Goal: Task Accomplishment & Management: Use online tool/utility

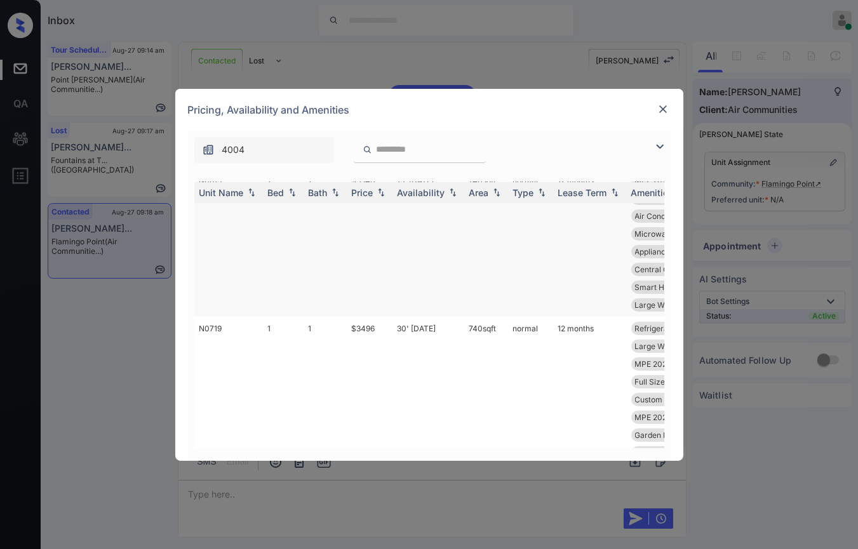
scroll to position [423, 0]
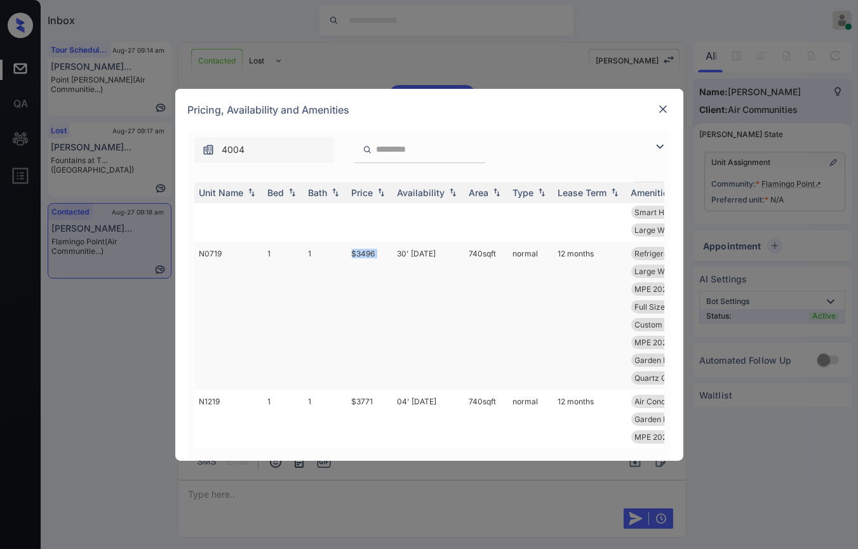
drag, startPoint x: 348, startPoint y: 257, endPoint x: 396, endPoint y: 257, distance: 48.3
click at [396, 257] on tr "N0719 1 1 $3496 30' May 25 740 sqft normal 12 months Refrigerator Le... Smart H…" at bounding box center [526, 316] width 664 height 148
copy td "$3496"
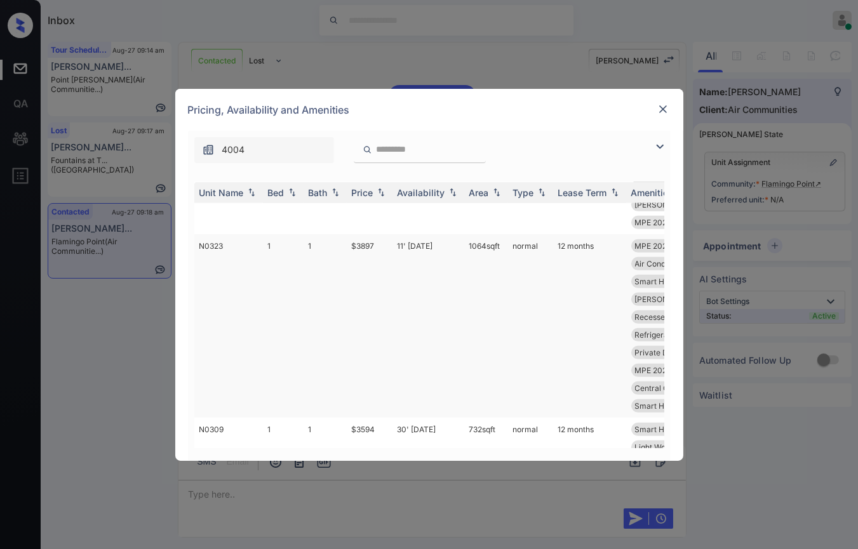
scroll to position [1270, 0]
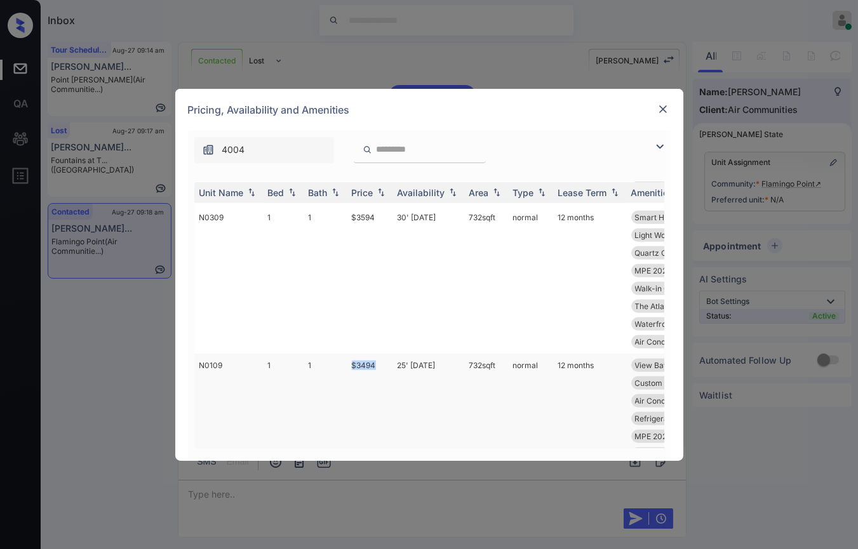
drag, startPoint x: 352, startPoint y: 362, endPoint x: 382, endPoint y: 363, distance: 30.5
click at [382, 363] on td "$3494" at bounding box center [370, 428] width 46 height 148
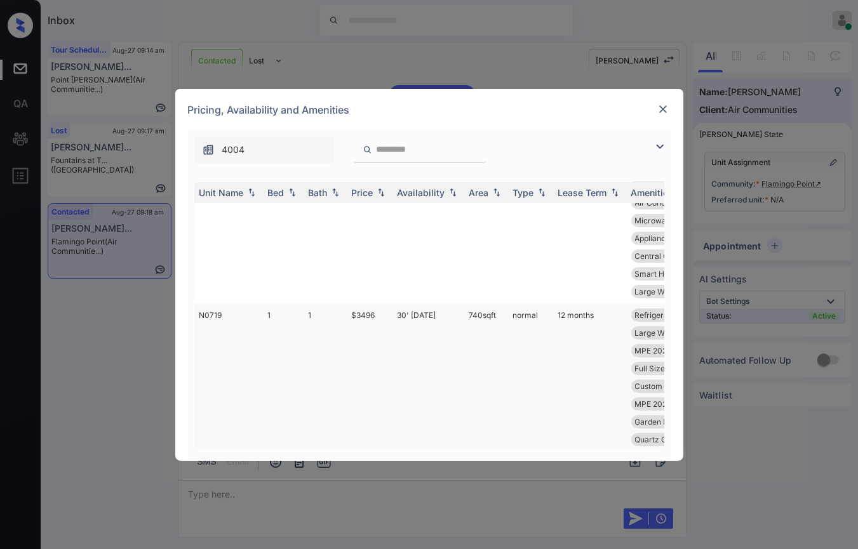
scroll to position [352, 0]
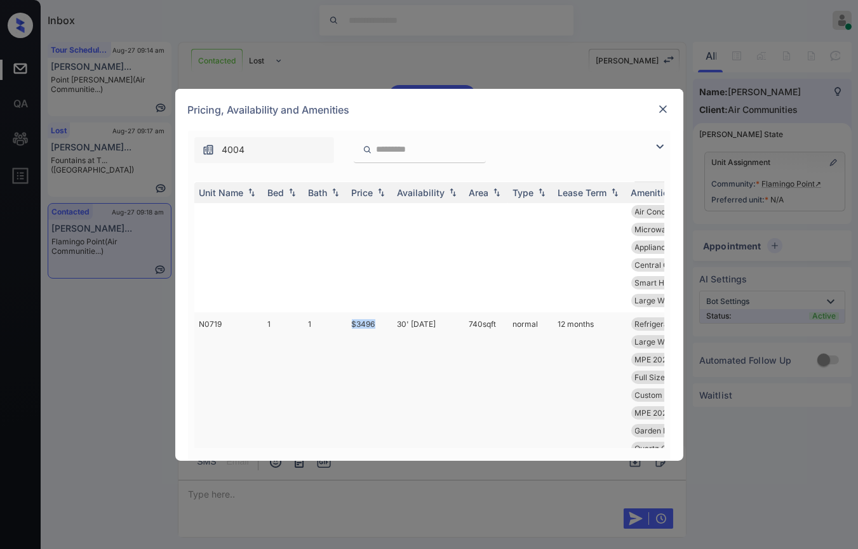
drag, startPoint x: 353, startPoint y: 319, endPoint x: 386, endPoint y: 319, distance: 33.0
click at [386, 319] on td "$3496" at bounding box center [370, 386] width 46 height 148
copy td "$3496"
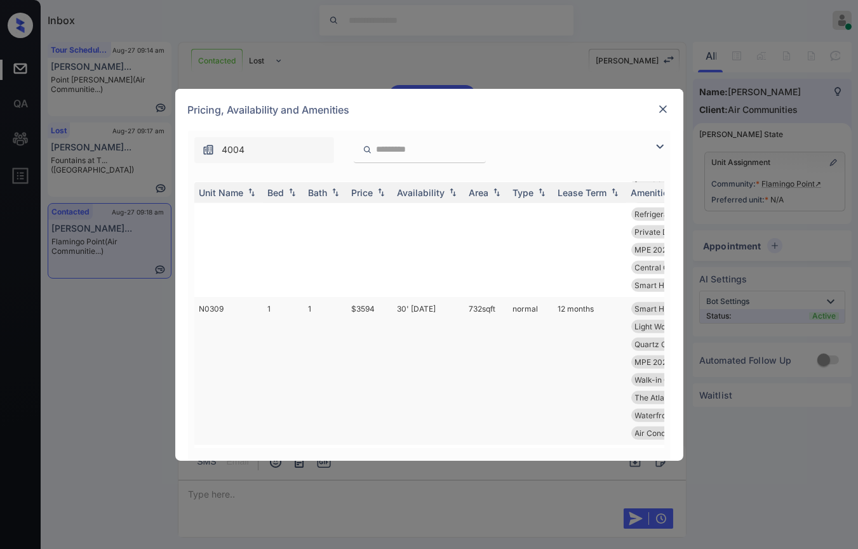
scroll to position [1270, 0]
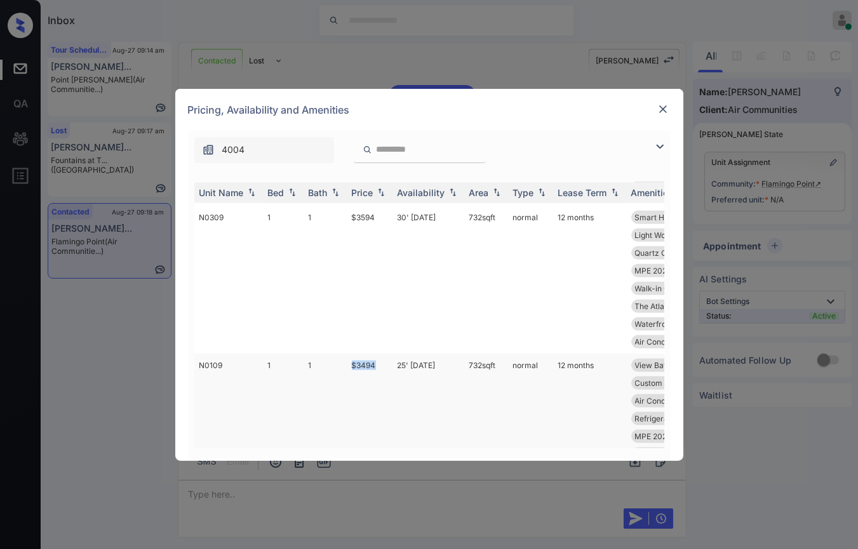
drag, startPoint x: 350, startPoint y: 366, endPoint x: 377, endPoint y: 366, distance: 27.3
click at [377, 366] on td "$3494" at bounding box center [370, 428] width 46 height 148
copy td "$3494"
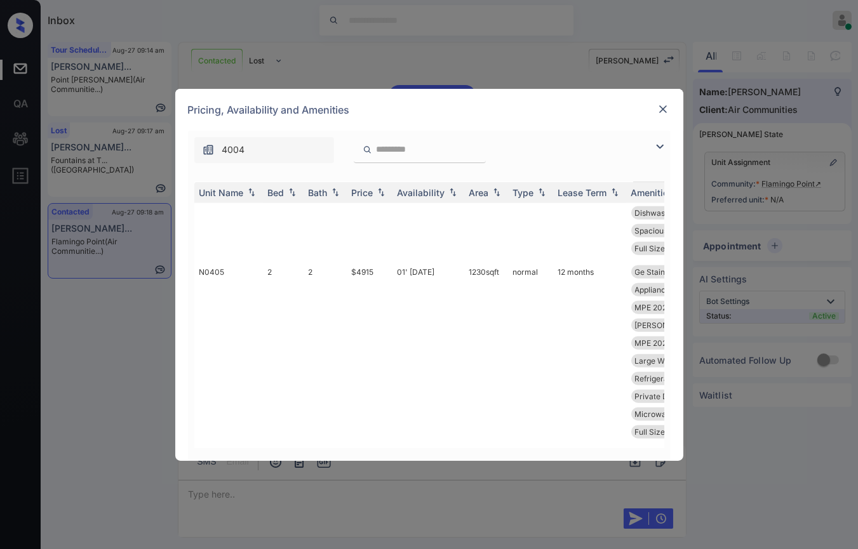
scroll to position [2187, 0]
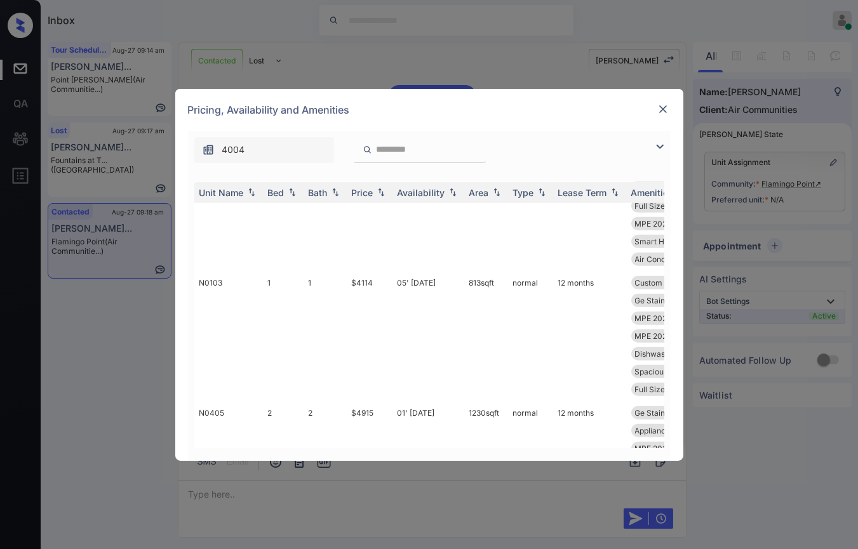
click at [666, 107] on img at bounding box center [663, 109] width 13 height 13
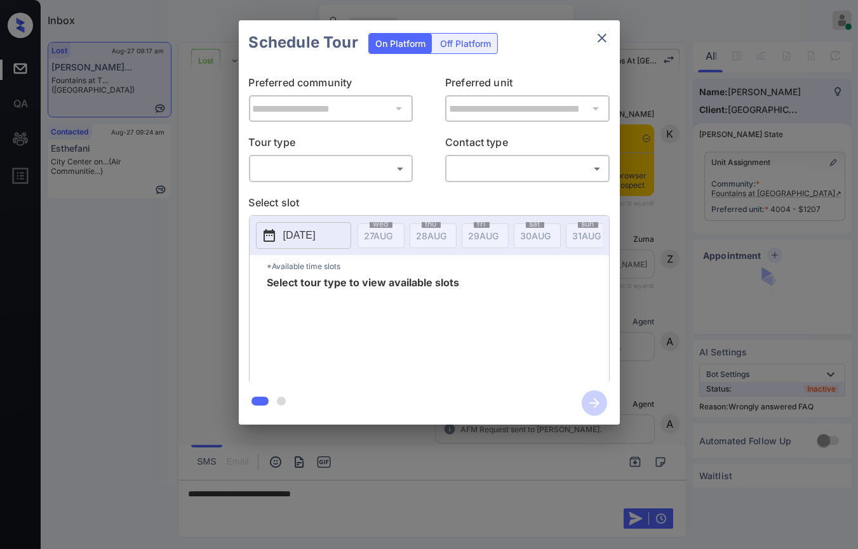
click at [326, 163] on body "Inbox Danielle Dela Cruz Online Set yourself offline Set yourself on break Prof…" at bounding box center [429, 274] width 858 height 549
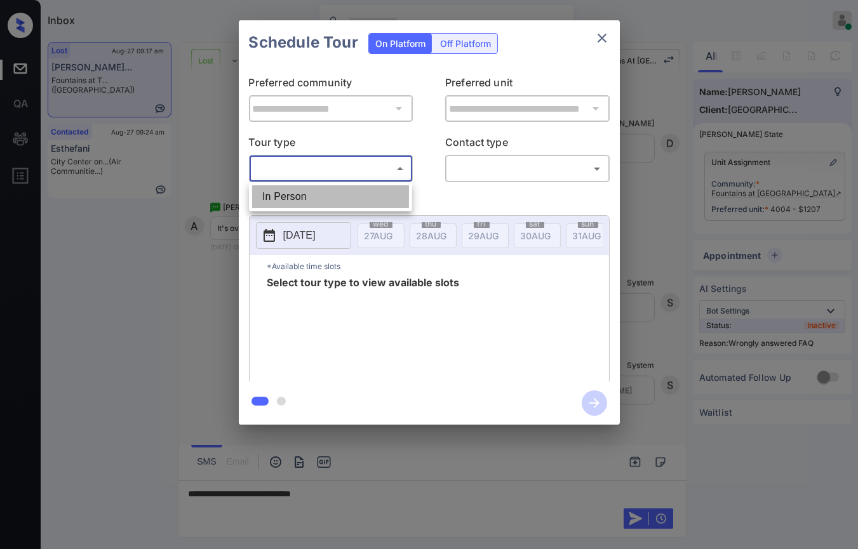
click at [274, 194] on li "In Person" at bounding box center [330, 196] width 157 height 23
type input "********"
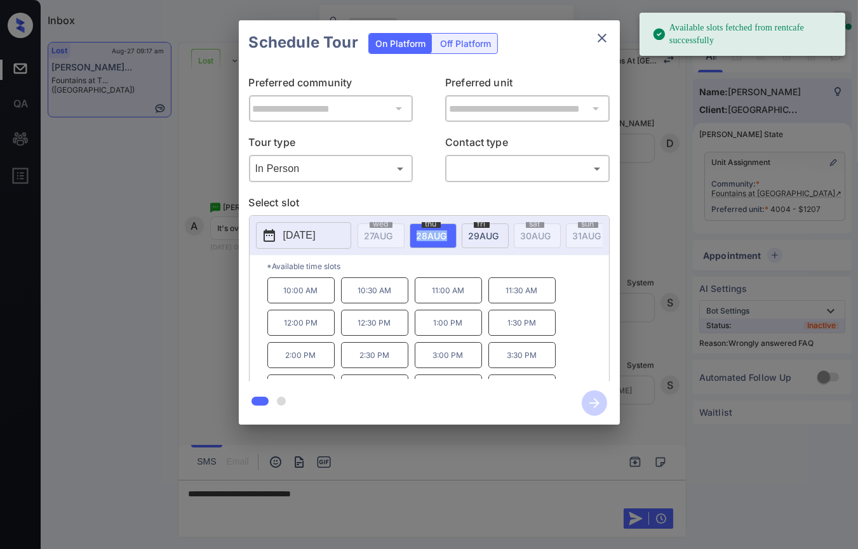
drag, startPoint x: 413, startPoint y: 236, endPoint x: 457, endPoint y: 235, distance: 43.8
copy span "28 AUG"
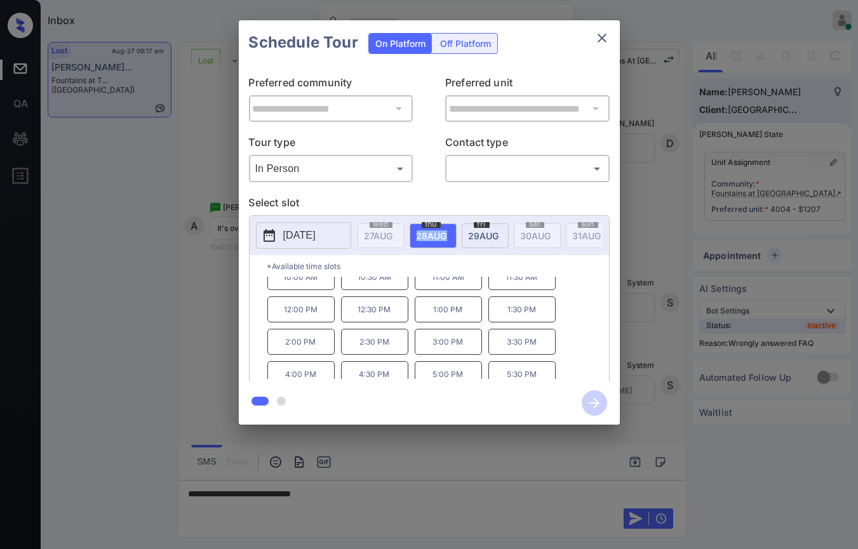
scroll to position [20, 0]
click at [594, 36] on icon "close" at bounding box center [601, 37] width 15 height 15
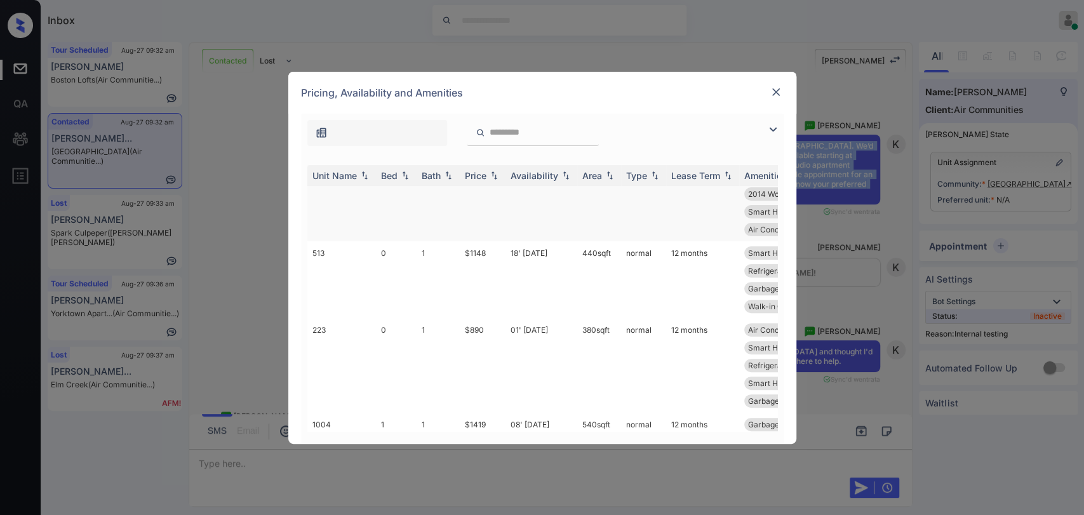
scroll to position [282, 0]
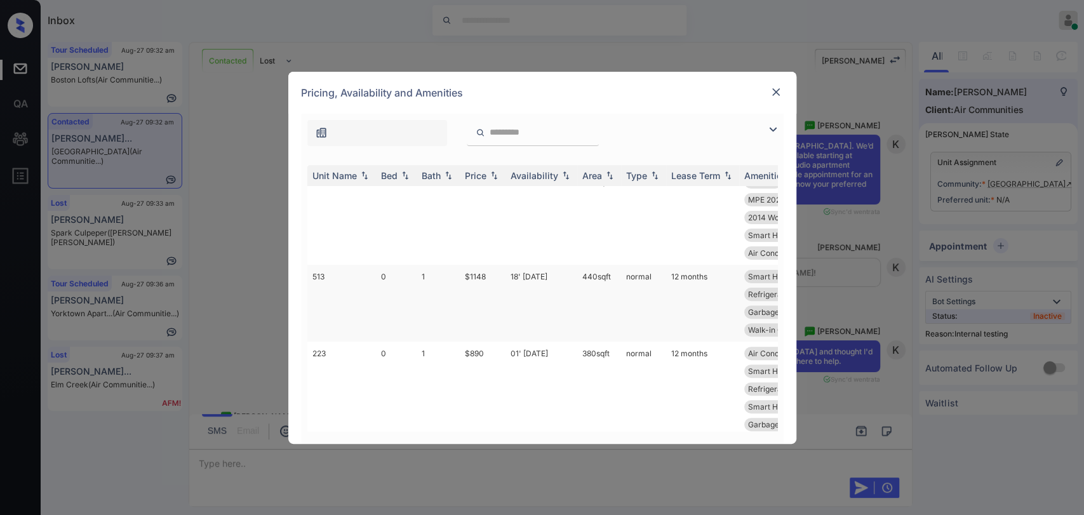
click at [420, 274] on td "1" at bounding box center [438, 303] width 43 height 77
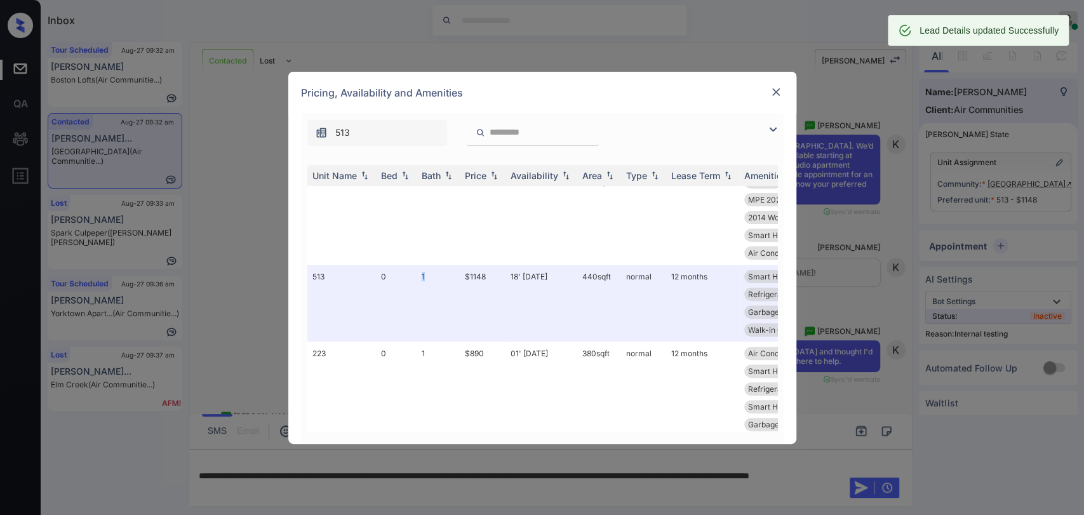
click at [776, 87] on img at bounding box center [776, 92] width 13 height 13
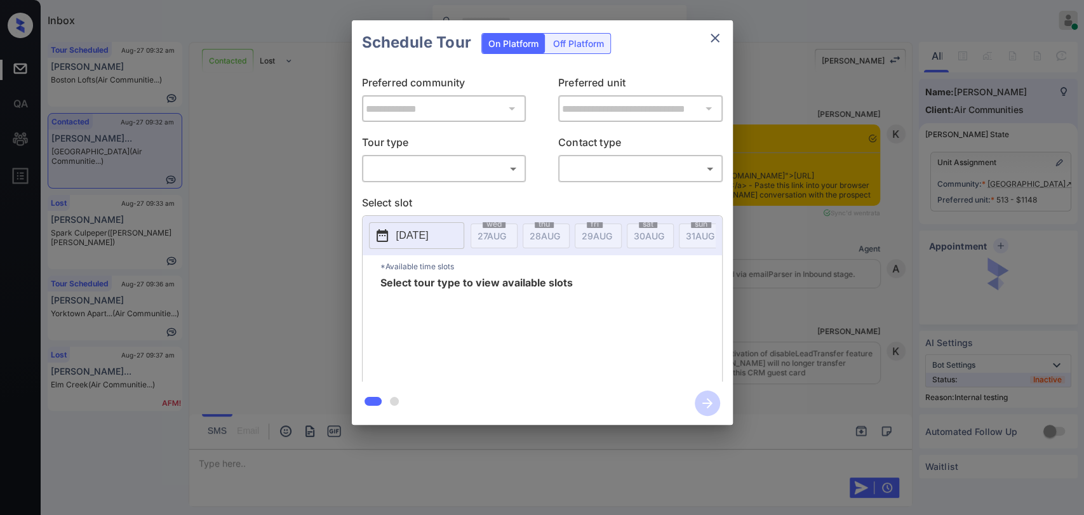
scroll to position [3759, 0]
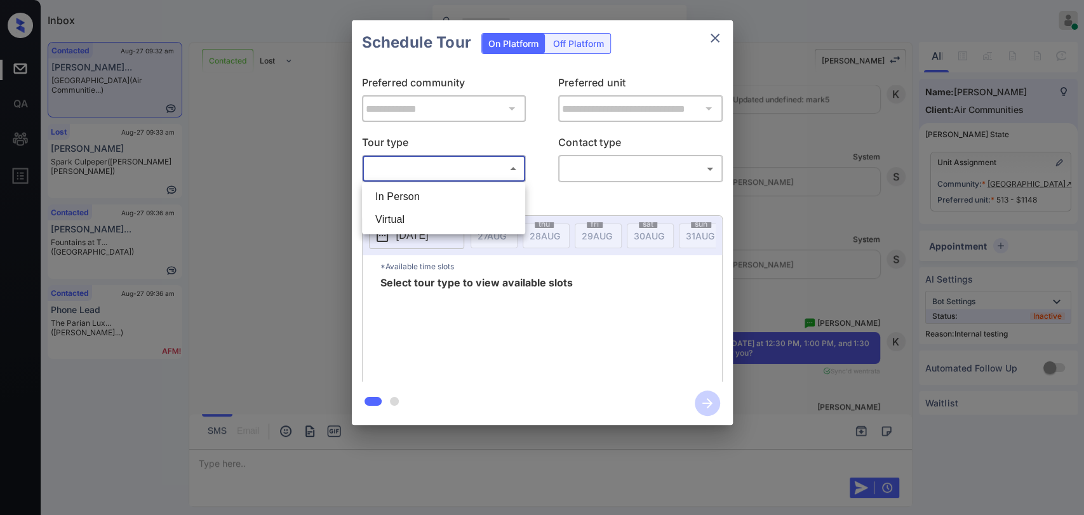
click at [481, 160] on body "Inbox Danielle Dela Cruz Online Set yourself offline Set yourself on break Prof…" at bounding box center [542, 257] width 1084 height 515
click at [415, 196] on li "In Person" at bounding box center [443, 196] width 157 height 23
type input "********"
click at [607, 174] on div at bounding box center [542, 257] width 1084 height 515
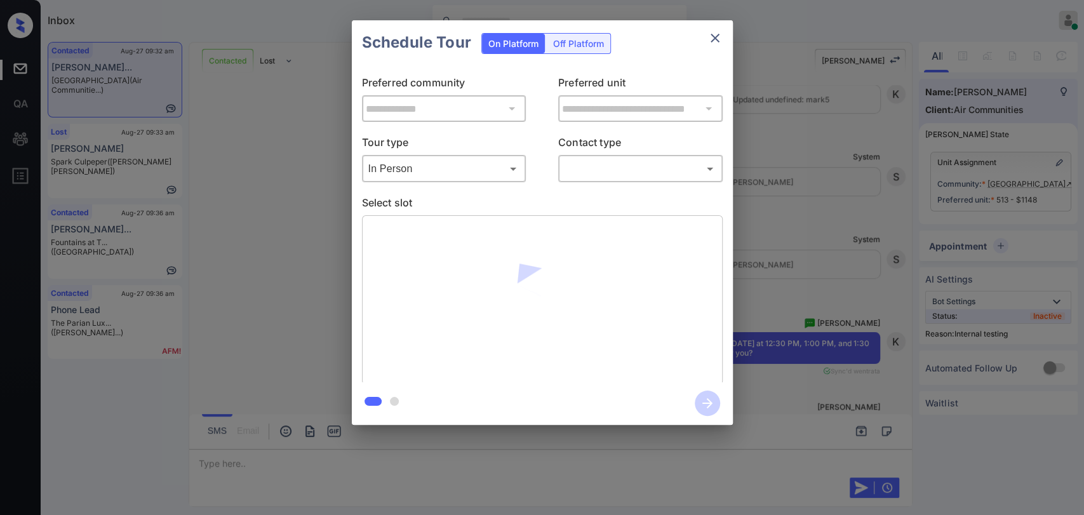
click at [597, 170] on body "Inbox Danielle Dela Cruz Online Set yourself offline Set yourself on break Prof…" at bounding box center [542, 257] width 1084 height 515
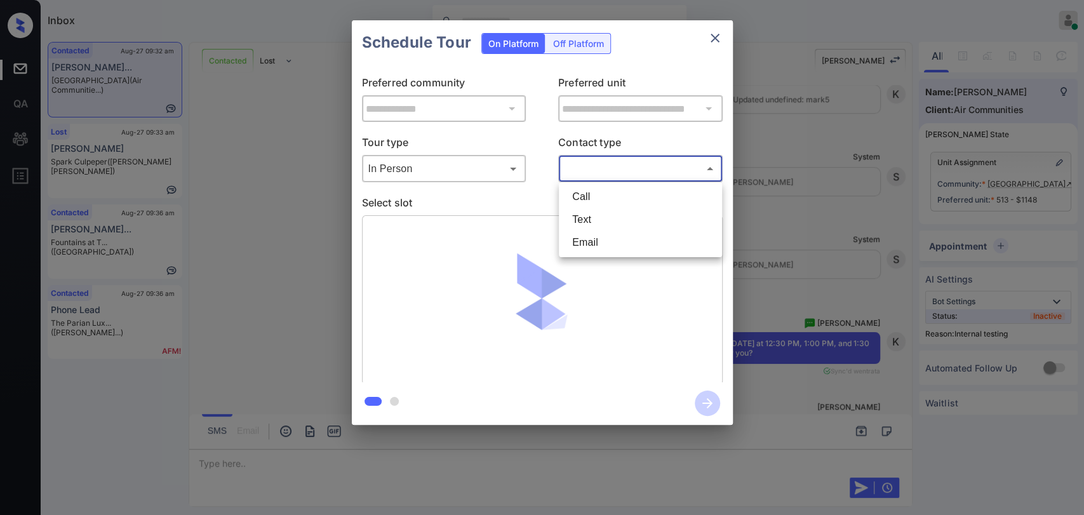
click at [588, 222] on li "Text" at bounding box center [640, 219] width 157 height 23
type input "****"
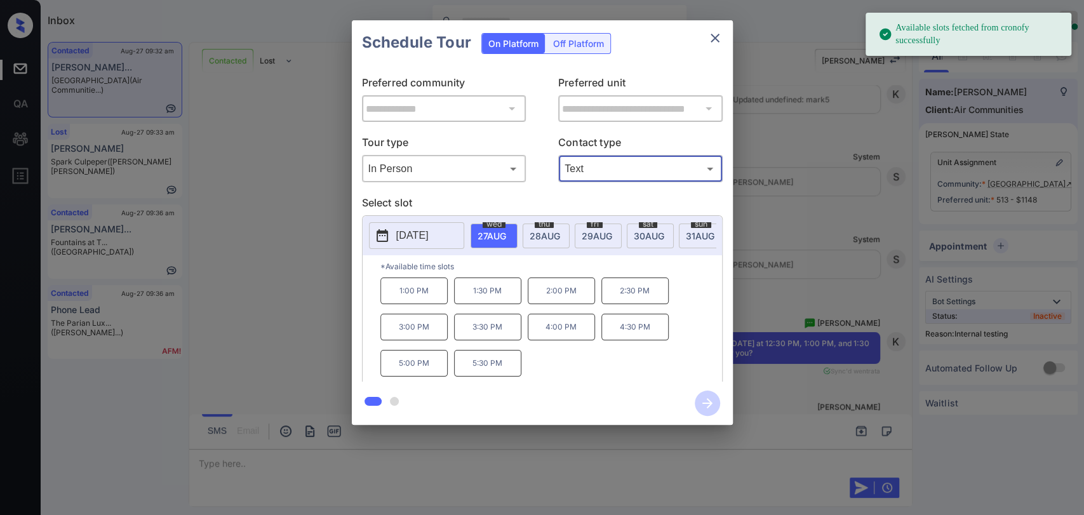
click at [401, 299] on p "1:00 PM" at bounding box center [413, 291] width 67 height 27
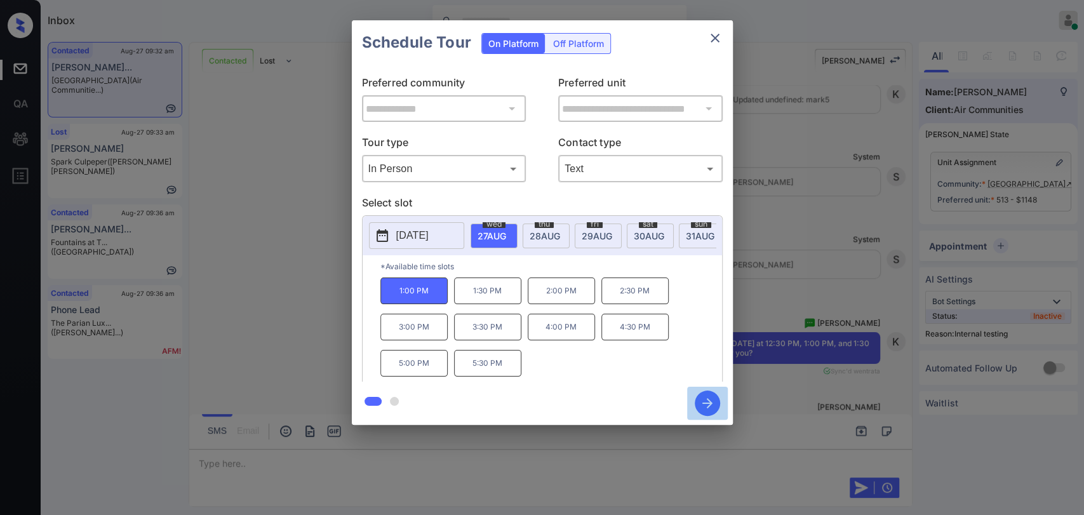
click at [707, 396] on icon "button" at bounding box center [707, 403] width 25 height 25
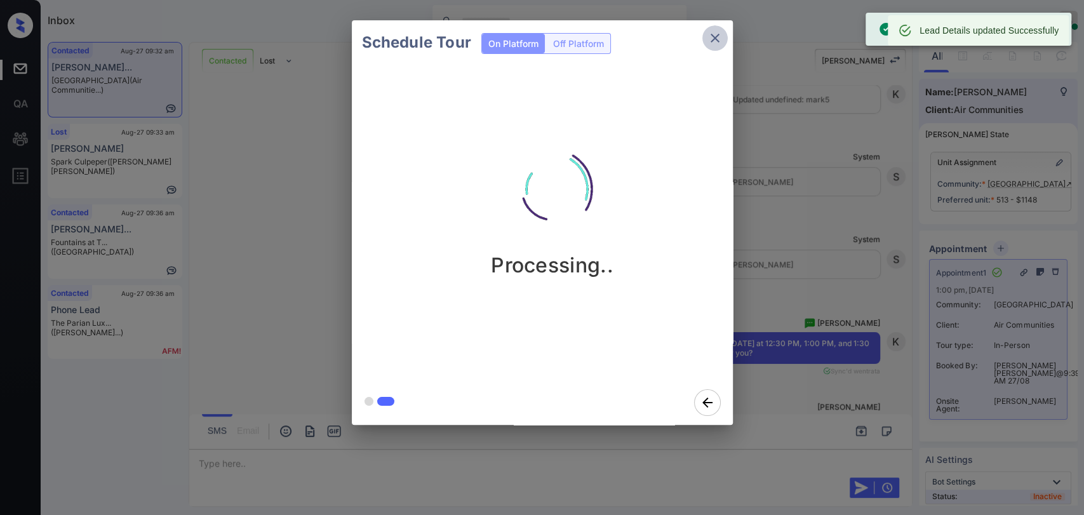
click at [715, 38] on icon "close" at bounding box center [715, 38] width 9 height 9
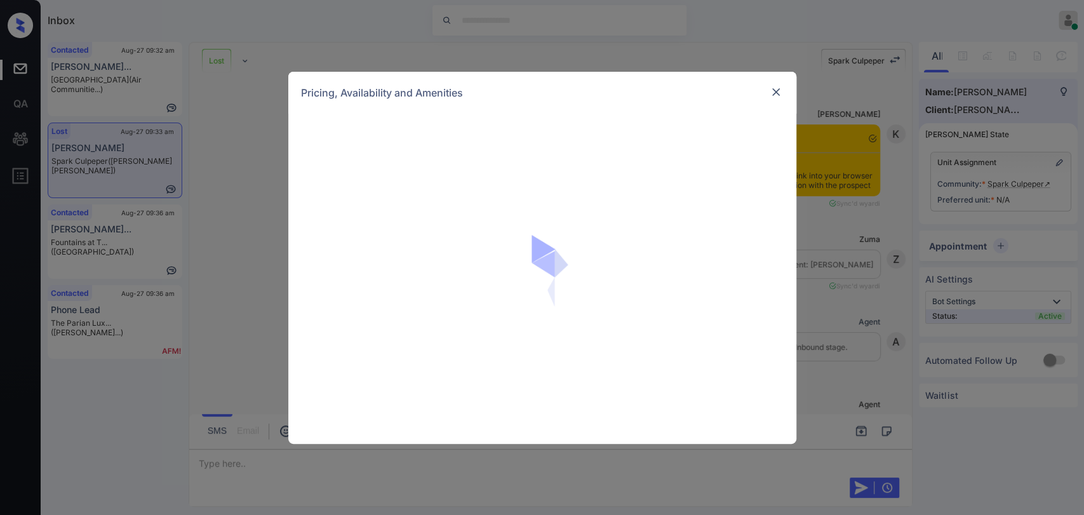
scroll to position [2261, 0]
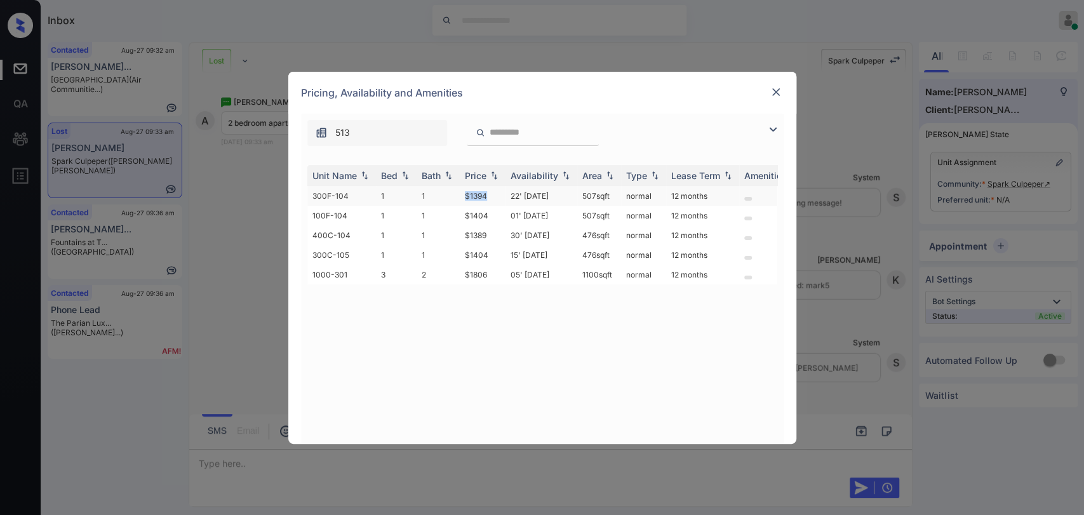
drag, startPoint x: 462, startPoint y: 194, endPoint x: 500, endPoint y: 194, distance: 38.1
click at [500, 194] on td "$1394" at bounding box center [483, 196] width 46 height 20
click at [773, 90] on img at bounding box center [776, 92] width 13 height 13
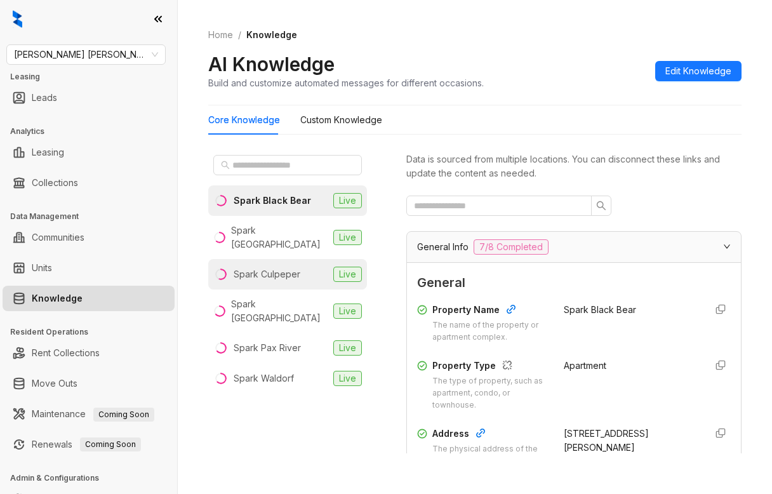
click at [274, 267] on div "Spark Culpeper" at bounding box center [267, 274] width 67 height 14
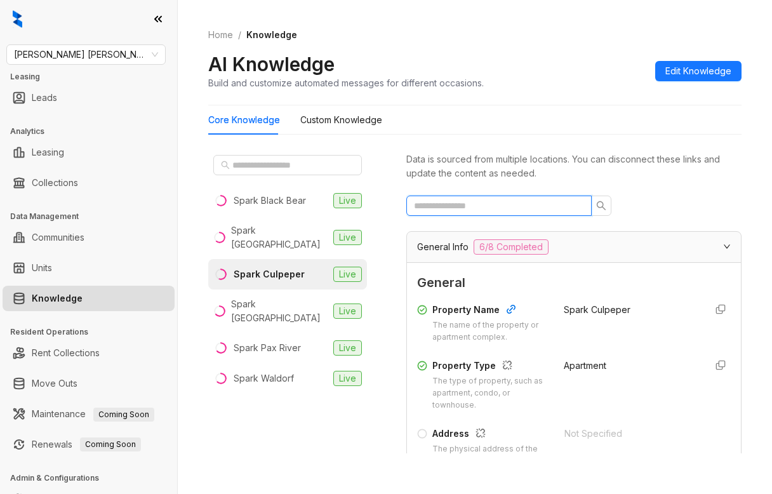
click at [452, 209] on input "text" at bounding box center [494, 206] width 160 height 14
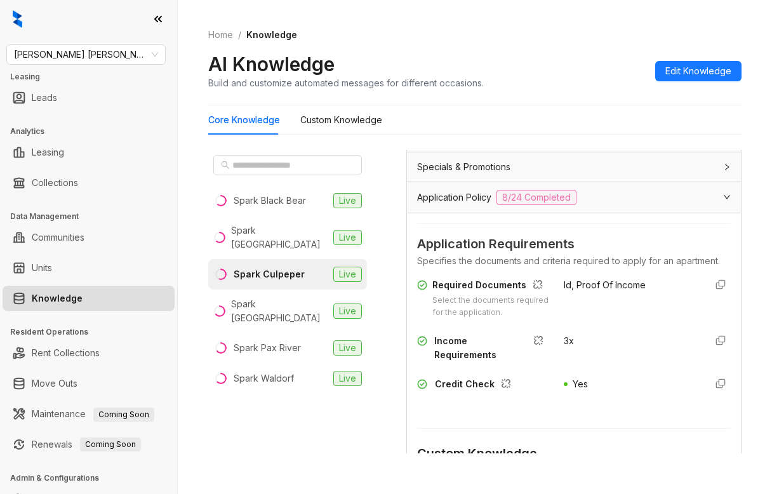
scroll to position [127, 0]
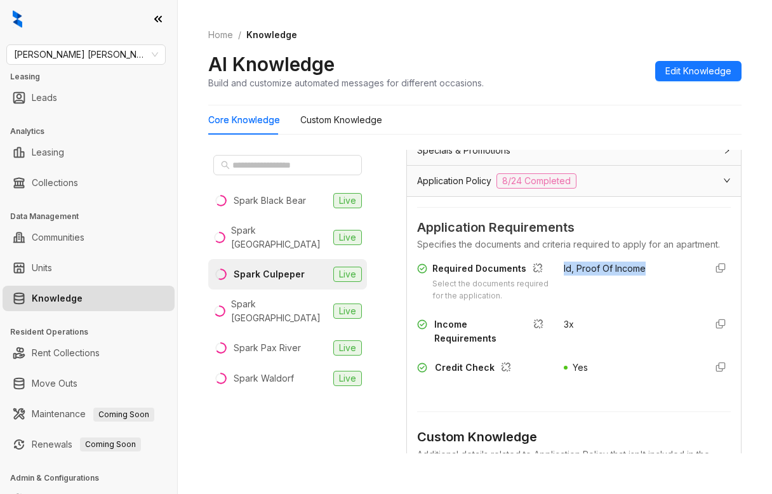
drag, startPoint x: 548, startPoint y: 280, endPoint x: 665, endPoint y: 289, distance: 117.2
click at [665, 289] on div "Required Documents Select the documents required for the application. Id, Proof…" at bounding box center [574, 282] width 314 height 41
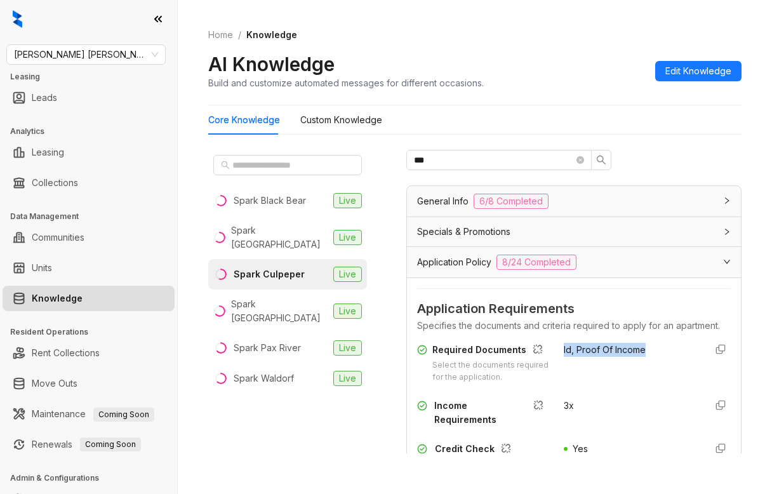
scroll to position [0, 0]
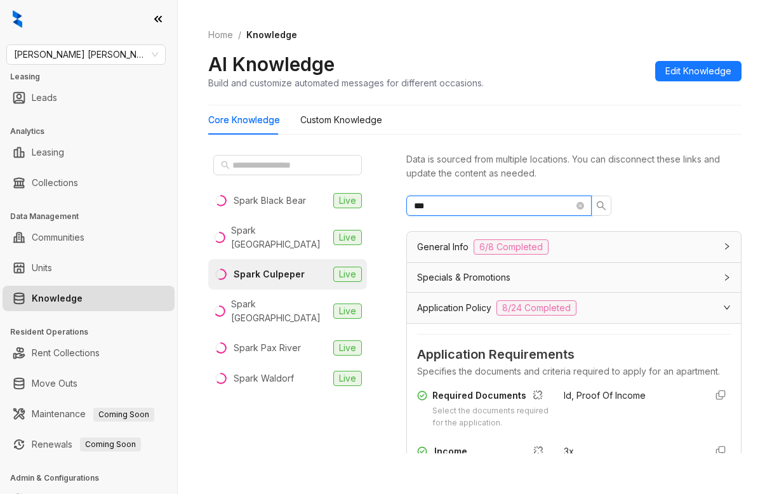
drag, startPoint x: 453, startPoint y: 202, endPoint x: 371, endPoint y: 214, distance: 82.2
click at [376, 213] on div "Spark Black Bear Live Spark Charlottesville Live Spark Culpeper Live Spark Oxon…" at bounding box center [474, 304] width 533 height 319
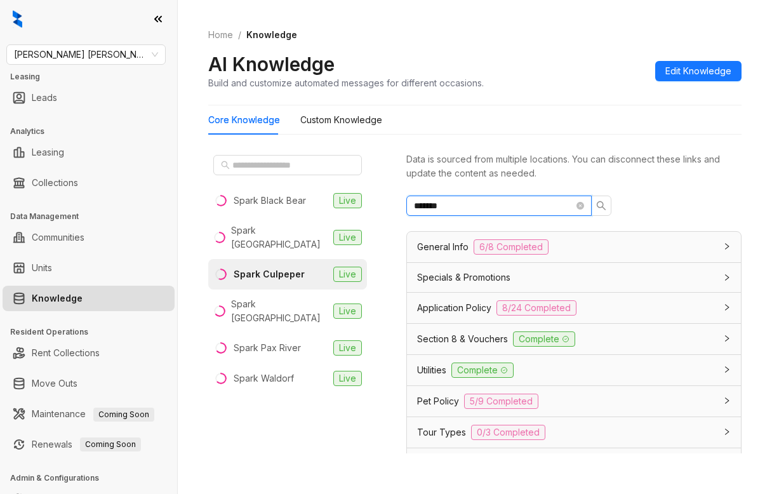
type input "*******"
click at [109, 63] on span "[PERSON_NAME] [PERSON_NAME]" at bounding box center [86, 54] width 144 height 19
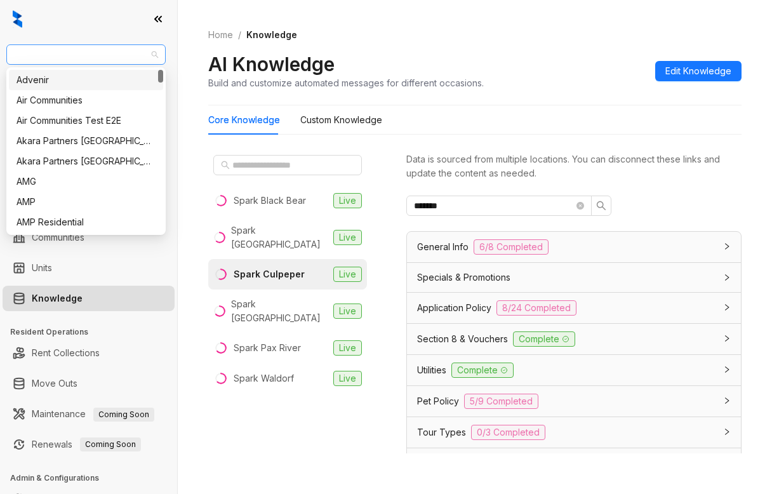
click at [109, 62] on span "[PERSON_NAME] [PERSON_NAME]" at bounding box center [86, 54] width 144 height 19
type input "**"
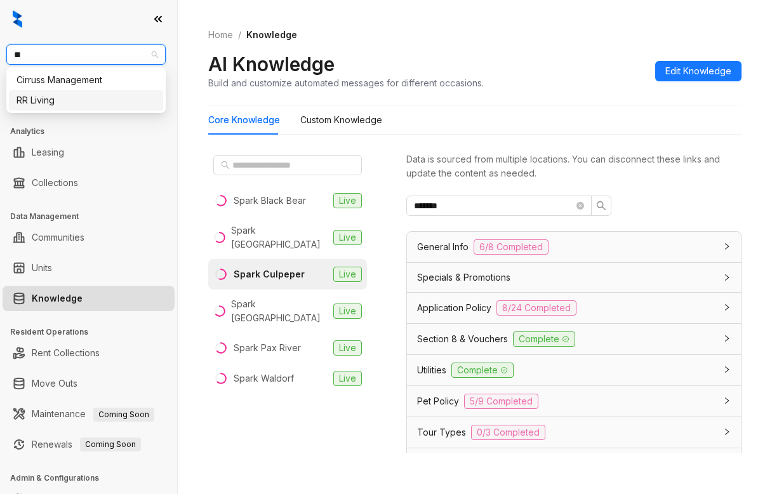
click at [43, 100] on div "RR Living" at bounding box center [86, 100] width 139 height 14
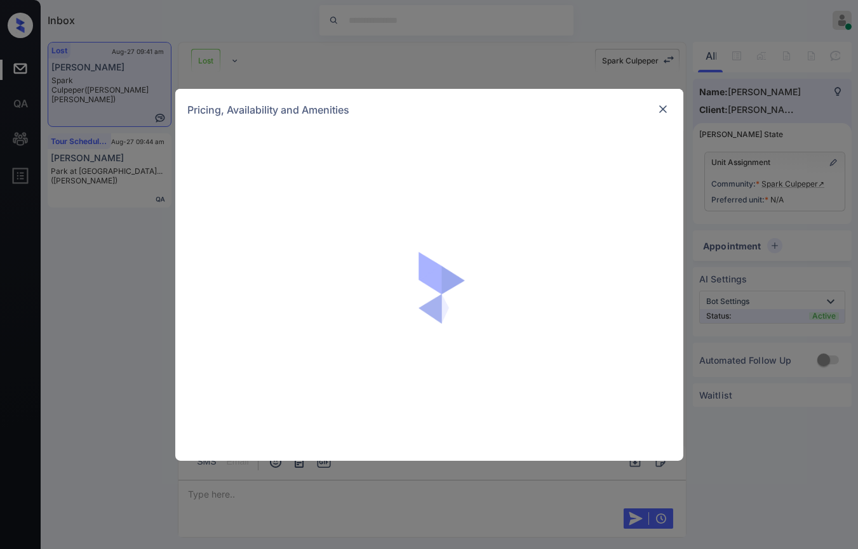
scroll to position [2813, 0]
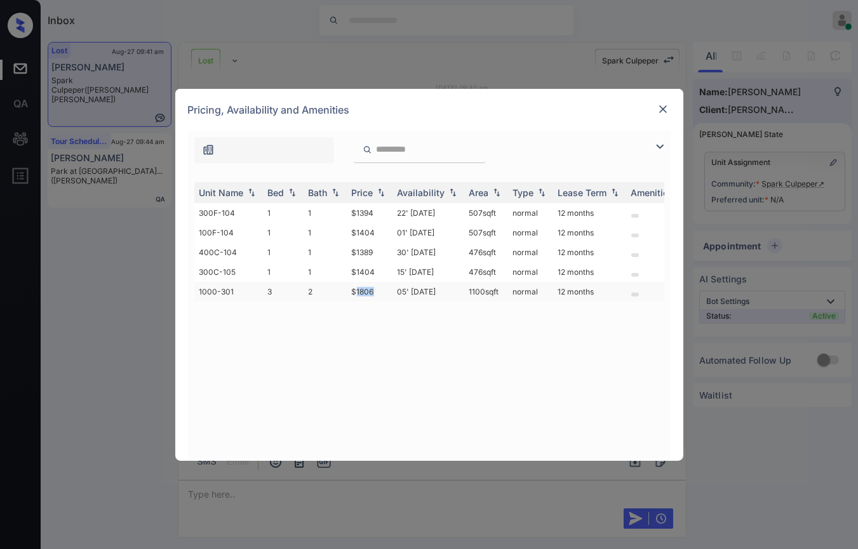
drag, startPoint x: 364, startPoint y: 295, endPoint x: 380, endPoint y: 293, distance: 16.1
click at [380, 293] on td "$1806" at bounding box center [370, 292] width 46 height 20
click at [664, 110] on img at bounding box center [663, 109] width 13 height 13
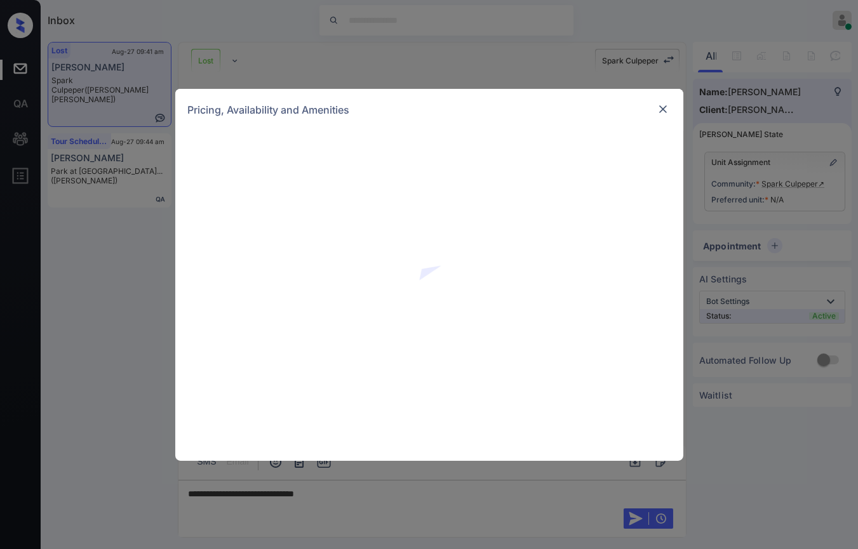
scroll to position [2813, 0]
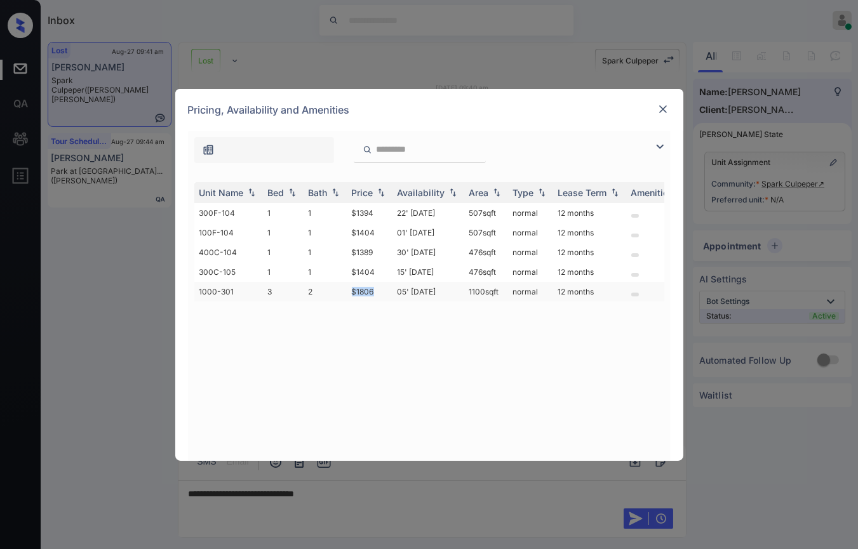
drag, startPoint x: 351, startPoint y: 290, endPoint x: 379, endPoint y: 286, distance: 28.2
click at [379, 286] on td "$1806" at bounding box center [370, 292] width 46 height 20
copy td "$1806"
click at [663, 104] on img at bounding box center [663, 109] width 13 height 13
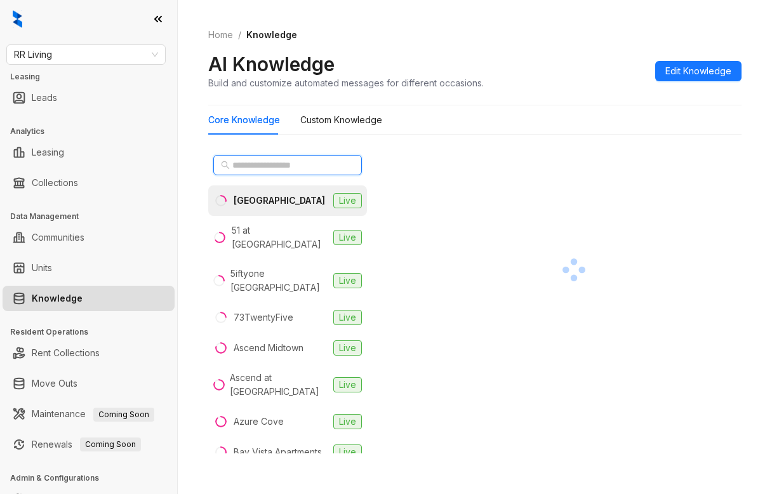
click at [265, 166] on input "text" at bounding box center [288, 165] width 112 height 14
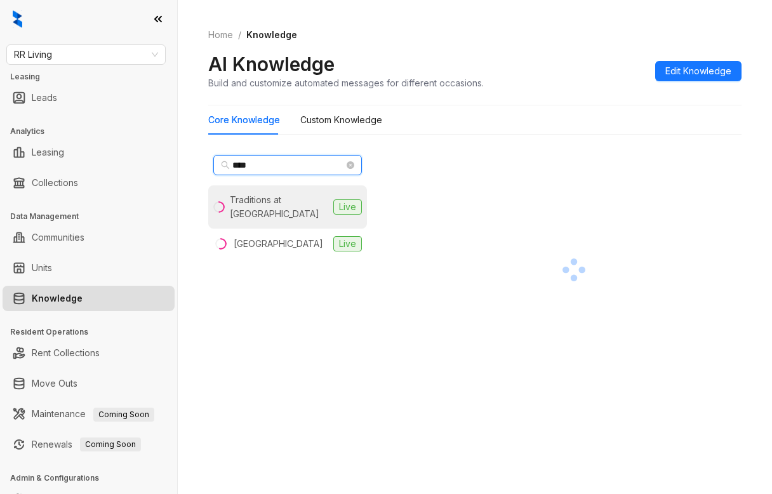
type input "****"
click at [272, 209] on div "Traditions at Westmoore" at bounding box center [279, 207] width 98 height 28
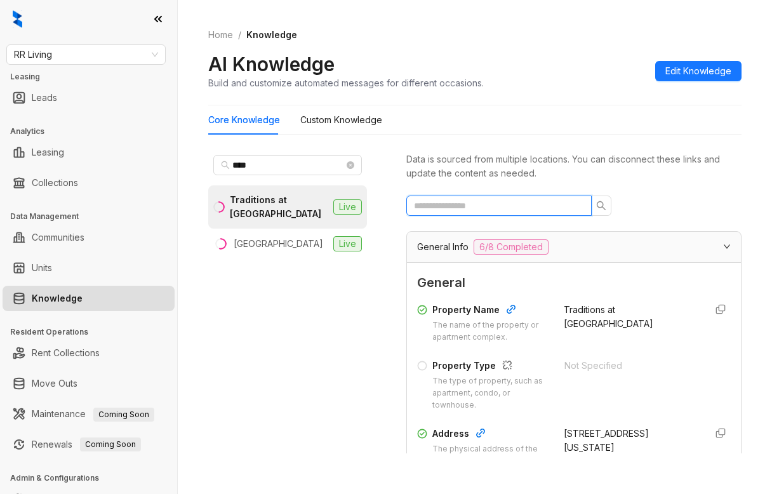
click at [453, 205] on input "text" at bounding box center [494, 206] width 160 height 14
click at [467, 208] on input "text" at bounding box center [494, 206] width 160 height 14
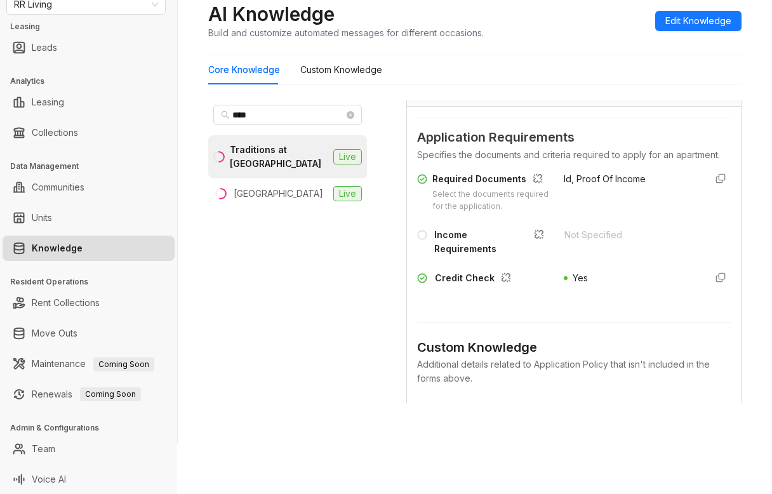
scroll to position [51, 0]
type input "***"
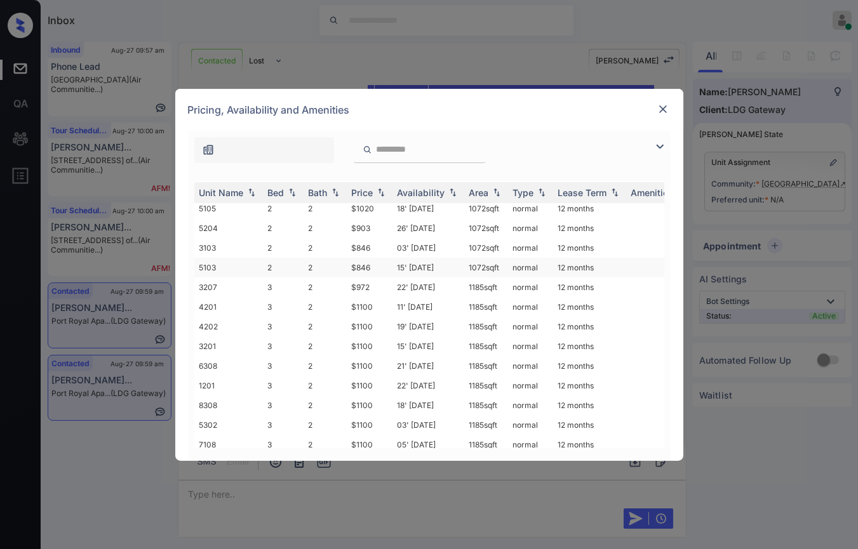
scroll to position [72, 0]
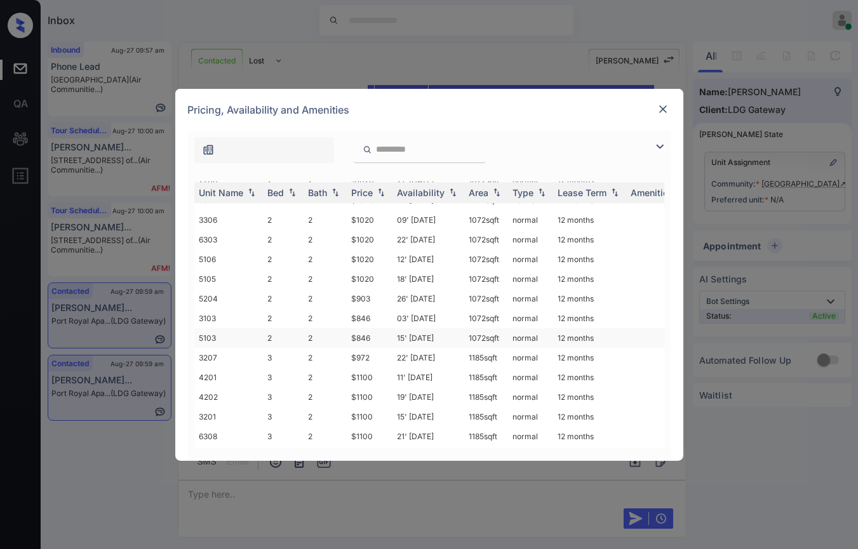
click at [386, 330] on td "$846" at bounding box center [370, 338] width 46 height 20
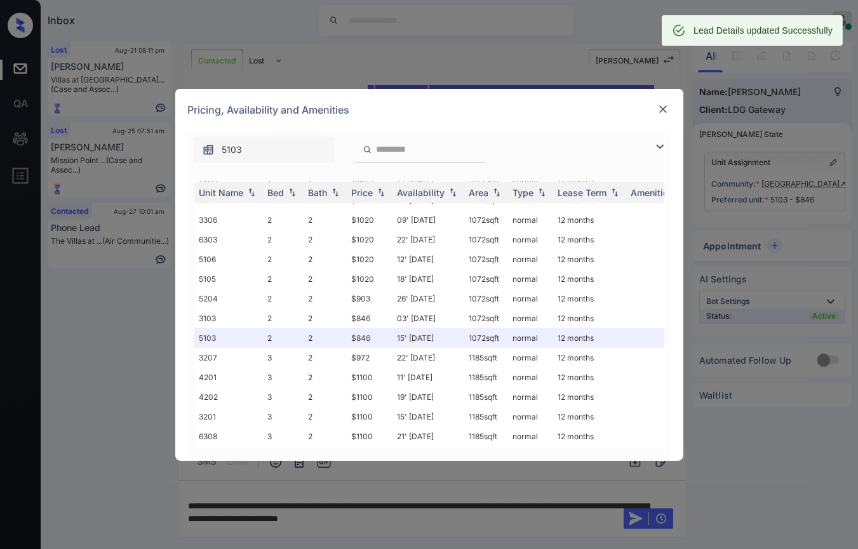
click at [661, 110] on img at bounding box center [663, 109] width 13 height 13
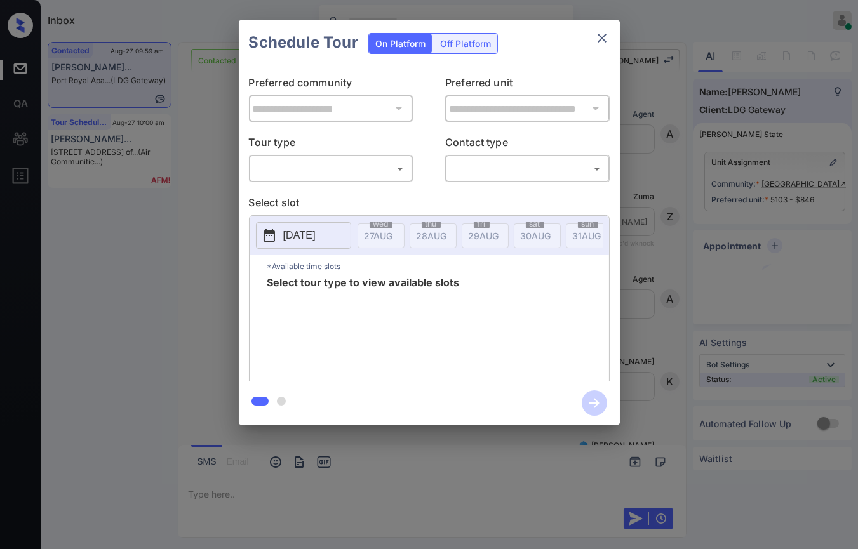
scroll to position [779, 0]
click at [297, 164] on body "Inbox Danielle Dela Cruz Online Set yourself offline Set yourself on break Prof…" at bounding box center [429, 274] width 858 height 549
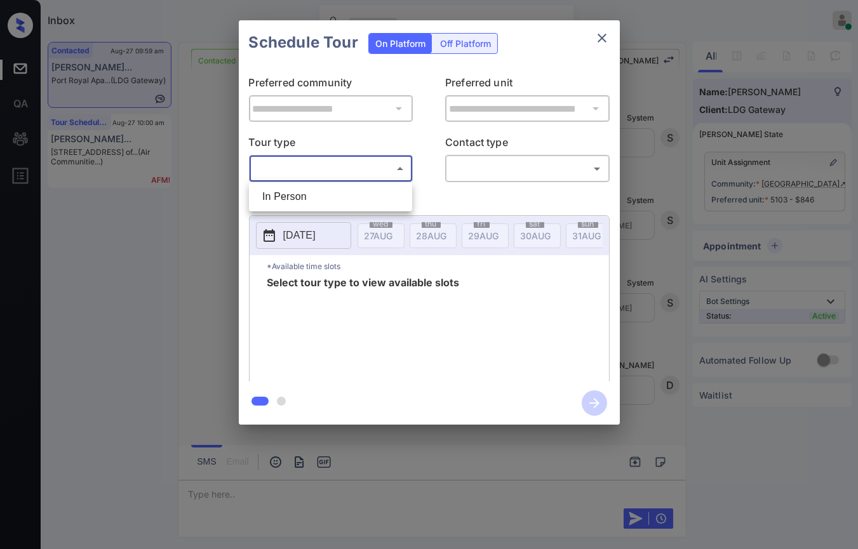
click at [293, 199] on li "In Person" at bounding box center [330, 196] width 157 height 23
type input "********"
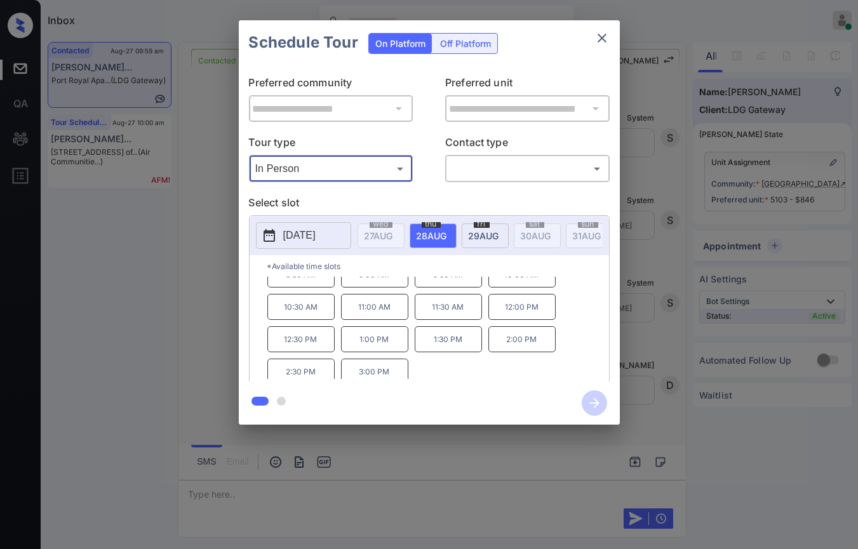
scroll to position [20, 0]
click at [599, 44] on icon "close" at bounding box center [601, 37] width 15 height 15
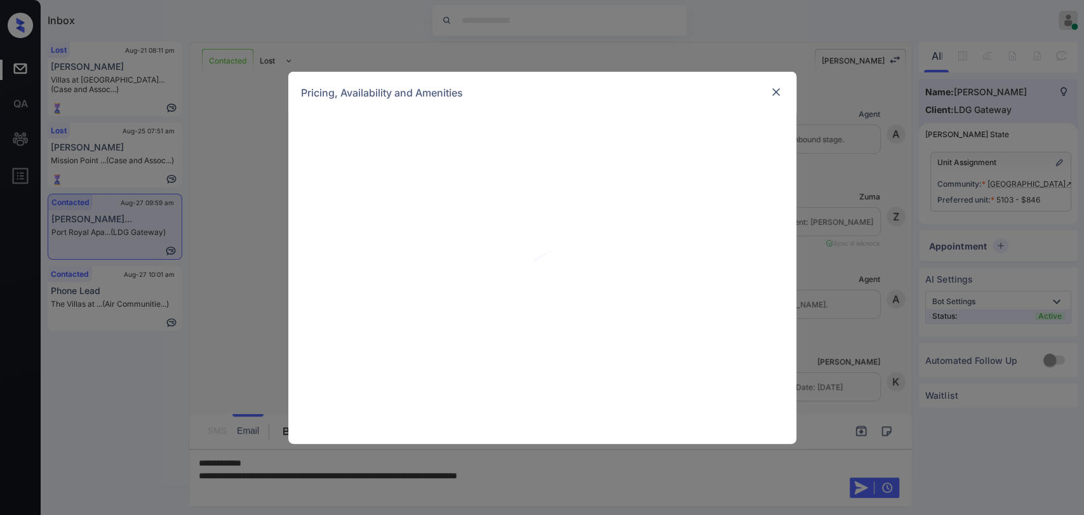
scroll to position [779, 0]
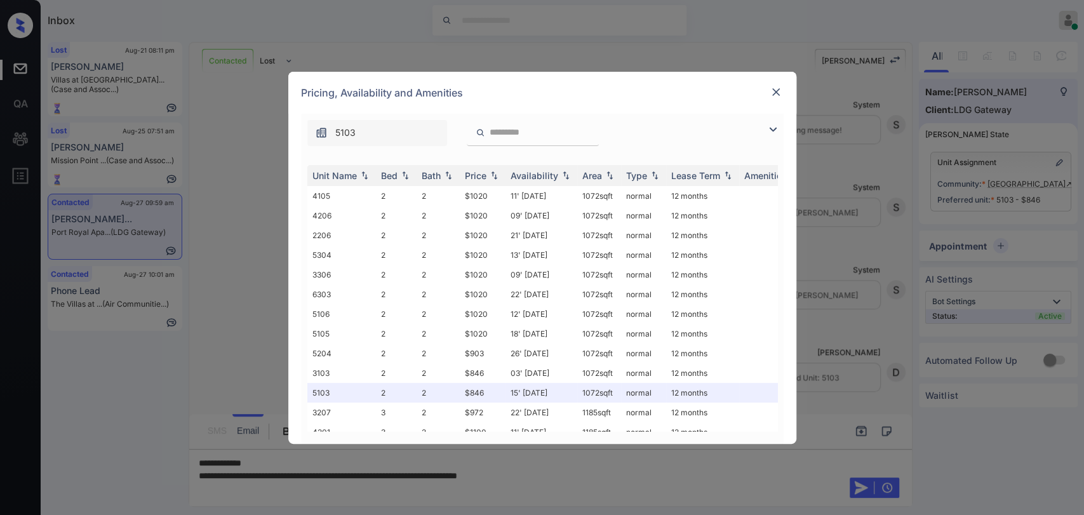
click at [770, 91] on img at bounding box center [776, 92] width 13 height 13
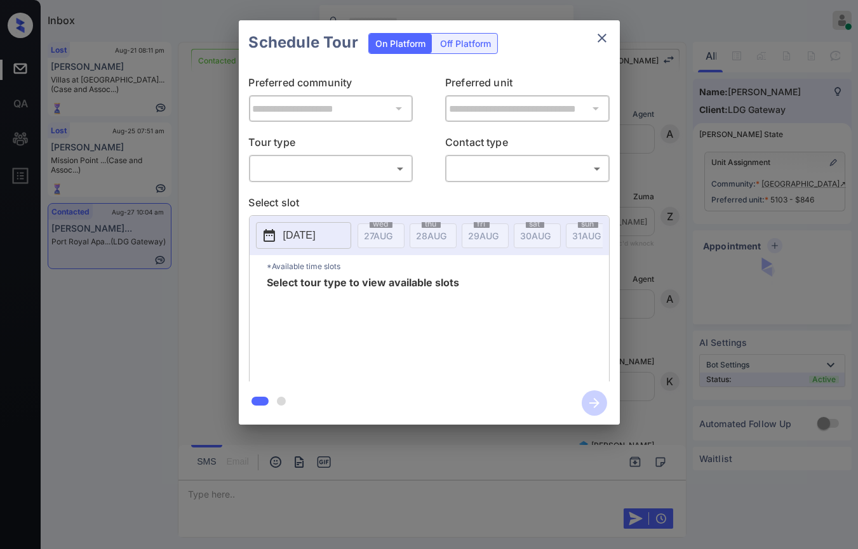
scroll to position [1424, 0]
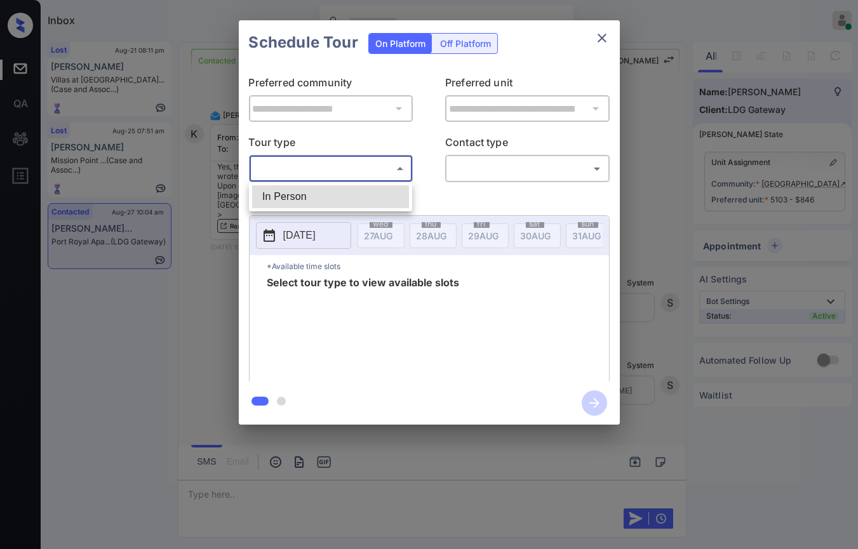
click at [295, 174] on body "Inbox [PERSON_NAME] [PERSON_NAME] Online Set yourself offline Set yourself on b…" at bounding box center [429, 274] width 858 height 549
click at [288, 195] on li "In Person" at bounding box center [330, 196] width 157 height 23
type input "********"
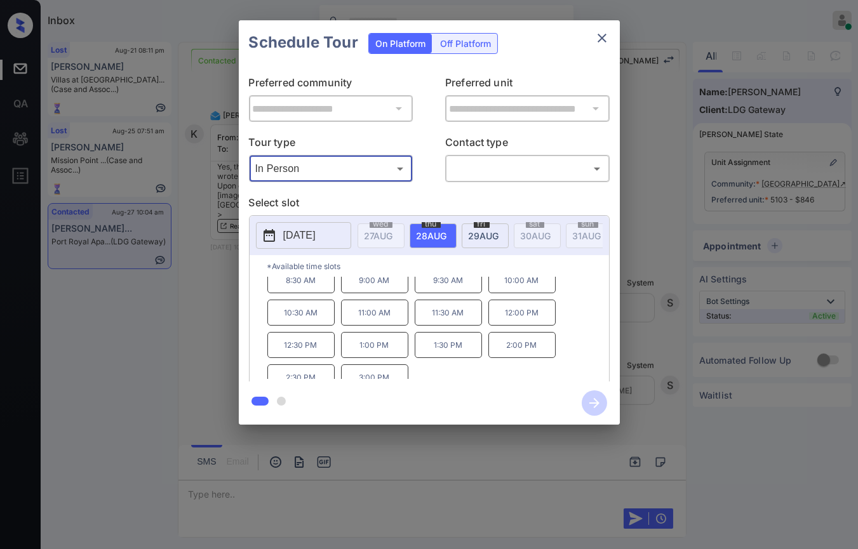
scroll to position [20, 0]
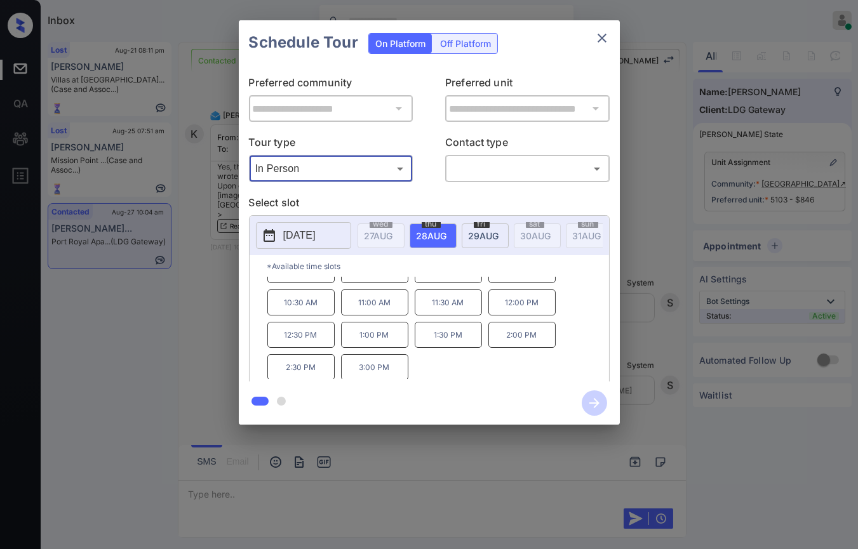
click at [594, 43] on icon "close" at bounding box center [601, 37] width 15 height 15
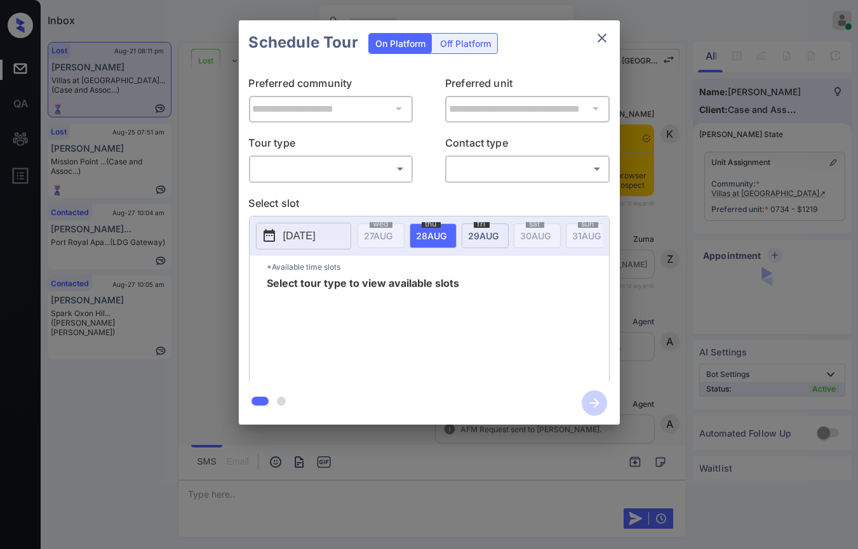
scroll to position [5027, 0]
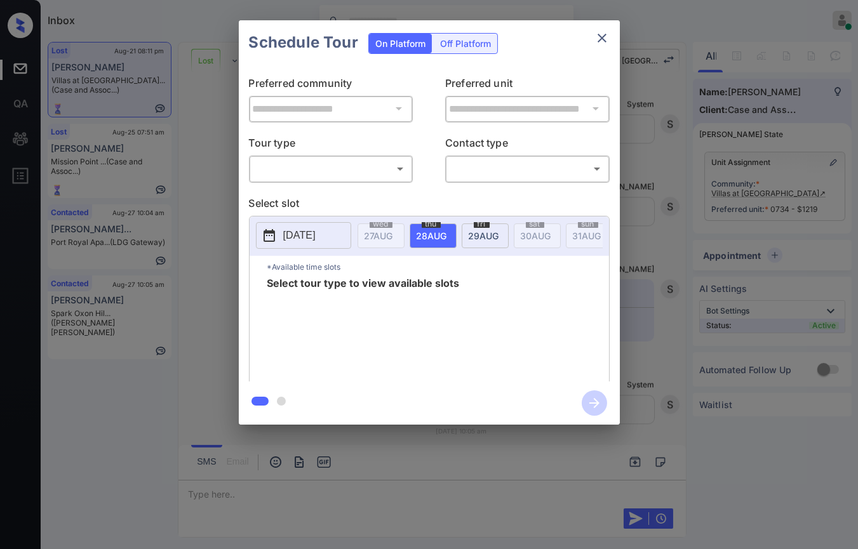
click at [295, 168] on body "Inbox Danielle Dela Cruz Online Set yourself offline Set yourself on break Prof…" at bounding box center [429, 274] width 858 height 549
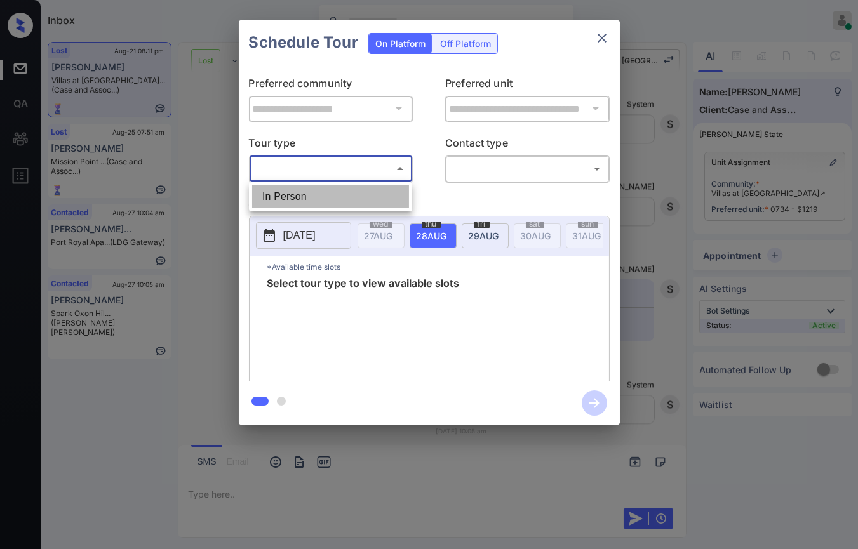
click at [297, 195] on li "In Person" at bounding box center [330, 196] width 157 height 23
type input "********"
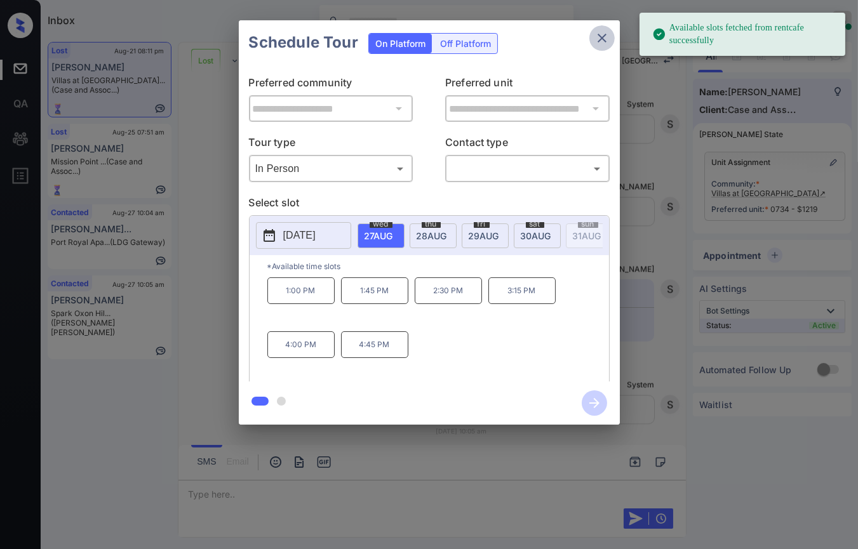
click at [598, 42] on icon "close" at bounding box center [601, 37] width 15 height 15
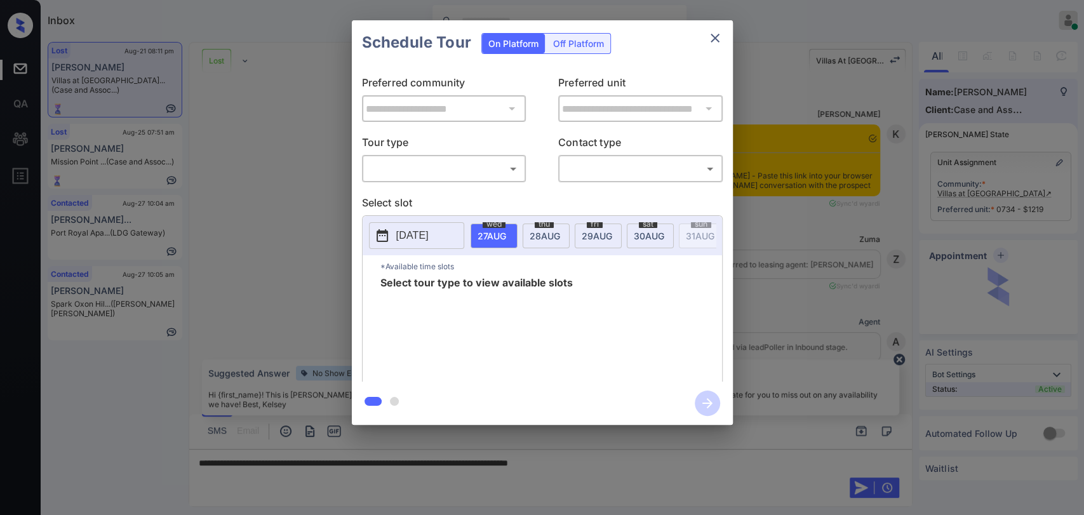
scroll to position [5309, 0]
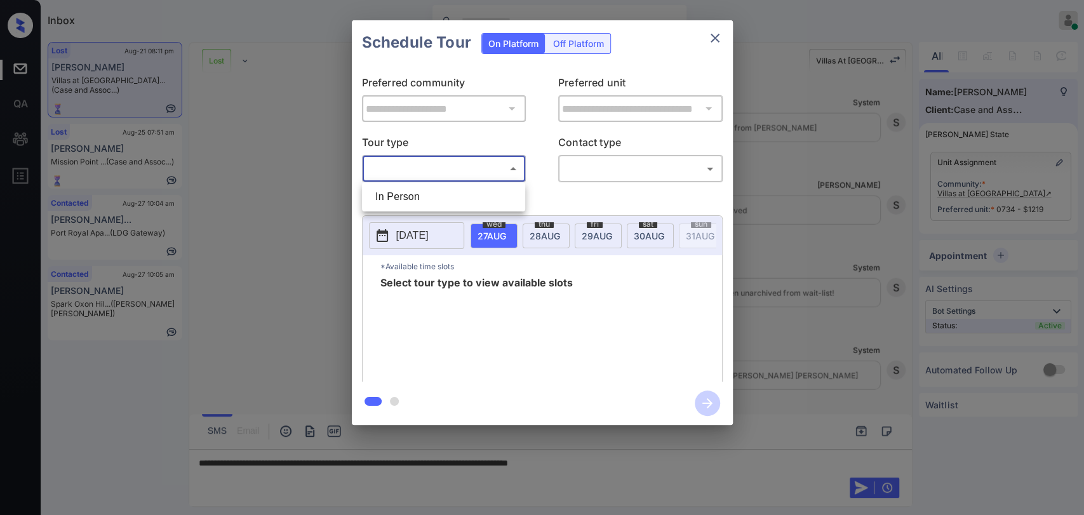
click at [449, 177] on body "Inbox Danielle Dela Cruz Online Set yourself offline Set yourself on break Prof…" at bounding box center [542, 257] width 1084 height 515
click at [424, 201] on li "In Person" at bounding box center [443, 196] width 157 height 23
type input "********"
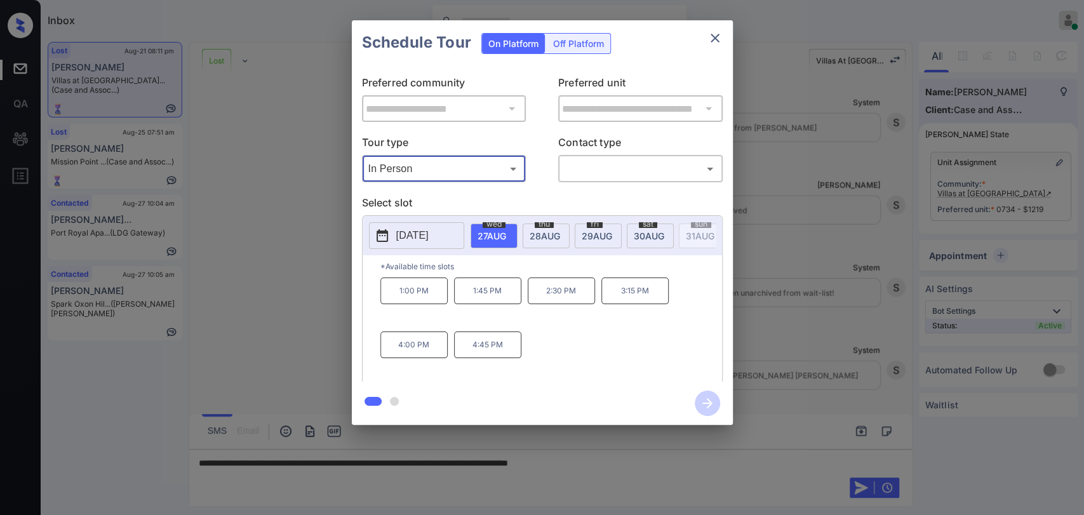
click at [717, 37] on icon "close" at bounding box center [714, 37] width 15 height 15
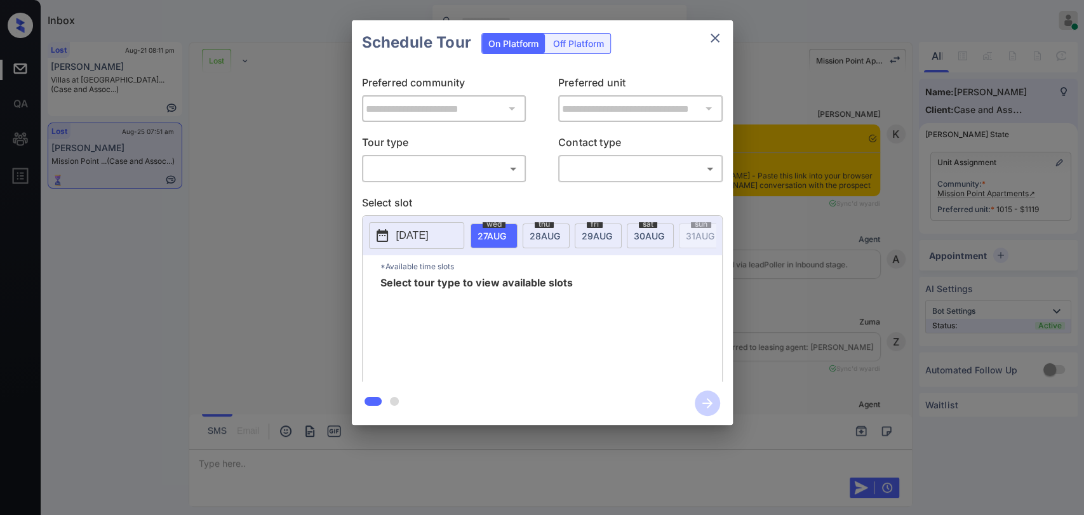
scroll to position [87, 0]
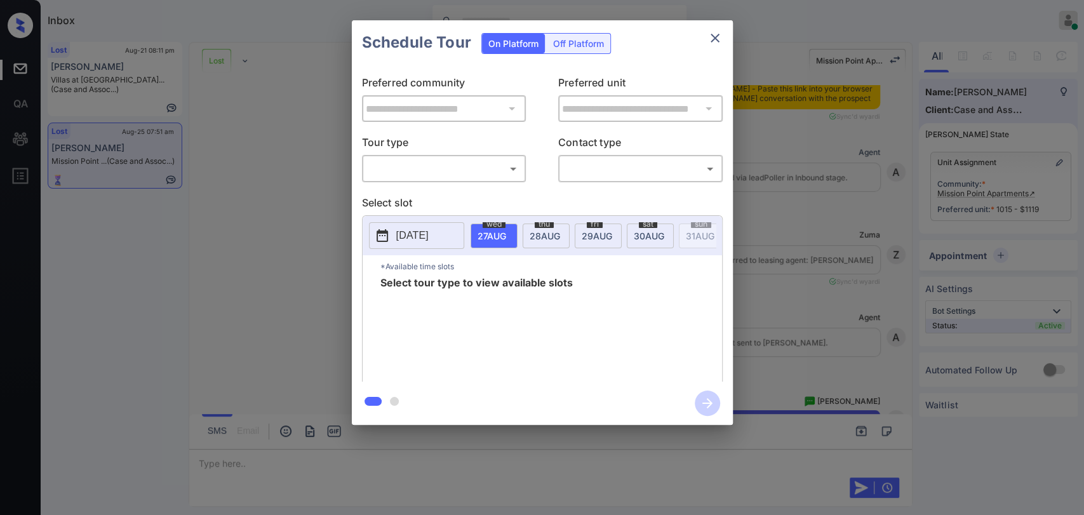
click at [424, 165] on body "Inbox [PERSON_NAME] [PERSON_NAME] Online Set yourself offline Set yourself on b…" at bounding box center [542, 257] width 1084 height 515
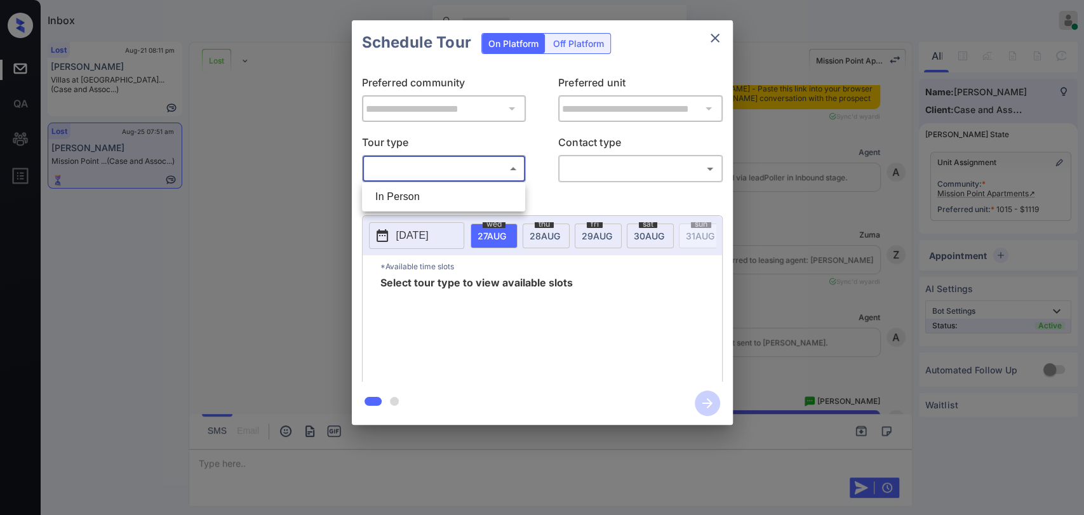
click at [415, 194] on li "In Person" at bounding box center [443, 196] width 157 height 23
type input "********"
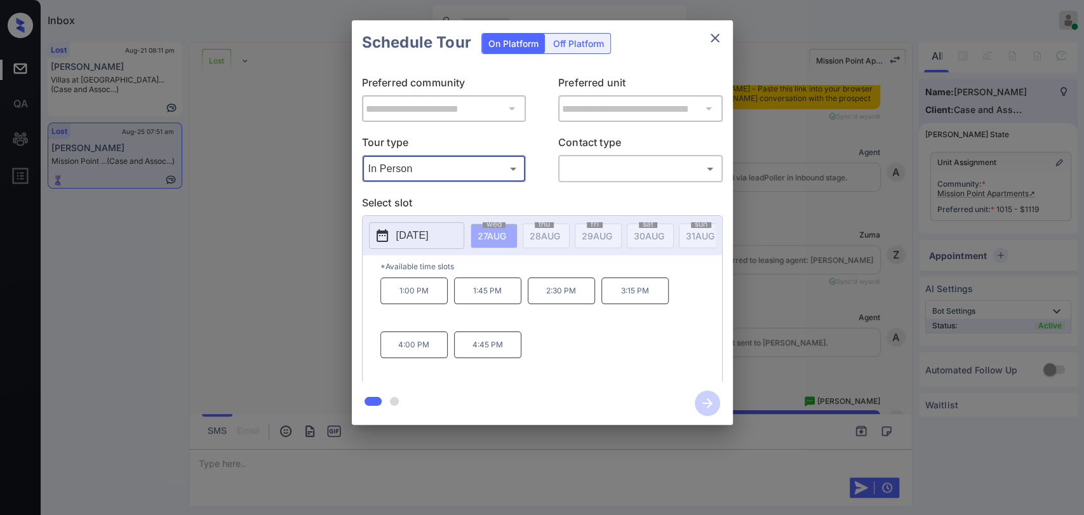
click at [424, 240] on p "[DATE]" at bounding box center [412, 235] width 32 height 15
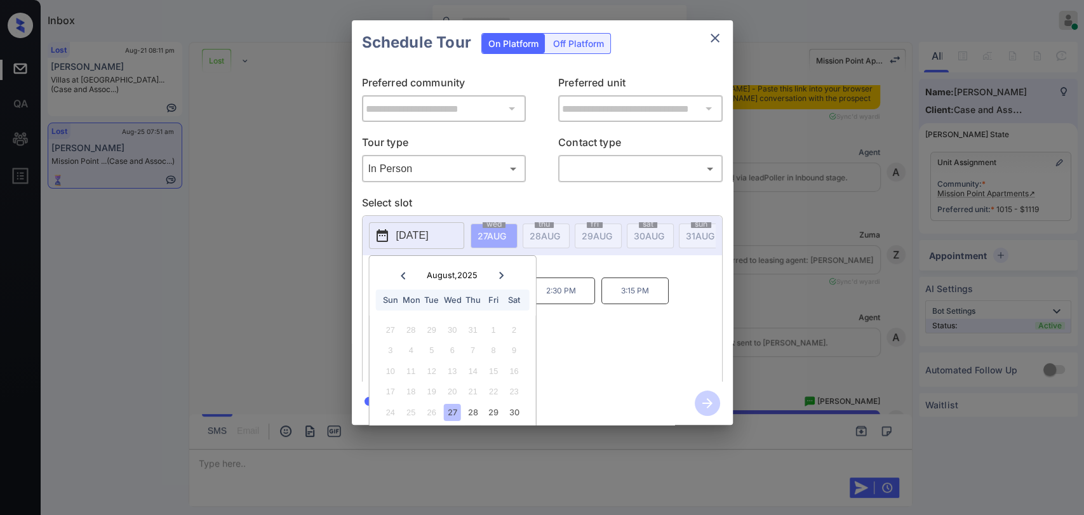
scroll to position [36, 0]
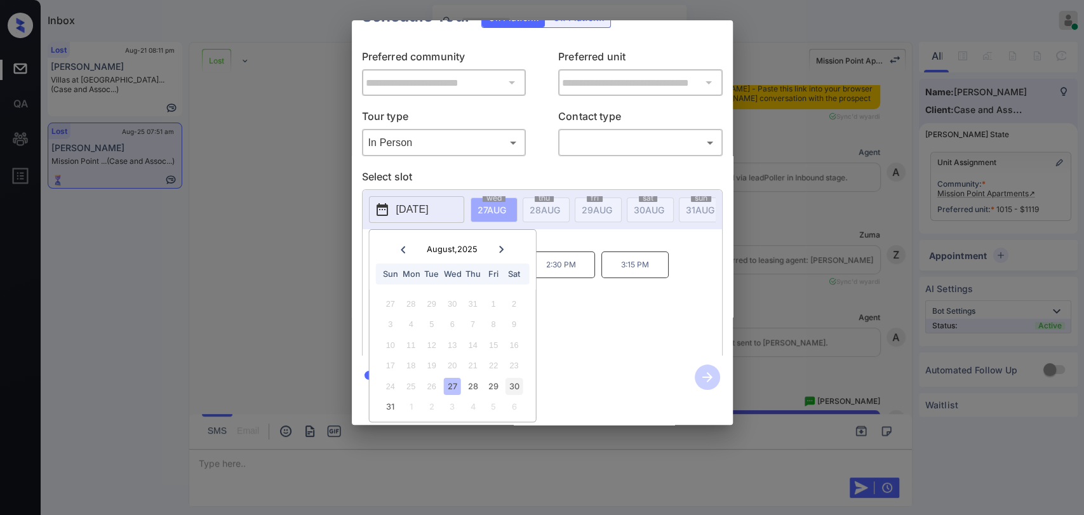
drag, startPoint x: 471, startPoint y: 373, endPoint x: 513, endPoint y: 371, distance: 41.9
click at [472, 378] on div "28" at bounding box center [472, 386] width 17 height 17
click at [455, 378] on div "27" at bounding box center [452, 386] width 17 height 17
click at [617, 332] on div "1:00 PM 1:45 PM 2:30 PM 3:15 PM 4:00 PM 4:45 PM" at bounding box center [551, 302] width 342 height 102
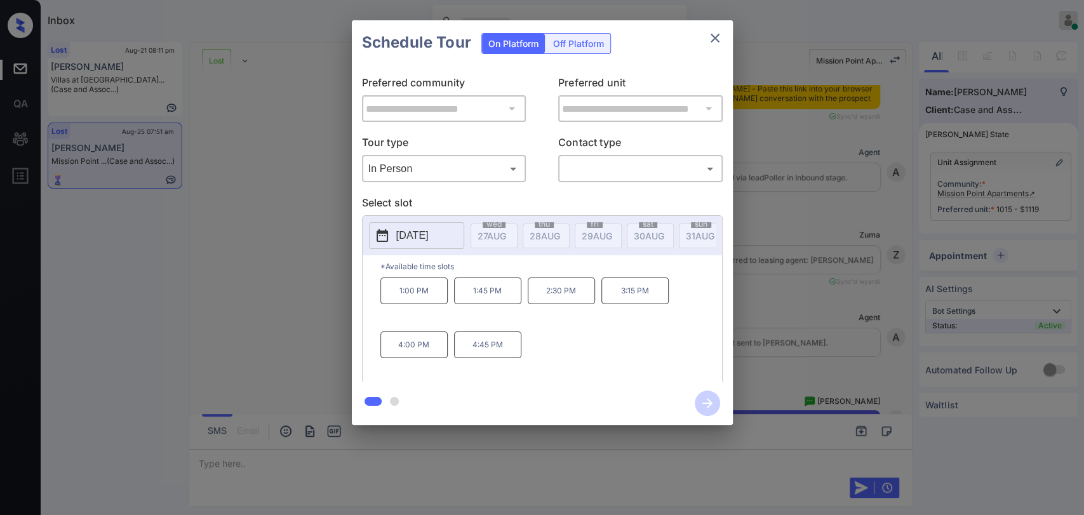
click at [98, 56] on div "**********" at bounding box center [542, 222] width 1084 height 445
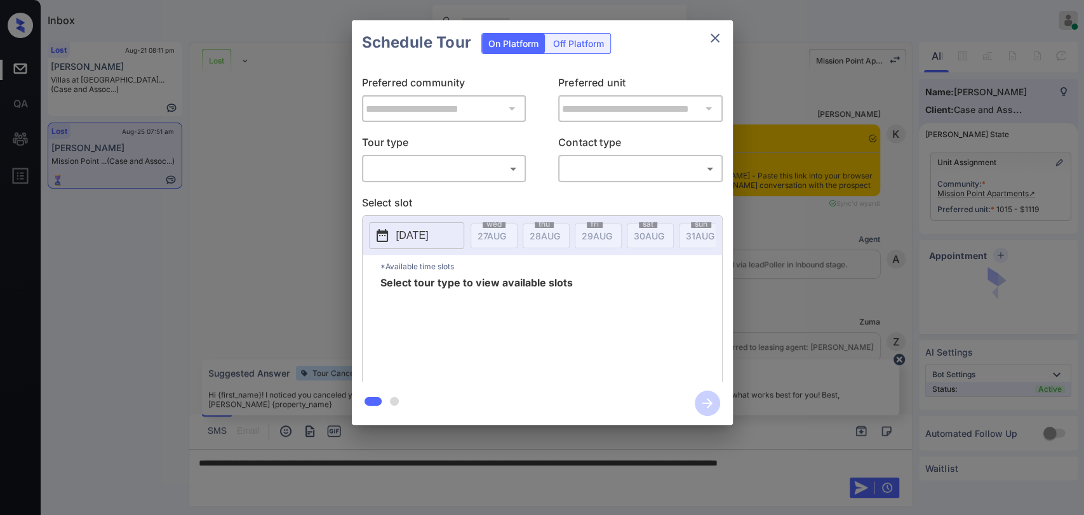
scroll to position [87, 0]
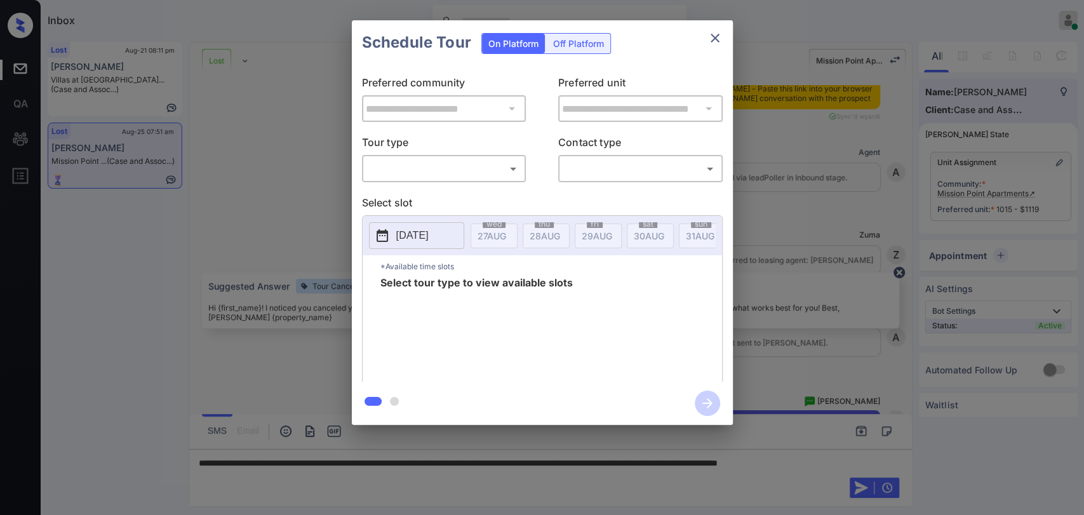
click at [427, 159] on body "Inbox Danielle Dela Cruz Online Set yourself offline Set yourself on break Prof…" at bounding box center [542, 257] width 1084 height 515
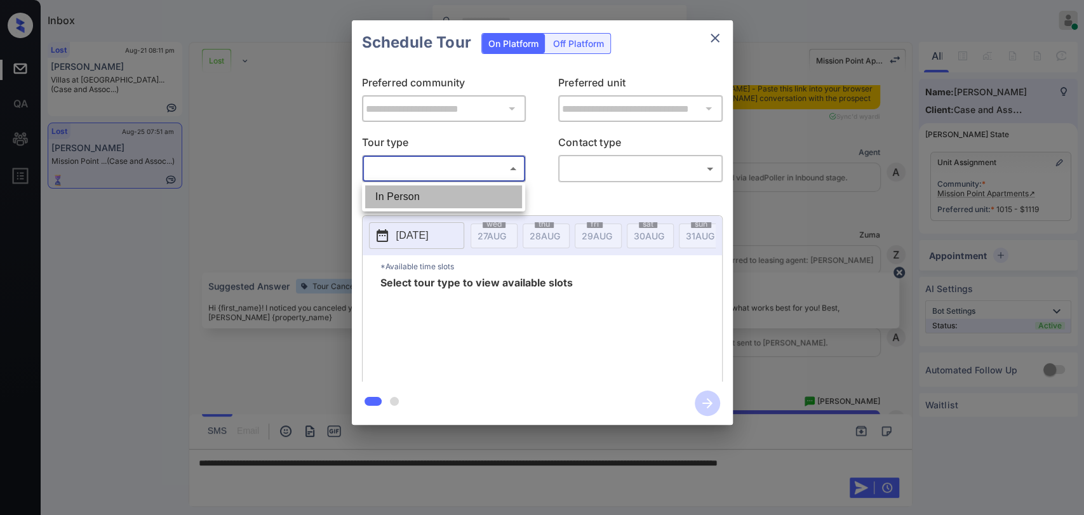
click at [403, 192] on li "In Person" at bounding box center [443, 196] width 157 height 23
type input "********"
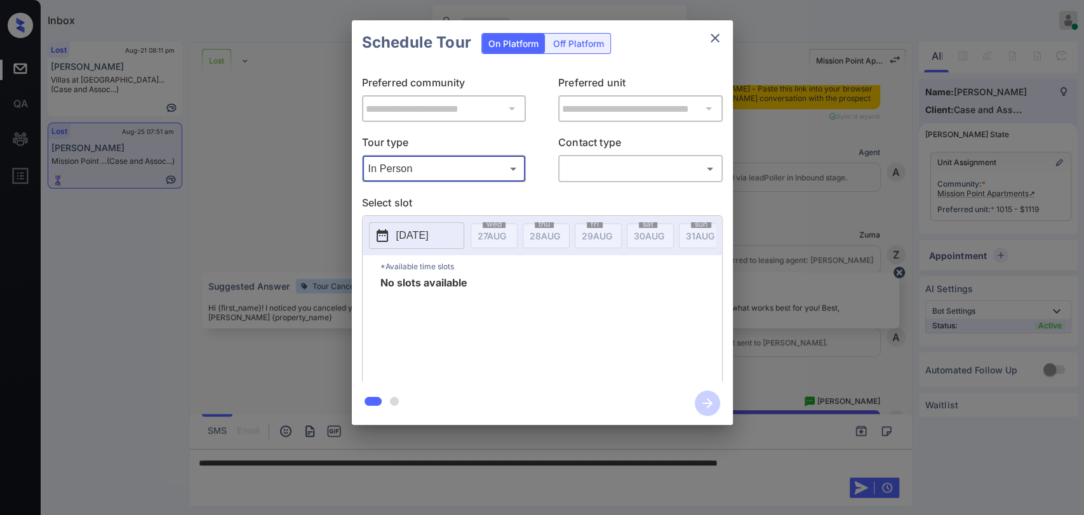
drag, startPoint x: 507, startPoint y: 239, endPoint x: 450, endPoint y: 236, distance: 57.2
click at [429, 234] on p "2025-08-27" at bounding box center [412, 235] width 32 height 15
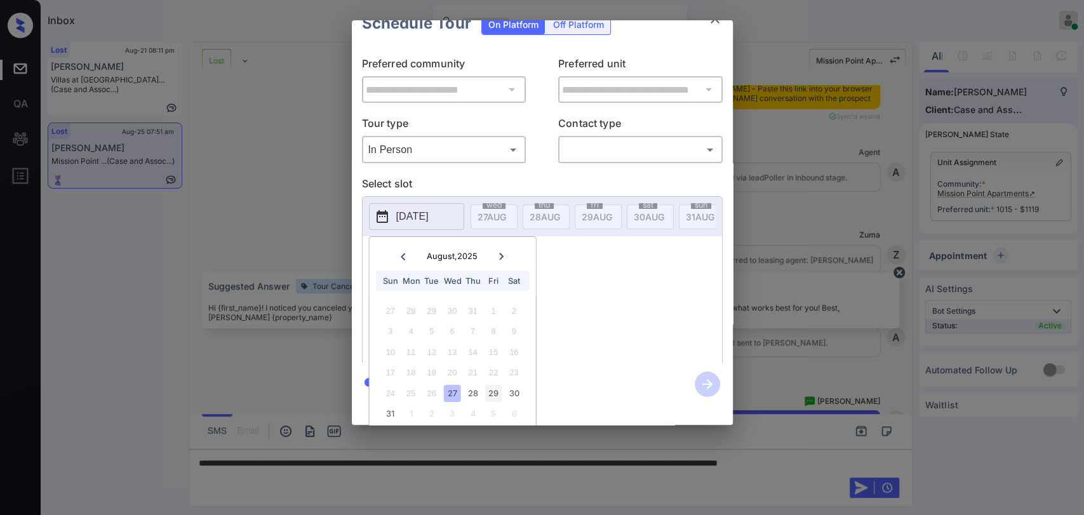
scroll to position [36, 0]
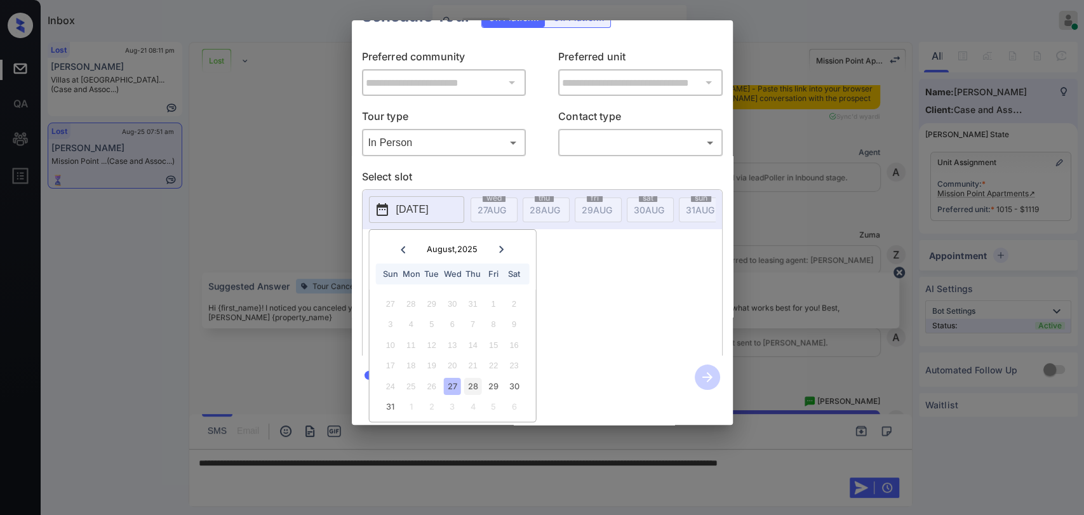
click at [471, 378] on div "28" at bounding box center [472, 386] width 17 height 17
click at [498, 378] on div "29" at bounding box center [493, 386] width 17 height 17
click at [522, 378] on div "30" at bounding box center [513, 386] width 17 height 17
click at [390, 398] on div "31" at bounding box center [390, 406] width 17 height 17
click at [283, 473] on div at bounding box center [542, 257] width 1084 height 515
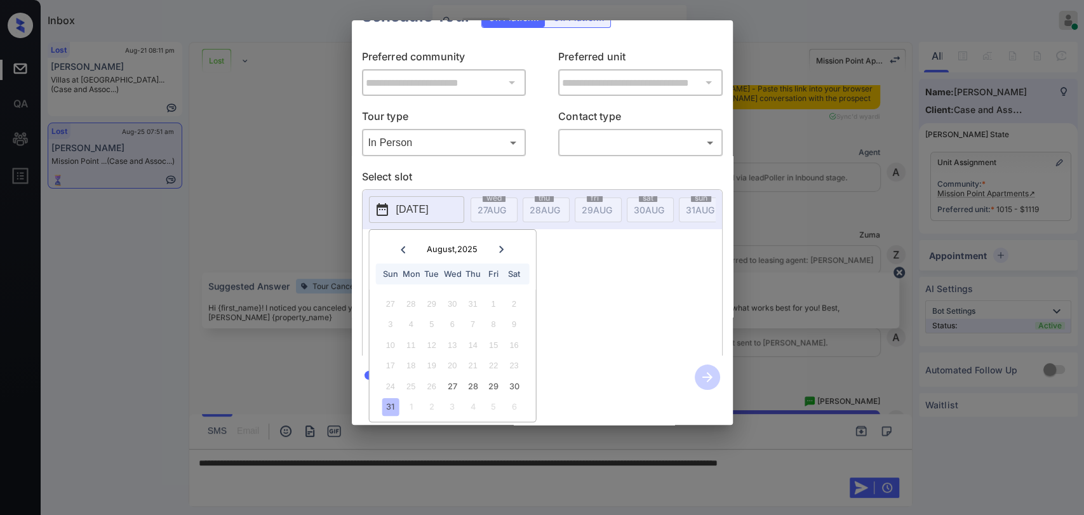
scroll to position [0, 0]
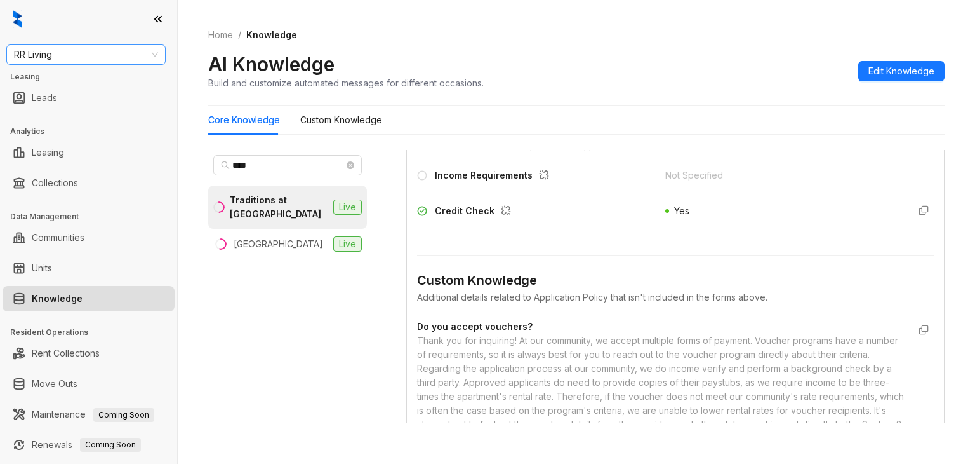
click at [71, 53] on span "RR Living" at bounding box center [86, 54] width 144 height 19
type input "******"
click at [96, 84] on div "United Apartment Group" at bounding box center [86, 80] width 139 height 14
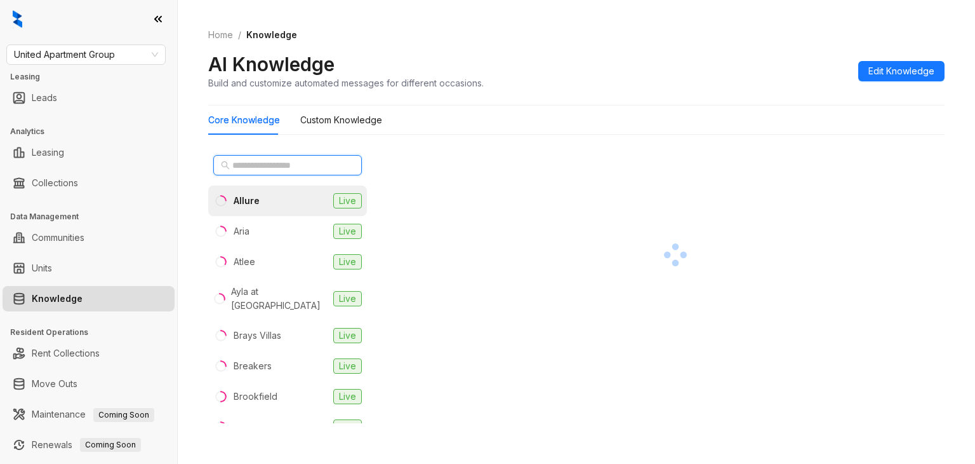
click at [262, 163] on input "text" at bounding box center [288, 165] width 112 height 14
click at [266, 158] on input "text" at bounding box center [288, 165] width 112 height 14
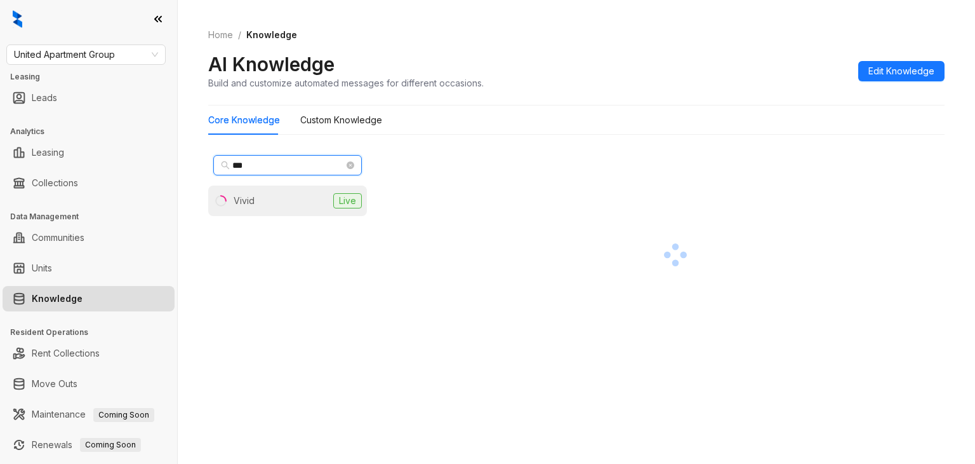
type input "***"
click at [255, 200] on li "Vivid Live" at bounding box center [287, 200] width 159 height 30
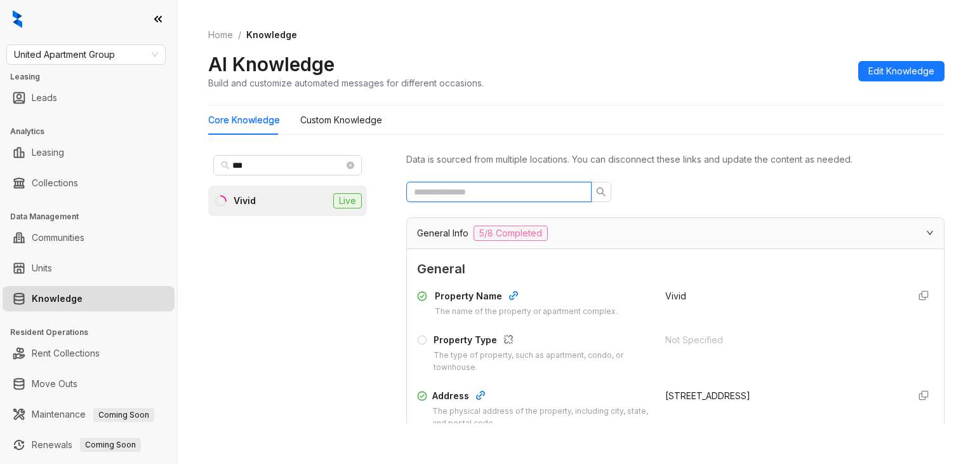
click at [451, 190] on input "text" at bounding box center [494, 192] width 160 height 14
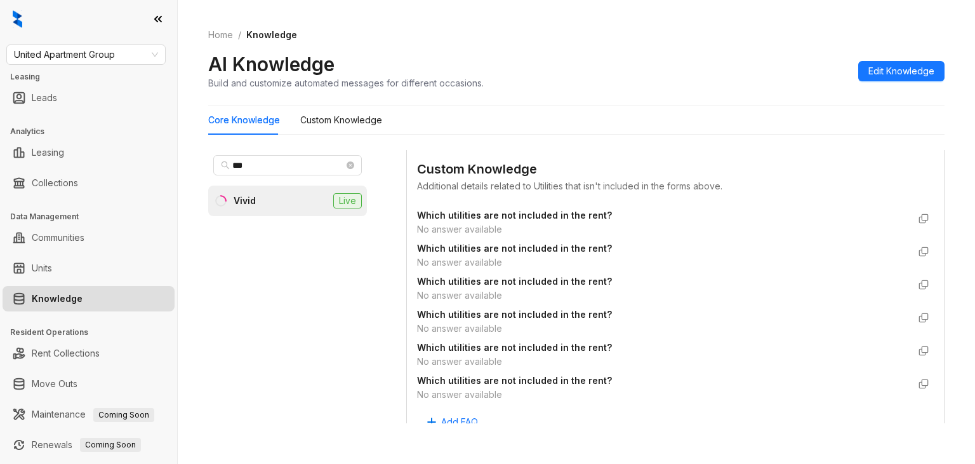
scroll to position [254, 0]
type input "***"
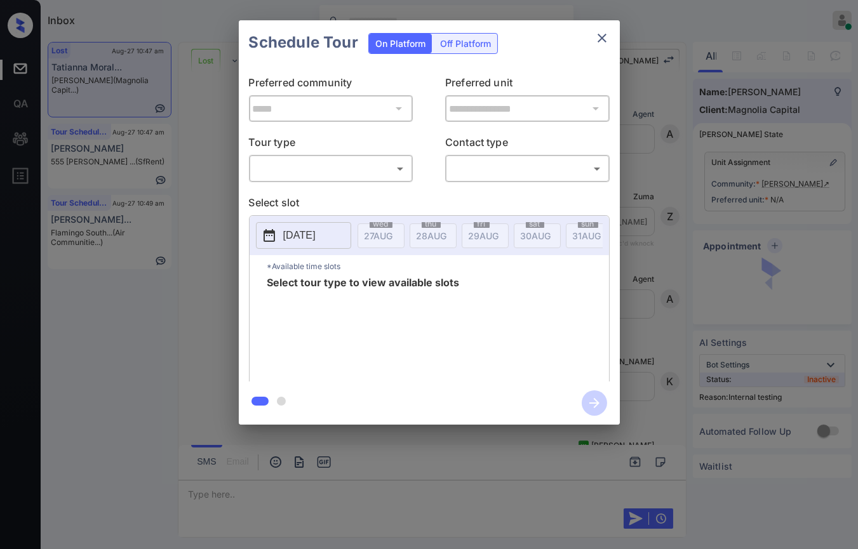
scroll to position [6127, 0]
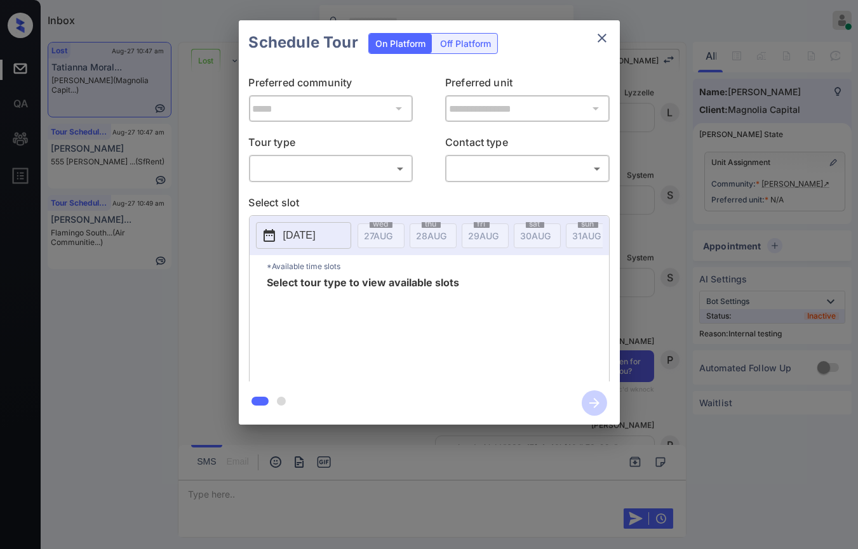
click at [601, 33] on icon "close" at bounding box center [601, 37] width 15 height 15
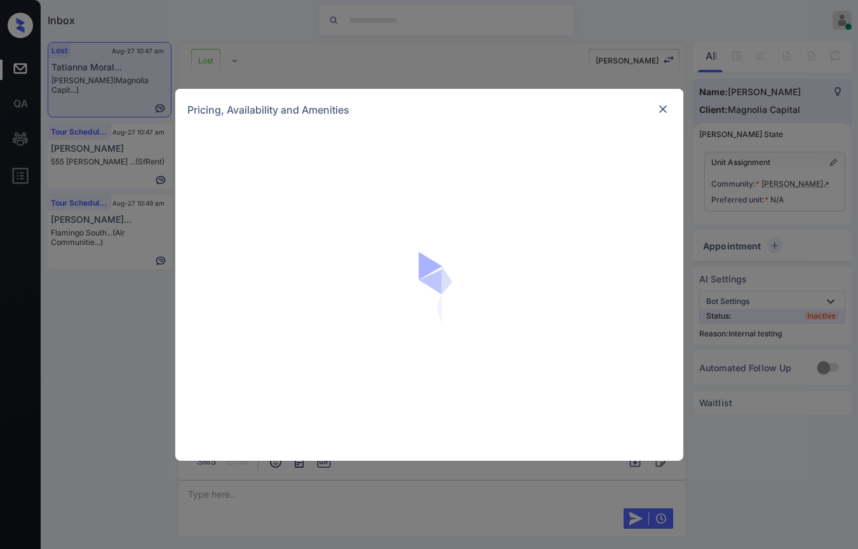
scroll to position [6127, 0]
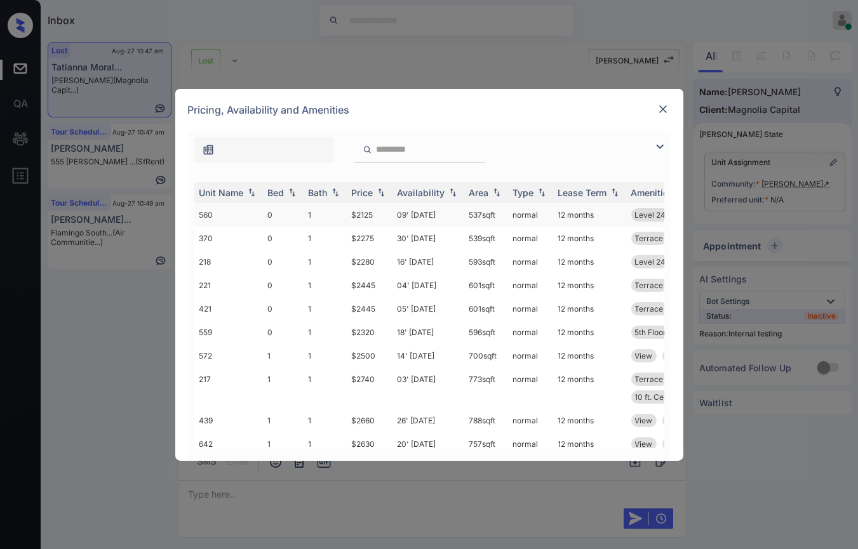
click at [265, 208] on td "0" at bounding box center [283, 214] width 41 height 23
click td "0"
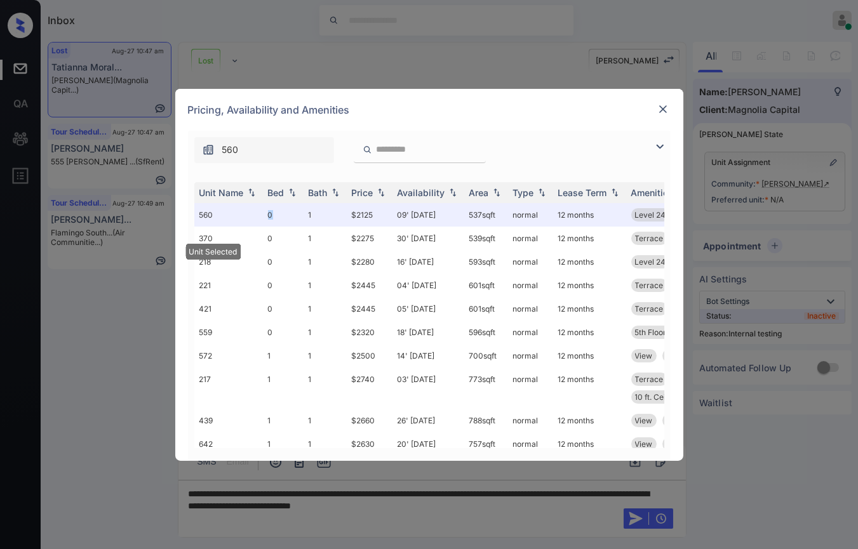
click div "Pricing, Availability and Amenities"
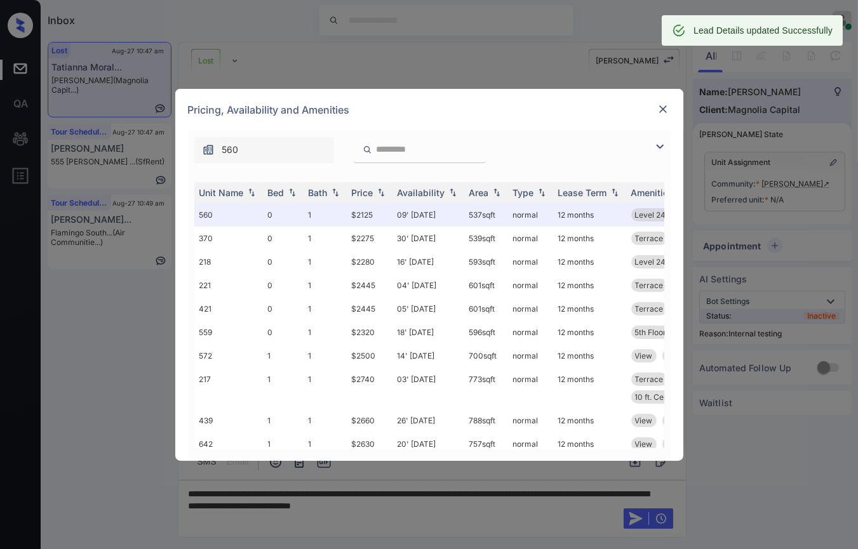
click img
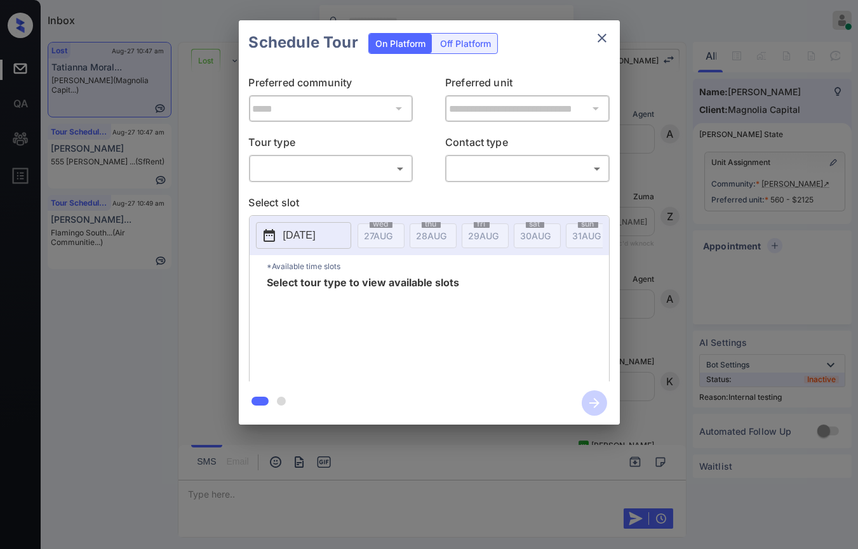
scroll to position [7479, 0]
click at [200, 171] on div "**********" at bounding box center [429, 222] width 858 height 445
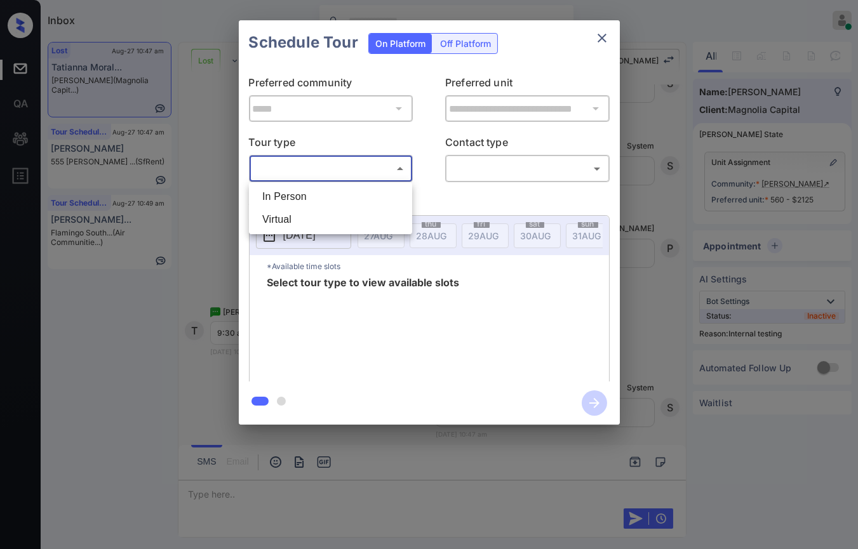
click at [344, 164] on body "Inbox [PERSON_NAME] [PERSON_NAME] Online Set yourself offline Set yourself on b…" at bounding box center [429, 274] width 858 height 549
click at [298, 197] on li "In Person" at bounding box center [330, 196] width 157 height 23
click at [500, 170] on div at bounding box center [429, 274] width 858 height 549
type input "********"
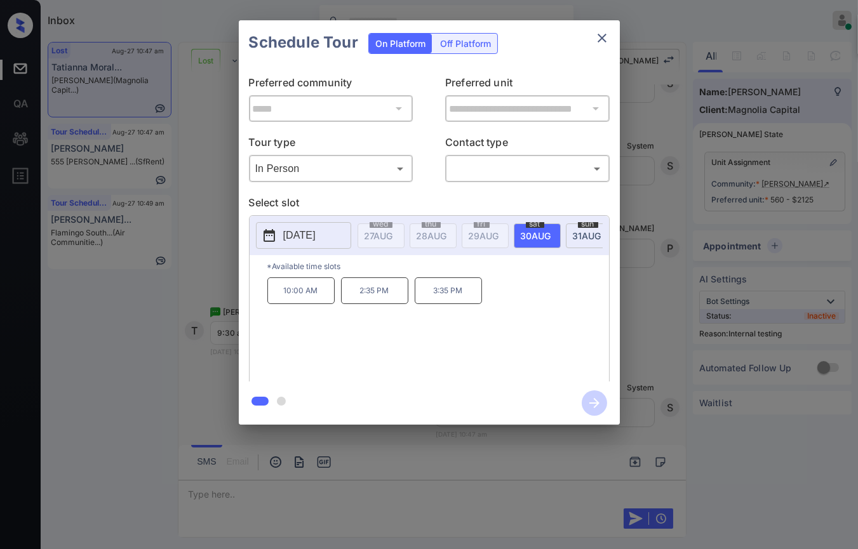
click at [498, 171] on body "Available slots fetched from knock successfully Inbox Danielle Dela Cruz Online…" at bounding box center [429, 274] width 858 height 549
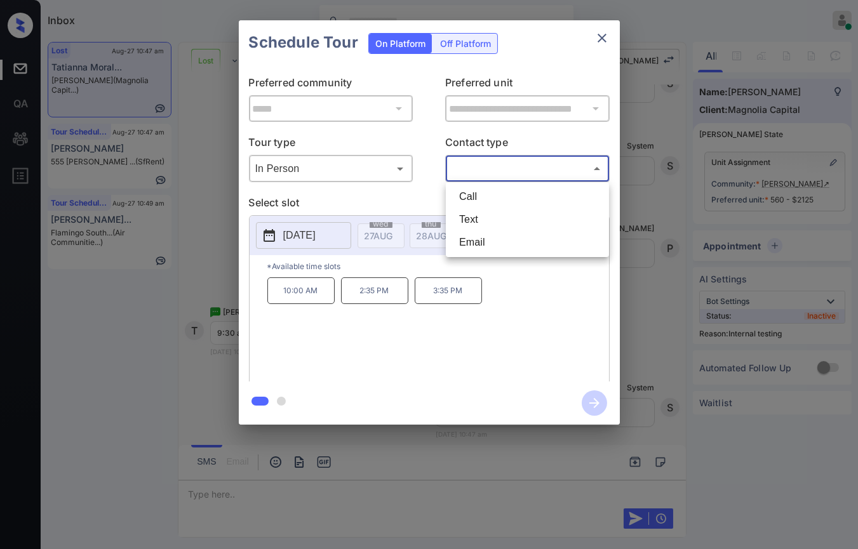
click at [469, 218] on li "Text" at bounding box center [527, 219] width 157 height 23
type input "****"
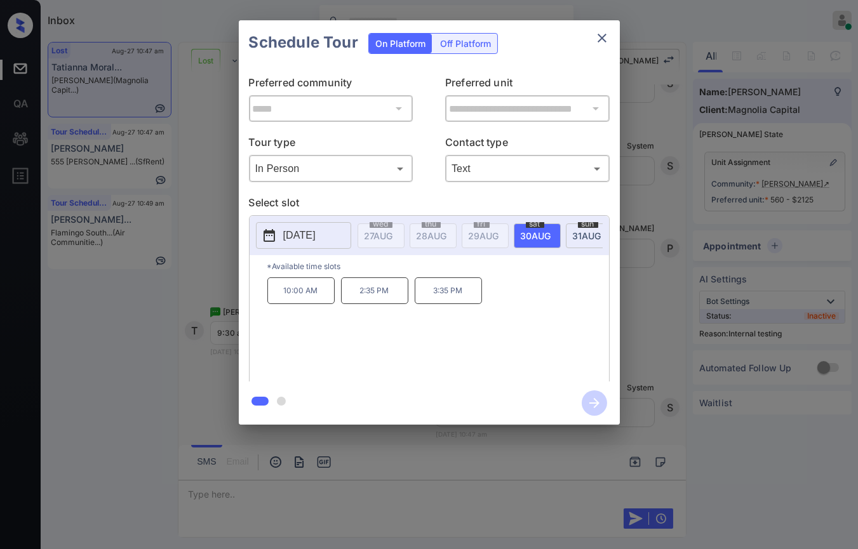
click at [295, 233] on p "2025-08-30" at bounding box center [299, 235] width 32 height 15
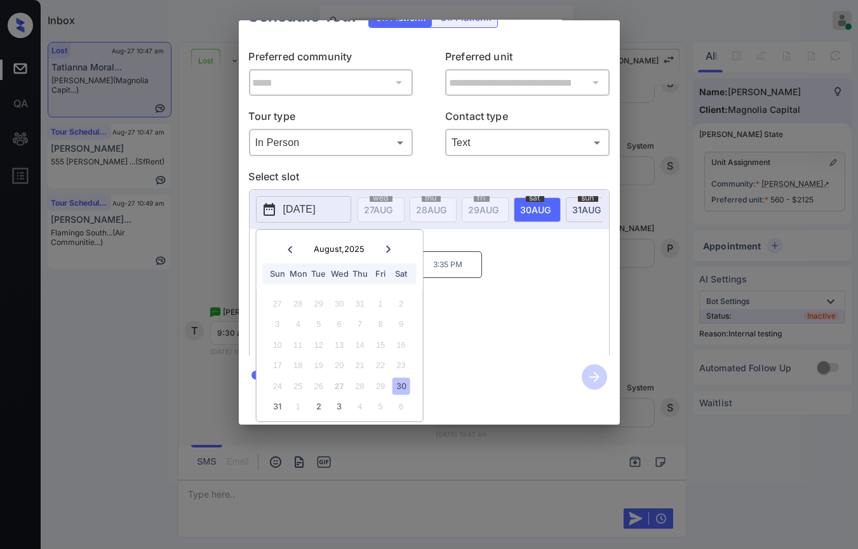
scroll to position [36, 0]
click at [392, 241] on div at bounding box center [388, 249] width 17 height 16
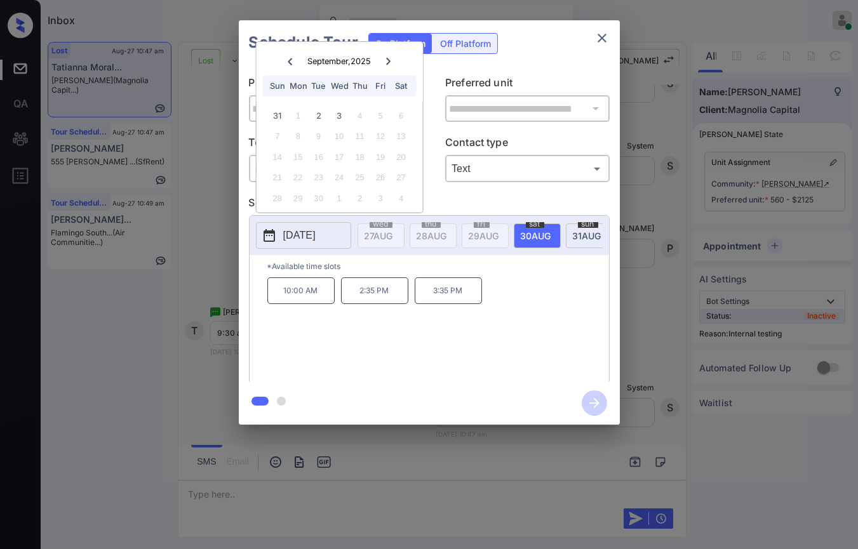
scroll to position [0, 0]
click at [335, 115] on div "3" at bounding box center [339, 115] width 17 height 17
click at [302, 296] on p "9:30 AM" at bounding box center [300, 291] width 67 height 27
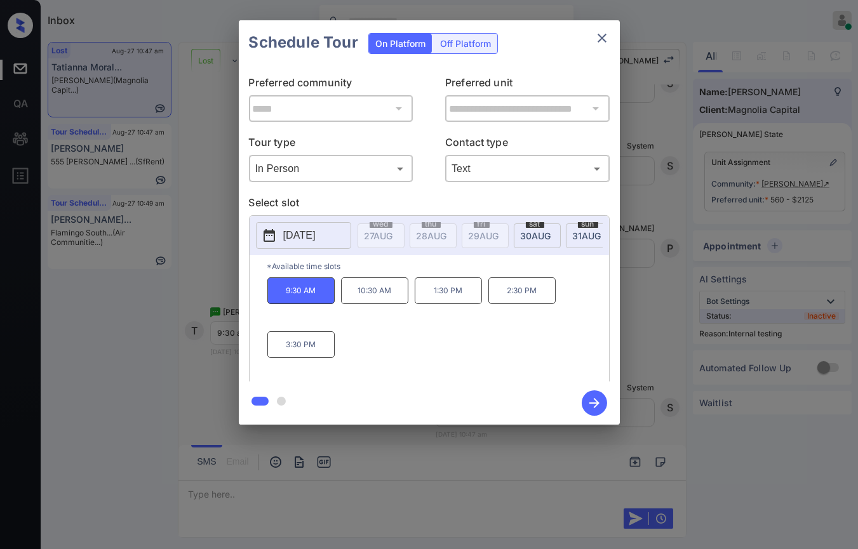
click at [585, 401] on icon "button" at bounding box center [594, 403] width 25 height 25
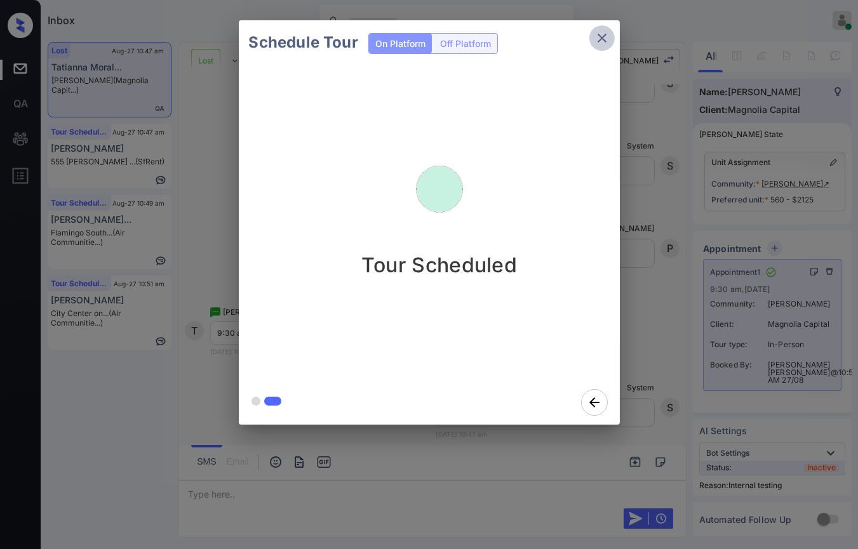
click at [599, 37] on icon "close" at bounding box center [601, 37] width 15 height 15
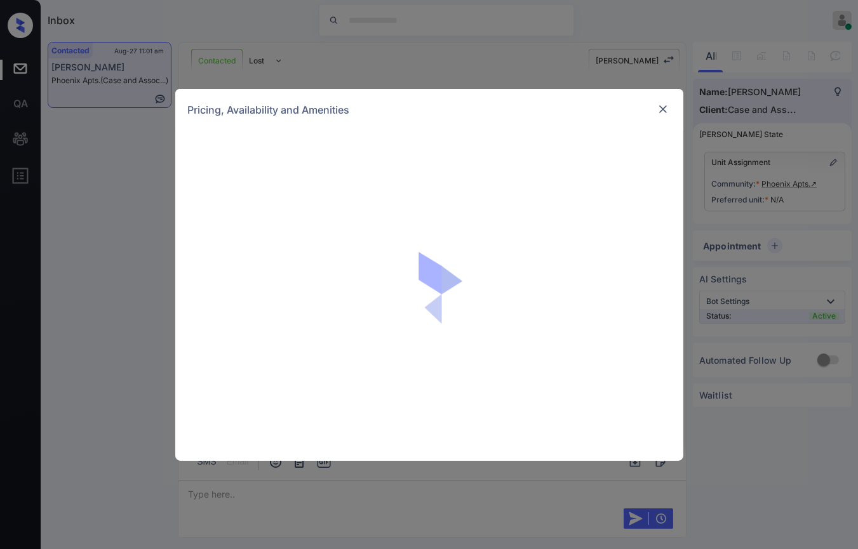
scroll to position [1314, 0]
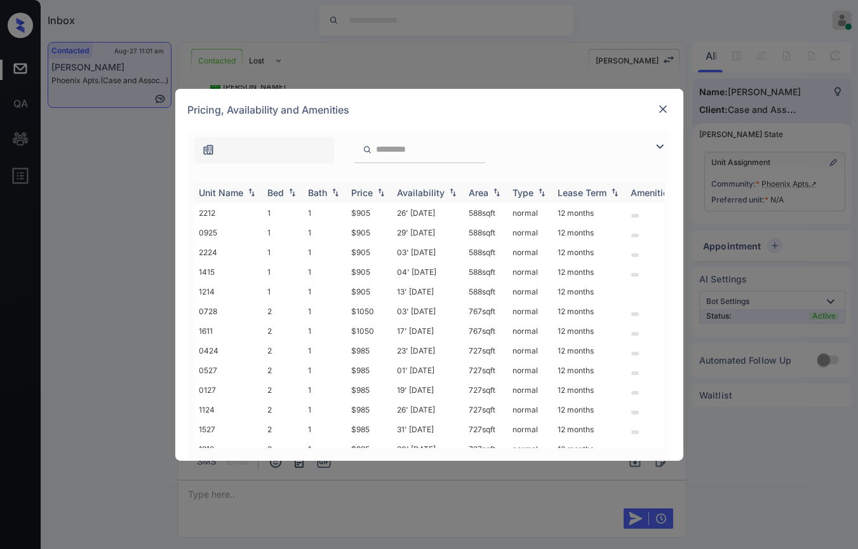
click at [279, 190] on div "Bed" at bounding box center [276, 192] width 17 height 11
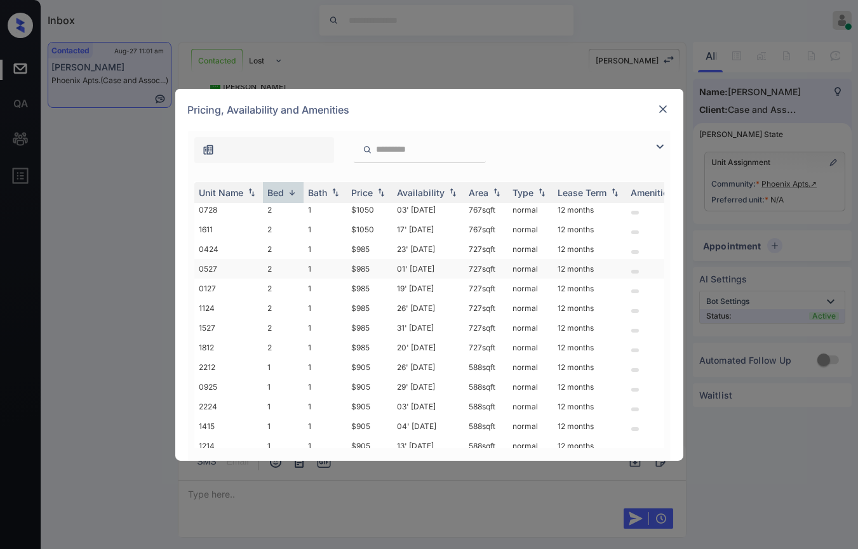
scroll to position [114, 0]
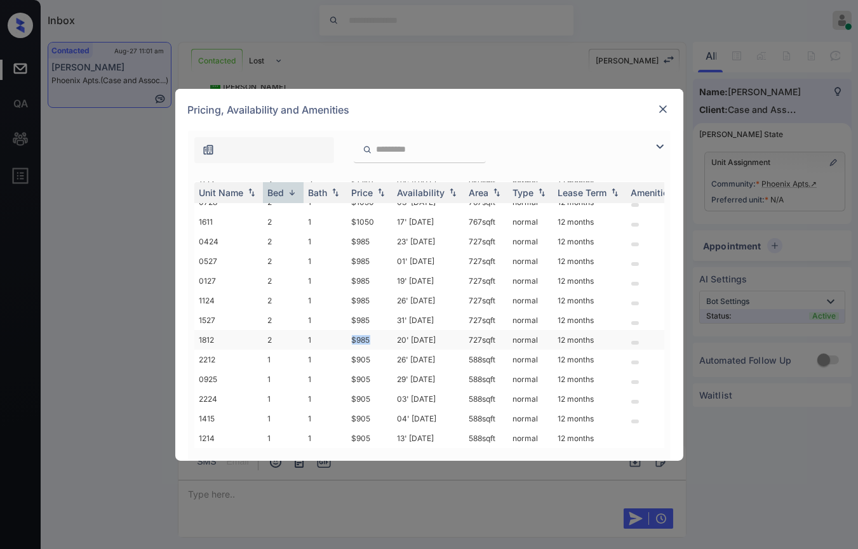
drag, startPoint x: 350, startPoint y: 331, endPoint x: 372, endPoint y: 331, distance: 22.2
click at [372, 331] on td "$985" at bounding box center [370, 340] width 46 height 20
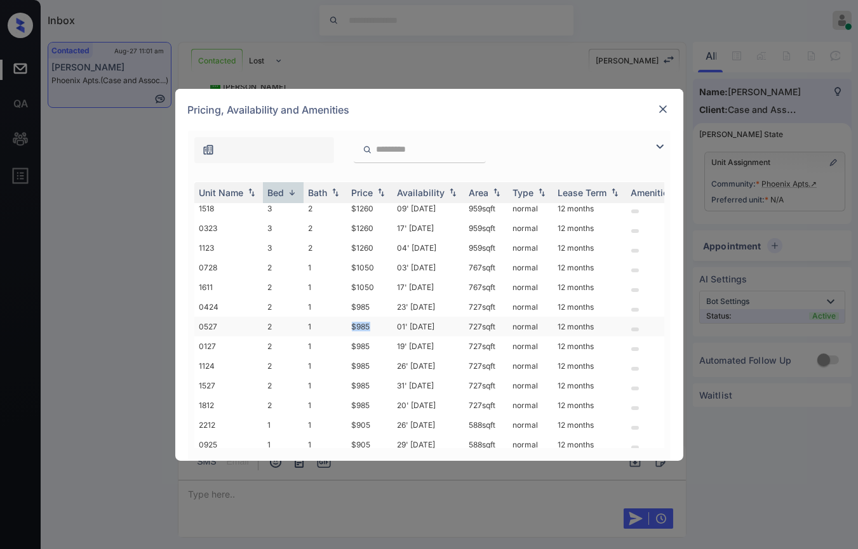
drag, startPoint x: 353, startPoint y: 320, endPoint x: 376, endPoint y: 321, distance: 22.9
click at [376, 321] on td "$985" at bounding box center [370, 327] width 46 height 20
copy td "$985"
click at [663, 105] on img at bounding box center [663, 109] width 13 height 13
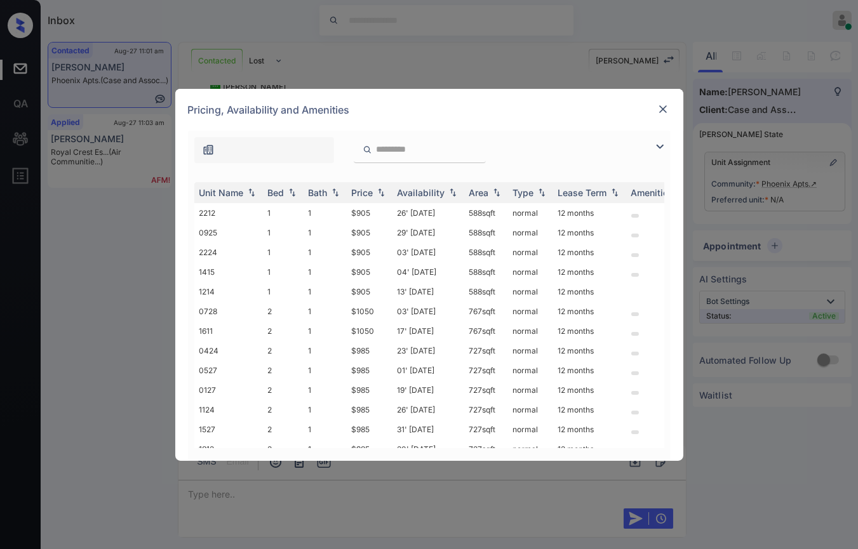
click at [660, 112] on img at bounding box center [663, 109] width 13 height 13
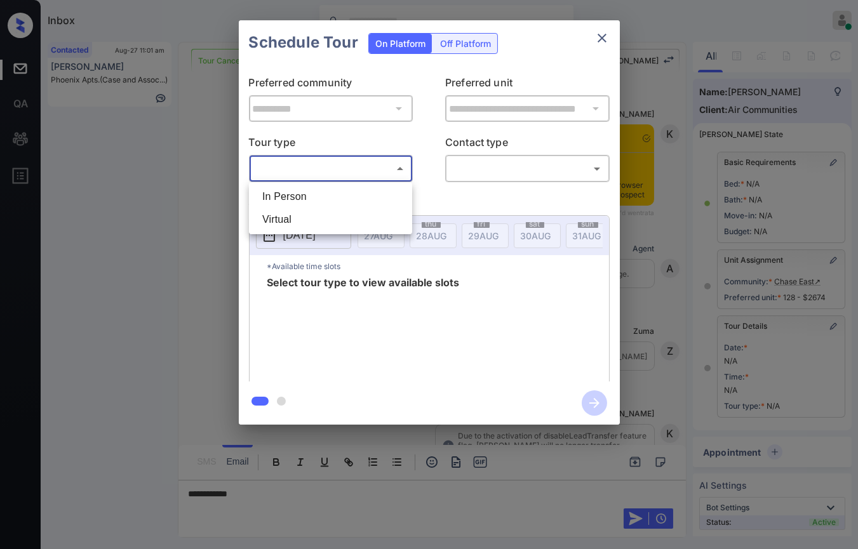
scroll to position [3625, 0]
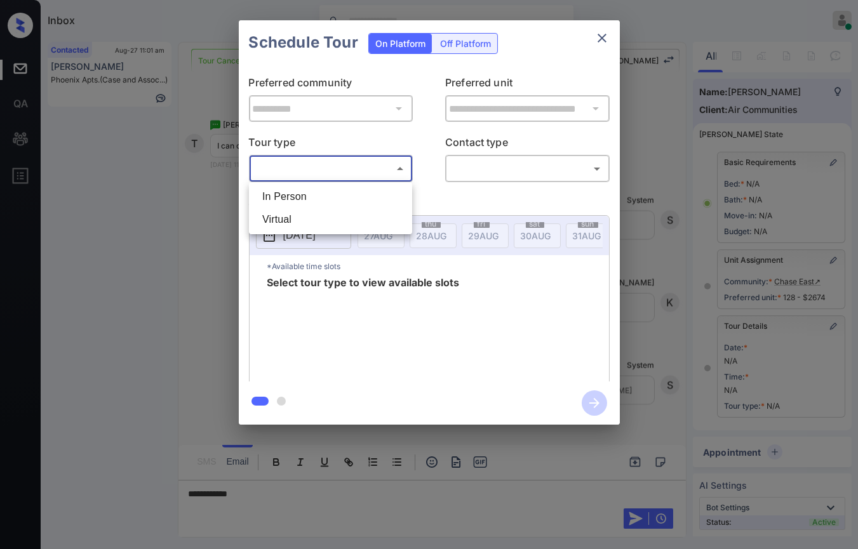
drag, startPoint x: 301, startPoint y: 194, endPoint x: 518, endPoint y: 168, distance: 218.1
click at [300, 194] on li "In Person" at bounding box center [330, 196] width 157 height 23
type input "********"
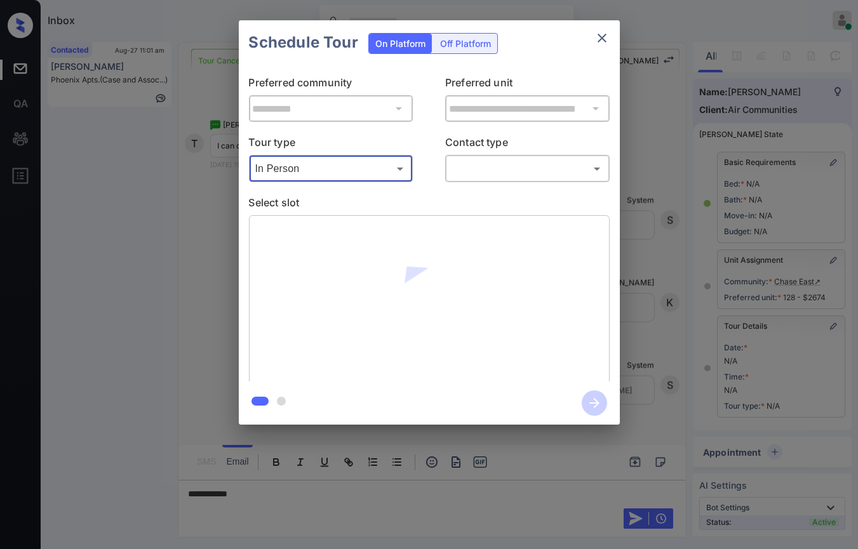
click at [518, 168] on body "Inbox [PERSON_NAME] [PERSON_NAME] Online Set yourself offline Set yourself on b…" at bounding box center [429, 274] width 858 height 549
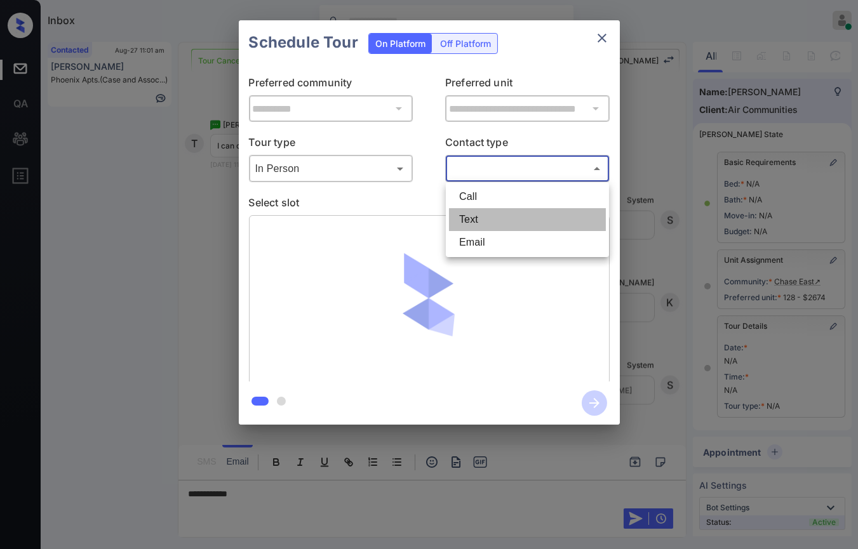
click at [483, 217] on li "Text" at bounding box center [527, 219] width 157 height 23
type input "****"
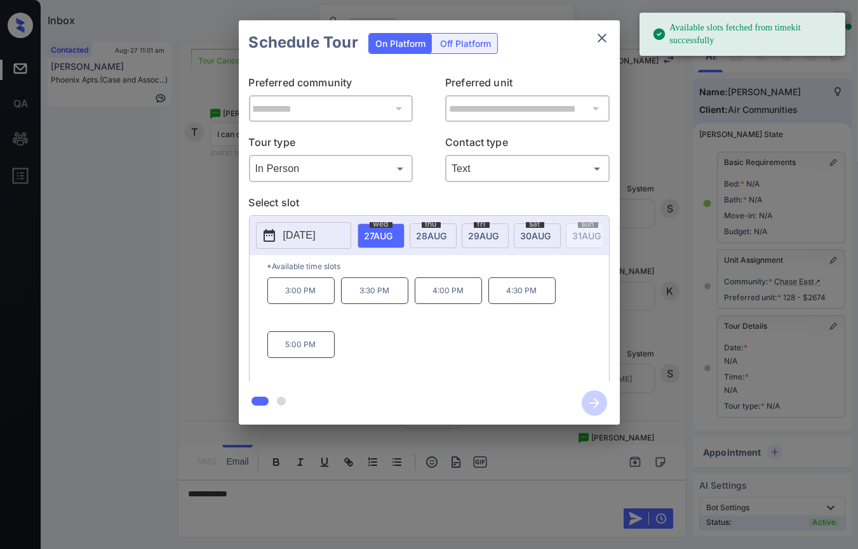
click at [429, 232] on span "28 AUG" at bounding box center [432, 236] width 30 height 11
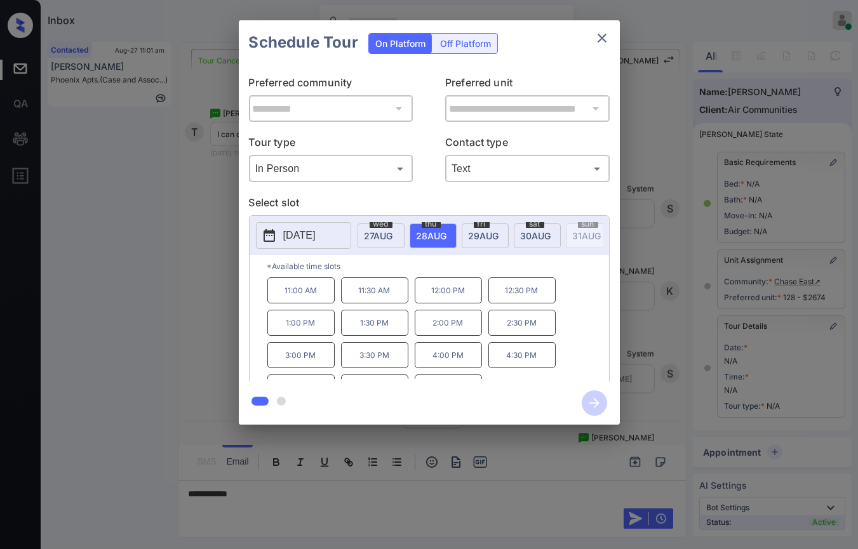
click at [381, 360] on p "3:30 PM" at bounding box center [374, 355] width 67 height 26
click at [593, 403] on icon "button" at bounding box center [594, 403] width 10 height 10
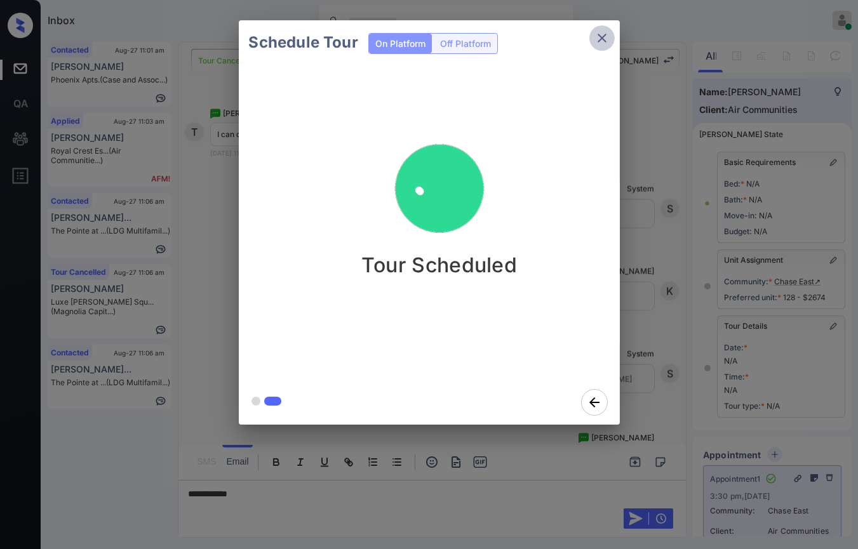
click at [599, 34] on icon "close" at bounding box center [601, 37] width 15 height 15
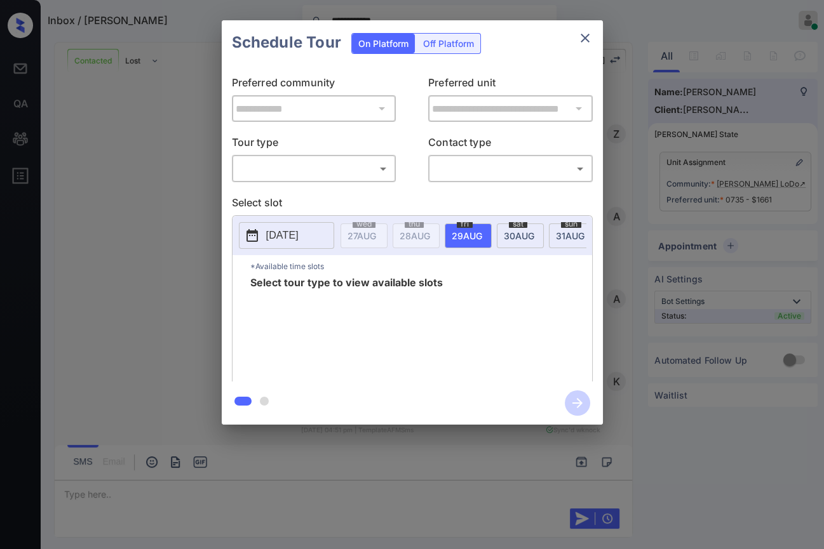
scroll to position [2693, 0]
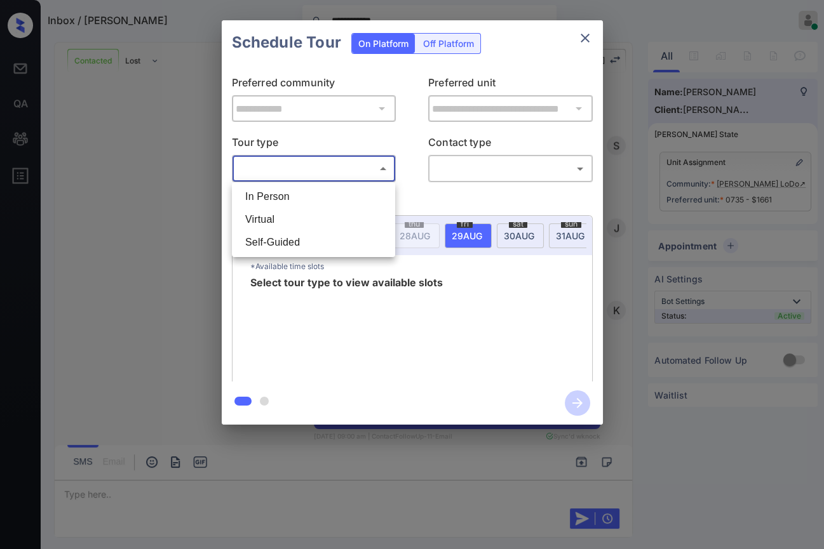
click at [274, 163] on body "**********" at bounding box center [412, 274] width 824 height 549
click at [269, 197] on li "In Person" at bounding box center [313, 196] width 157 height 23
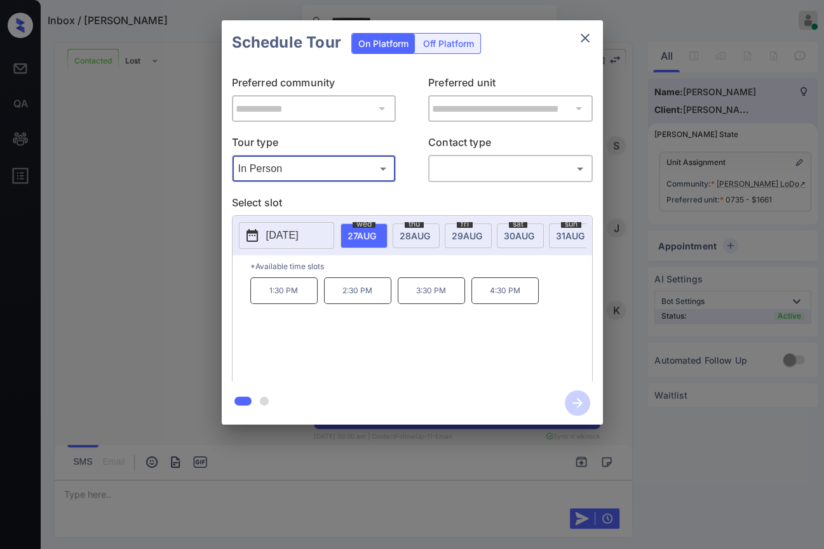
click at [271, 173] on body "**********" at bounding box center [412, 274] width 824 height 549
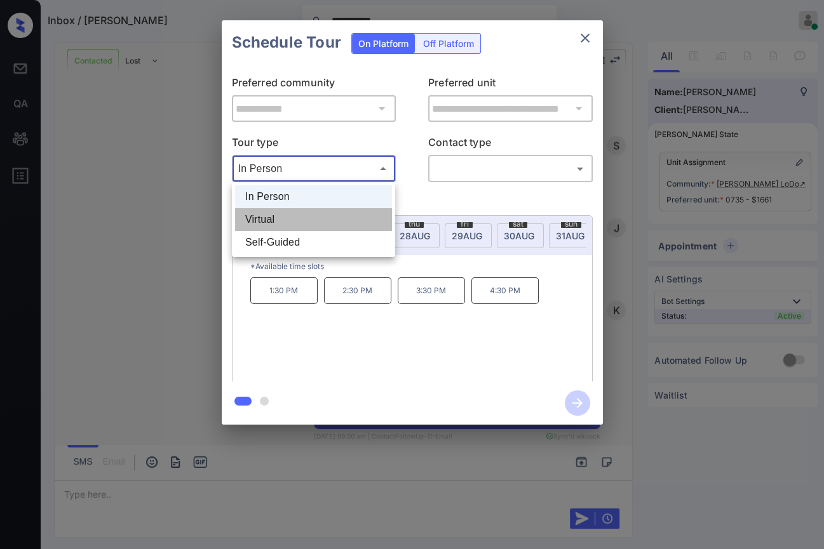
click at [269, 218] on li "Virtual" at bounding box center [313, 219] width 157 height 23
type input "*******"
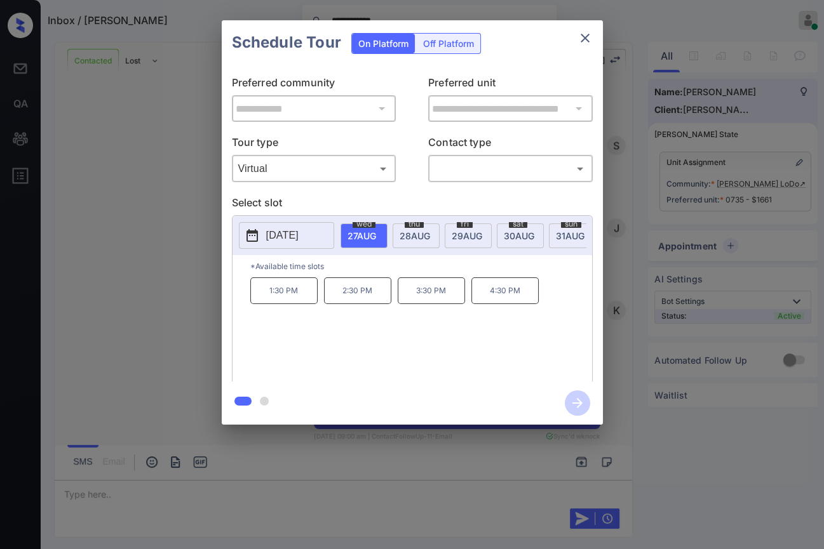
click at [137, 138] on div "**********" at bounding box center [412, 222] width 824 height 445
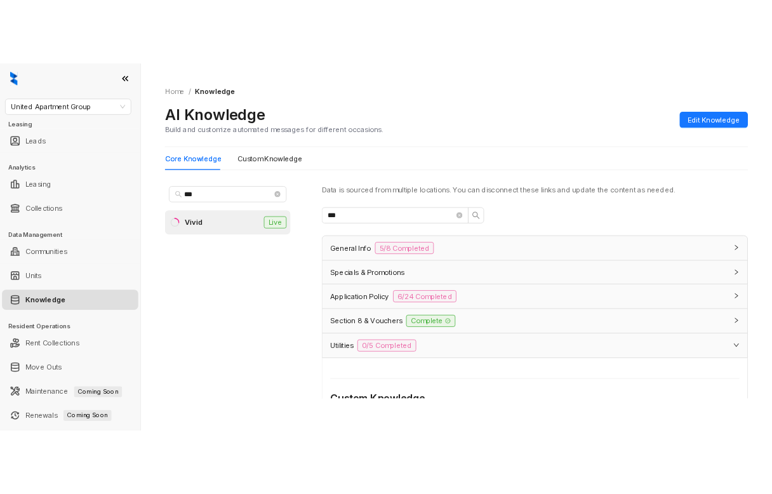
scroll to position [254, 0]
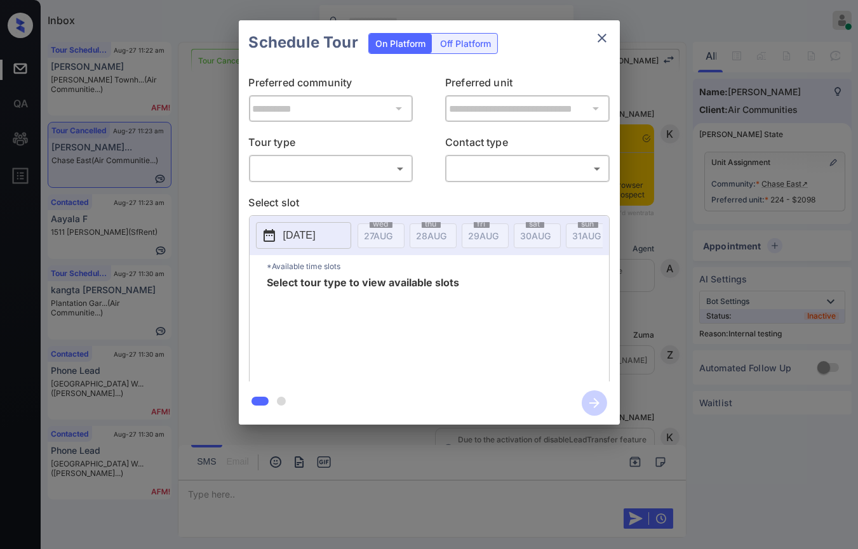
scroll to position [9038, 0]
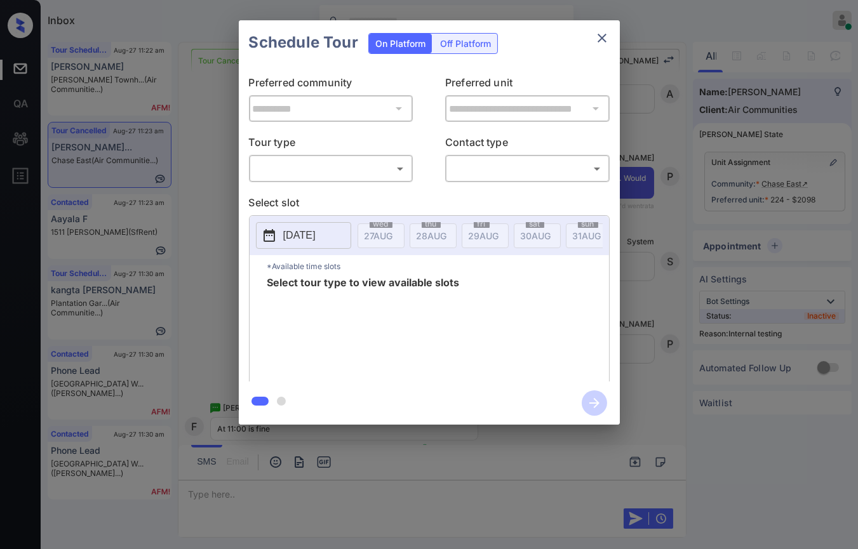
click at [366, 180] on div "​ ​" at bounding box center [331, 168] width 164 height 27
click at [303, 177] on body "Inbox Danielle Dela Cruz Online Set yourself offline Set yourself on break Prof…" at bounding box center [429, 274] width 858 height 549
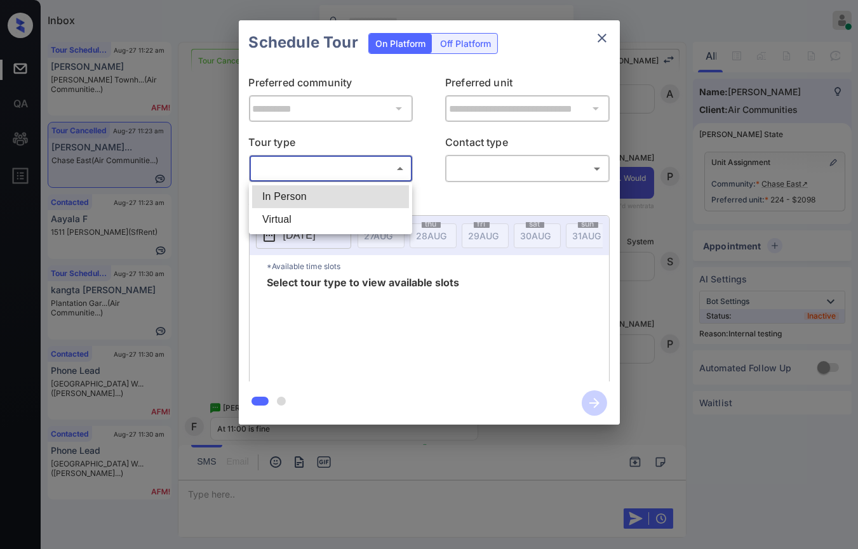
click at [291, 197] on li "In Person" at bounding box center [330, 196] width 157 height 23
type input "********"
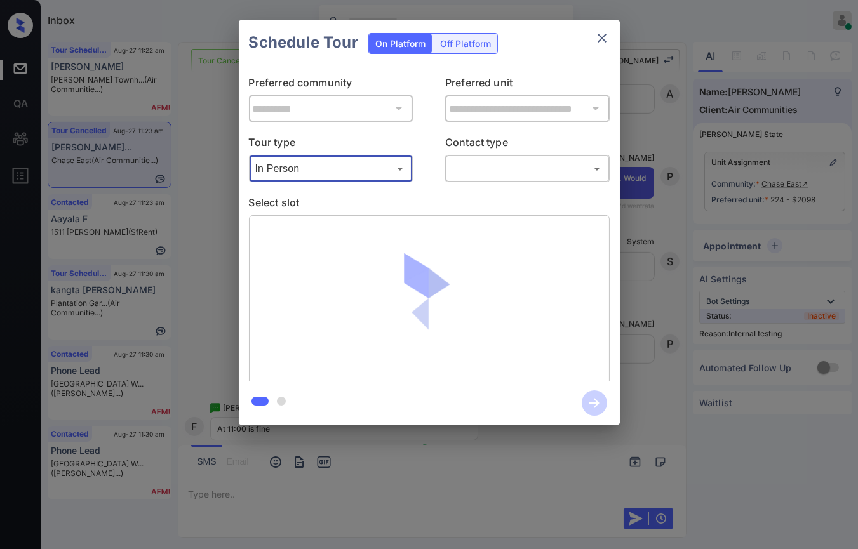
click at [483, 164] on body "Inbox Danielle Dela Cruz Online Set yourself offline Set yourself on break Prof…" at bounding box center [429, 274] width 858 height 549
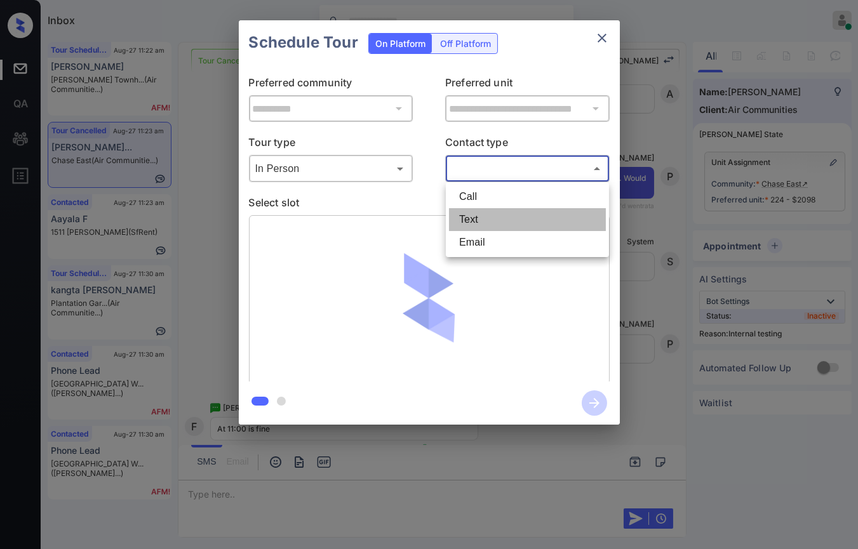
click at [474, 217] on li "Text" at bounding box center [527, 219] width 157 height 23
type input "****"
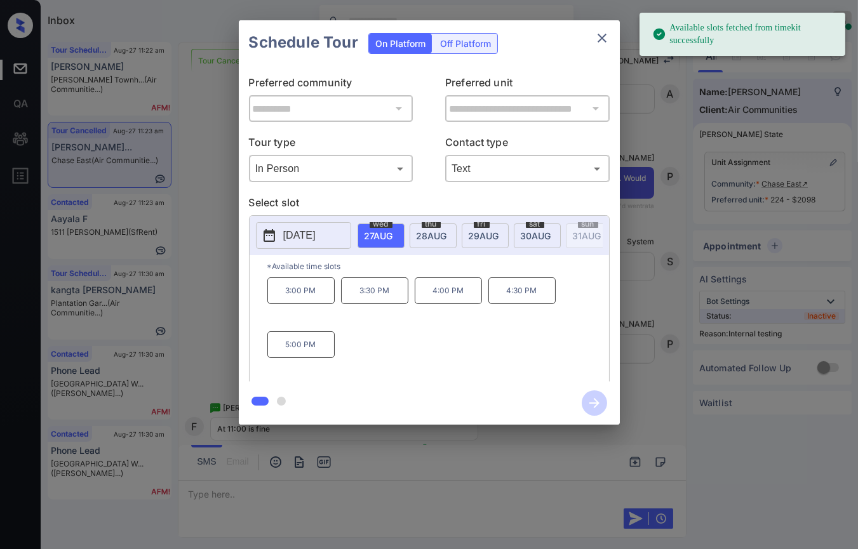
click at [431, 231] on span "28 AUG" at bounding box center [432, 236] width 30 height 11
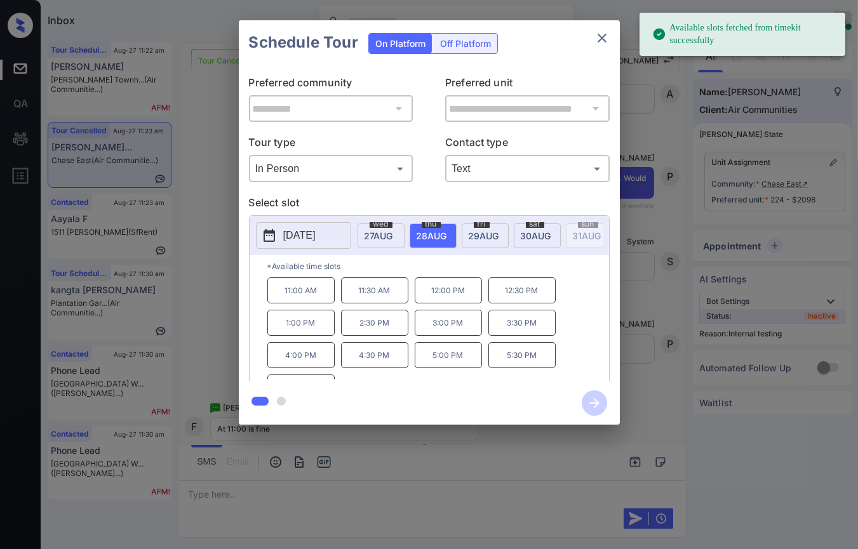
click at [300, 302] on p "11:00 AM" at bounding box center [300, 291] width 67 height 26
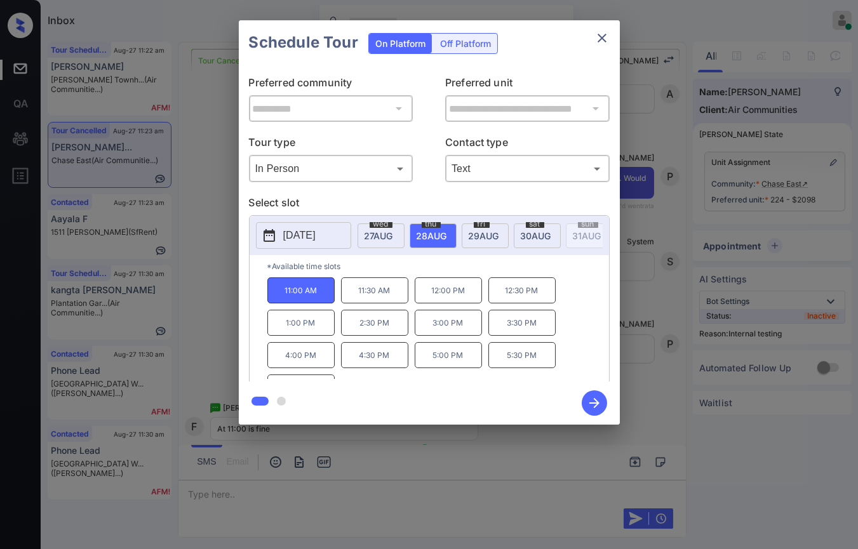
click at [587, 394] on icon "button" at bounding box center [594, 403] width 25 height 25
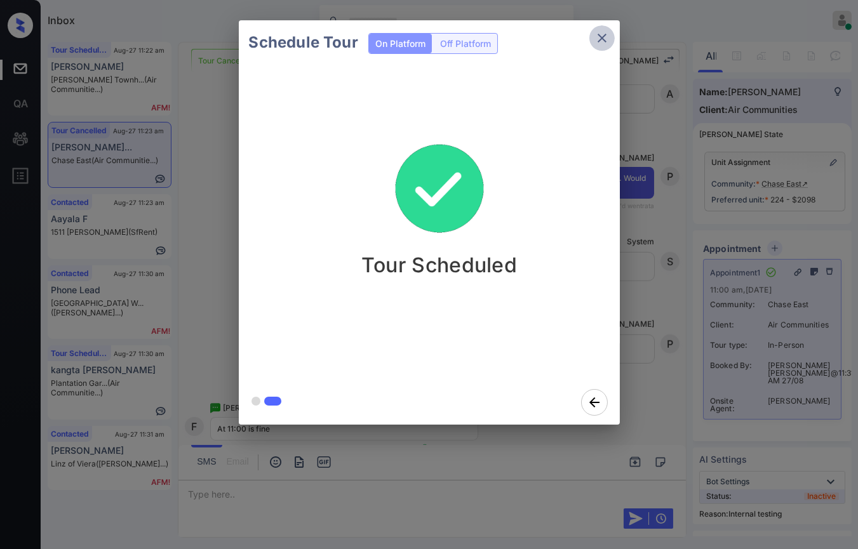
click at [602, 39] on icon "close" at bounding box center [602, 38] width 9 height 9
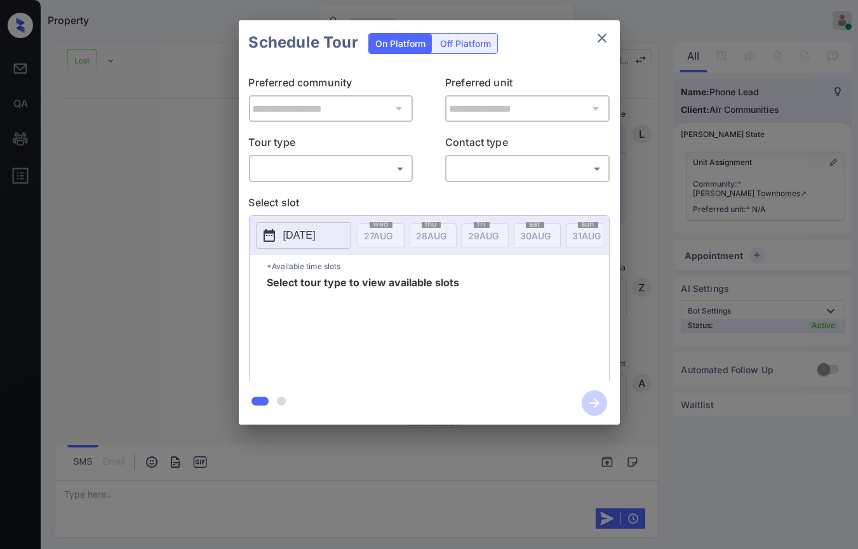
scroll to position [140, 0]
click at [330, 167] on body "Property [PERSON_NAME] [PERSON_NAME] Online Set yourself offline Set yourself o…" at bounding box center [429, 274] width 858 height 549
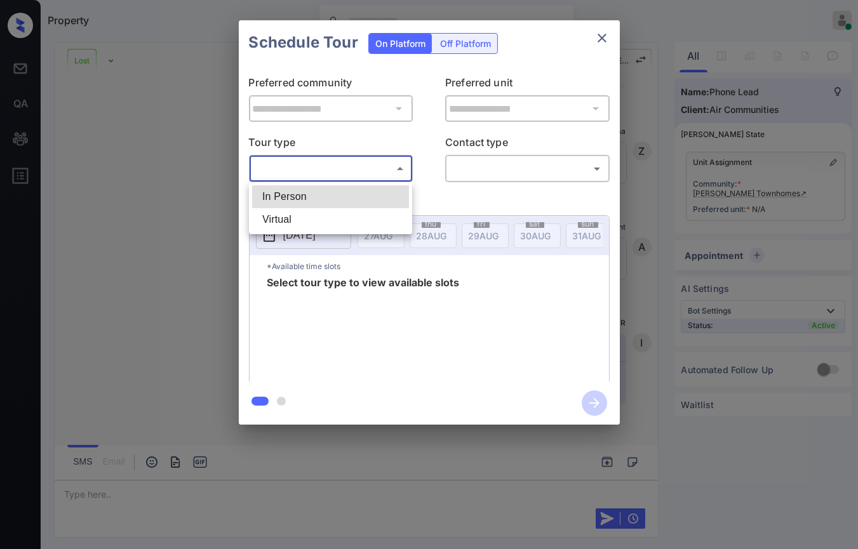
click at [284, 201] on li "In Person" at bounding box center [330, 196] width 157 height 23
type input "********"
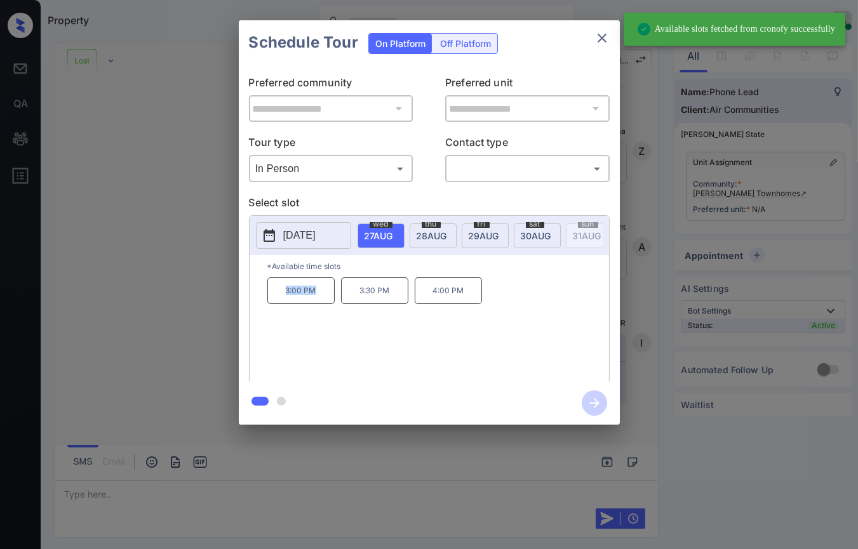
drag, startPoint x: 272, startPoint y: 298, endPoint x: 319, endPoint y: 295, distance: 47.1
click at [319, 295] on p "3:00 PM" at bounding box center [300, 291] width 67 height 27
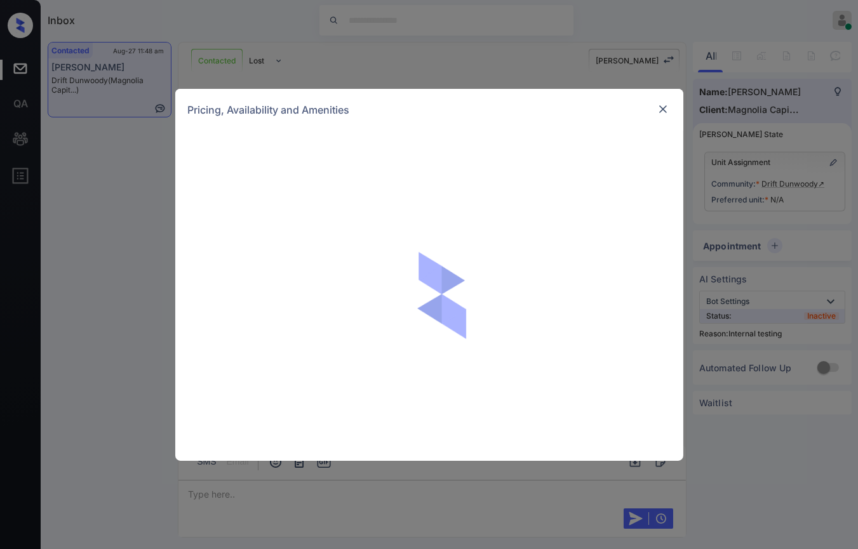
scroll to position [1140, 0]
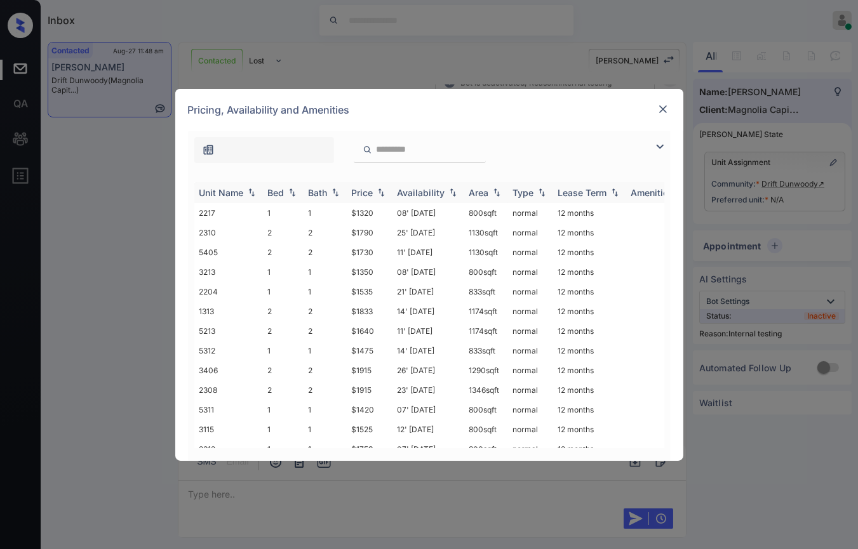
click at [272, 197] on th "Bed" at bounding box center [283, 192] width 41 height 21
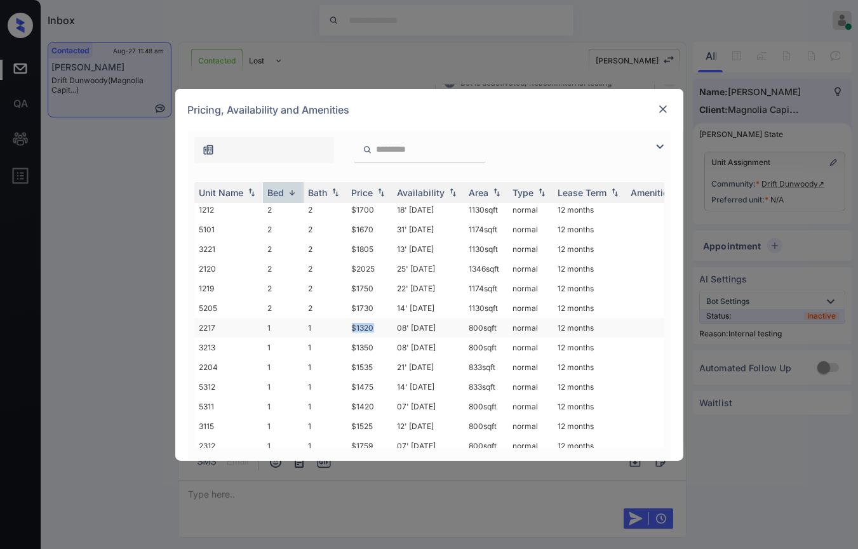
drag, startPoint x: 365, startPoint y: 318, endPoint x: 377, endPoint y: 321, distance: 12.5
click at [377, 321] on td "$1320" at bounding box center [370, 328] width 46 height 20
copy td "$1320"
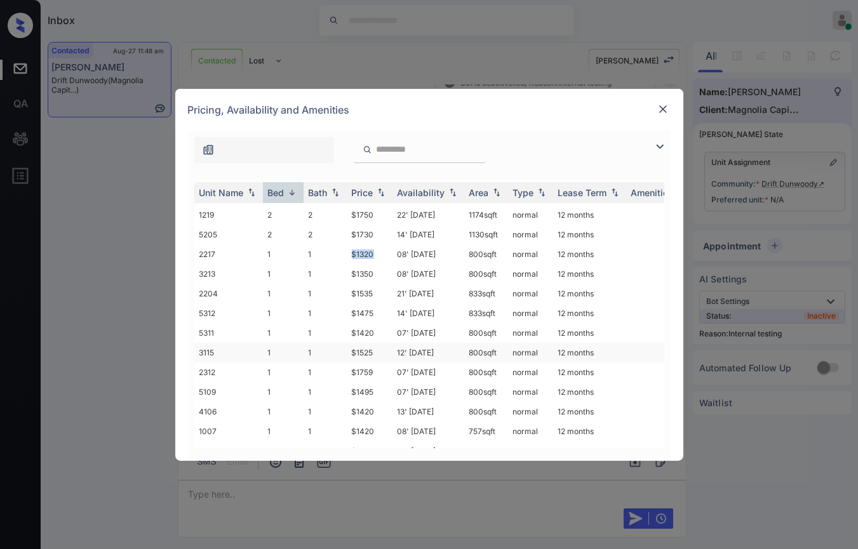
scroll to position [341, 0]
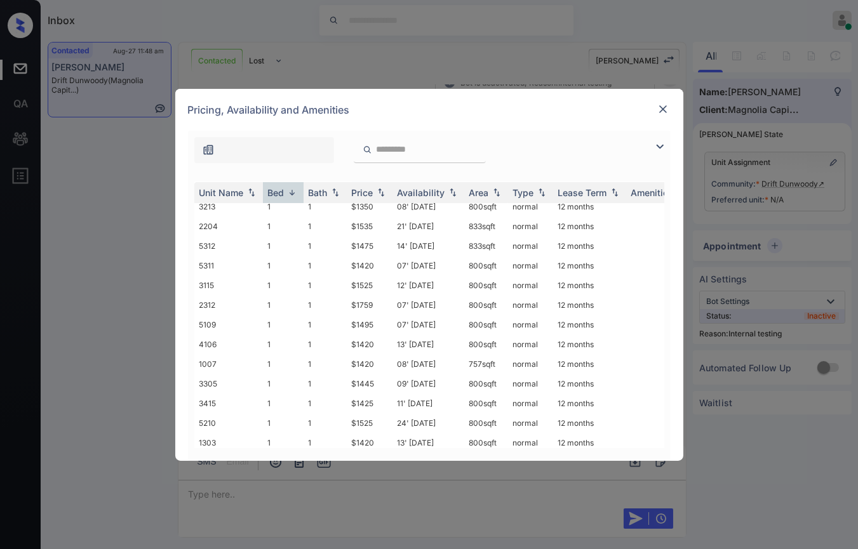
click at [658, 114] on img at bounding box center [663, 109] width 13 height 13
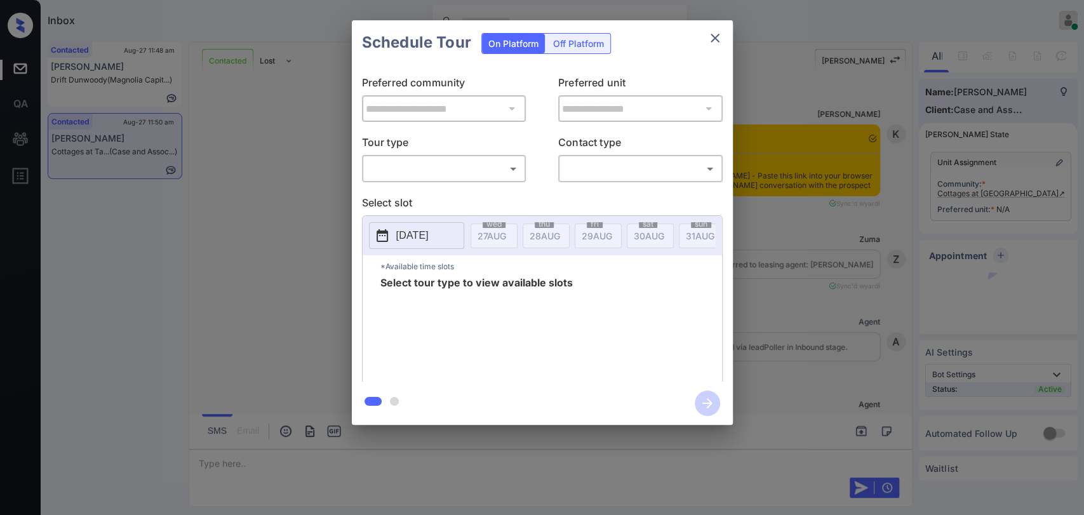
scroll to position [1077, 0]
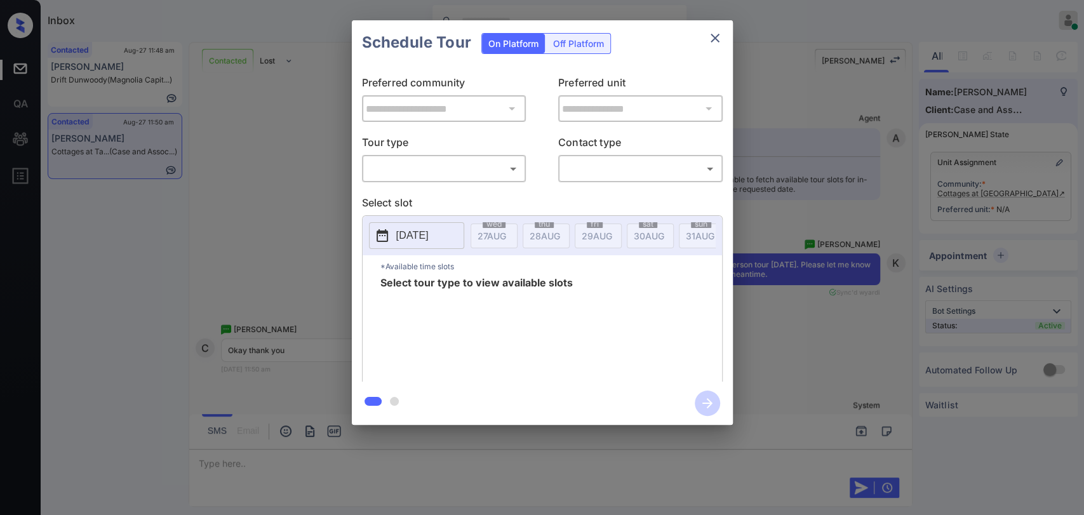
click at [458, 161] on body "Inbox [PERSON_NAME] [PERSON_NAME] Online Set yourself offline Set yourself on b…" at bounding box center [542, 257] width 1084 height 515
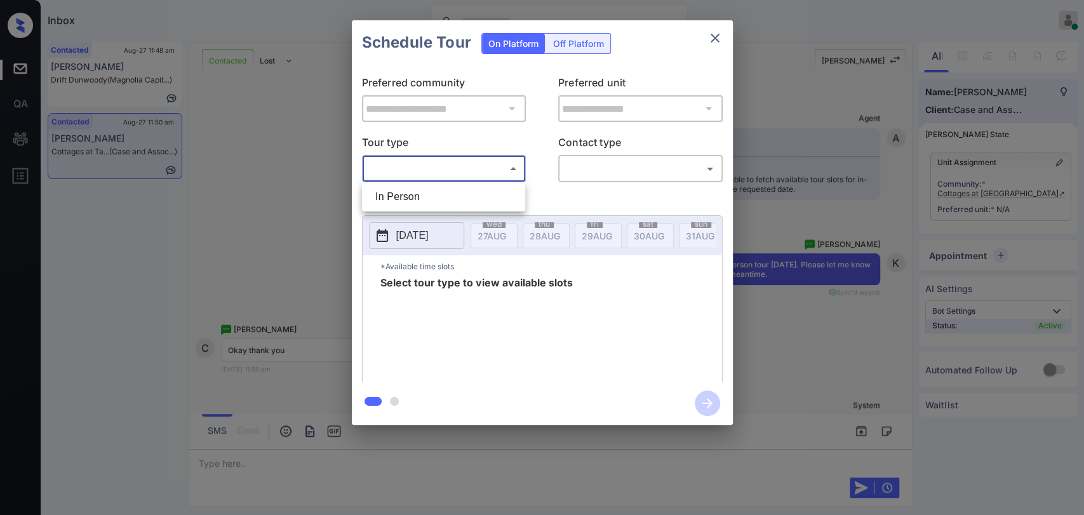
click at [395, 199] on li "In Person" at bounding box center [443, 196] width 157 height 23
type input "********"
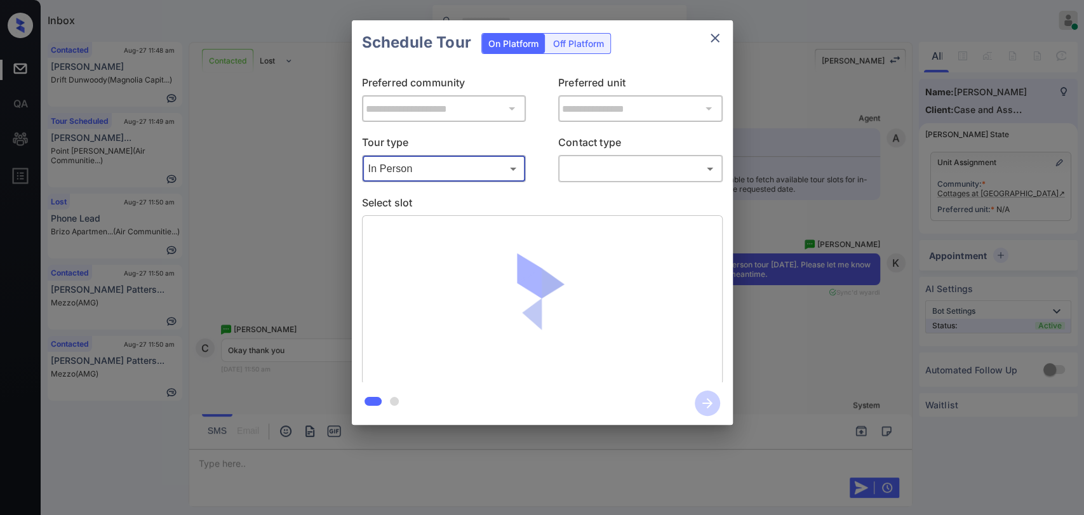
click at [711, 36] on icon "close" at bounding box center [714, 37] width 15 height 15
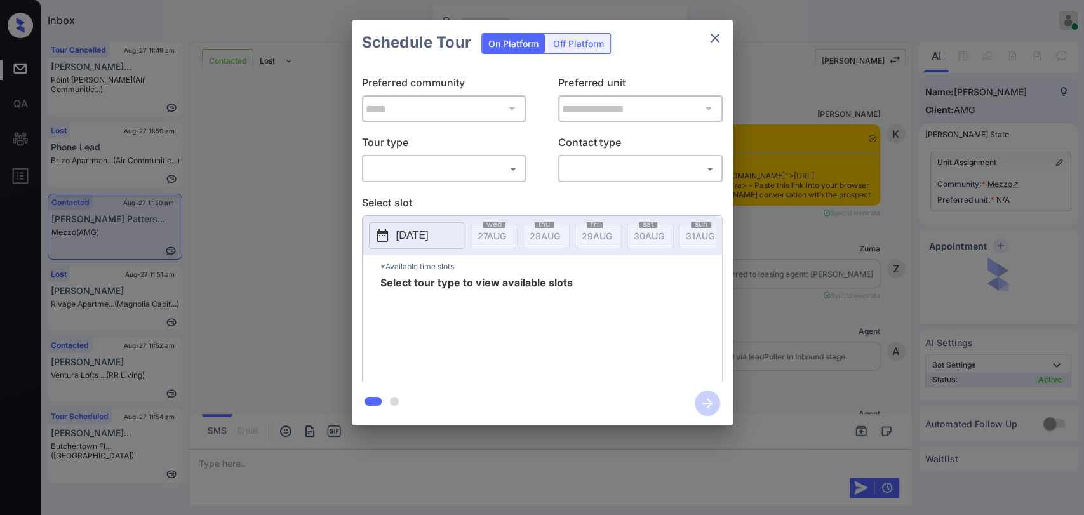
click at [460, 167] on body "Inbox [PERSON_NAME] [PERSON_NAME] Online Set yourself offline Set yourself on b…" at bounding box center [542, 257] width 1084 height 515
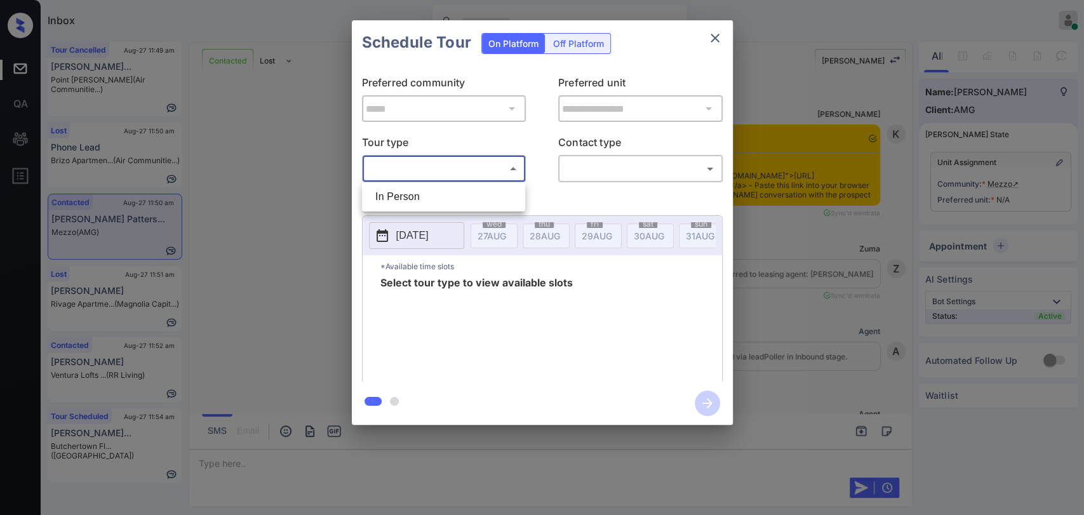
scroll to position [2101, 0]
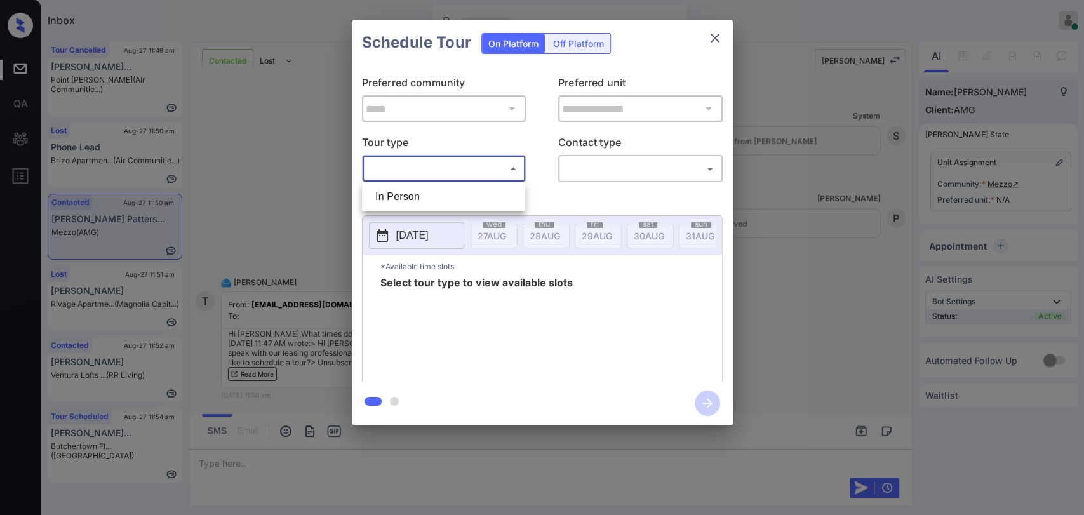
click at [391, 196] on li "In Person" at bounding box center [443, 196] width 157 height 23
type input "********"
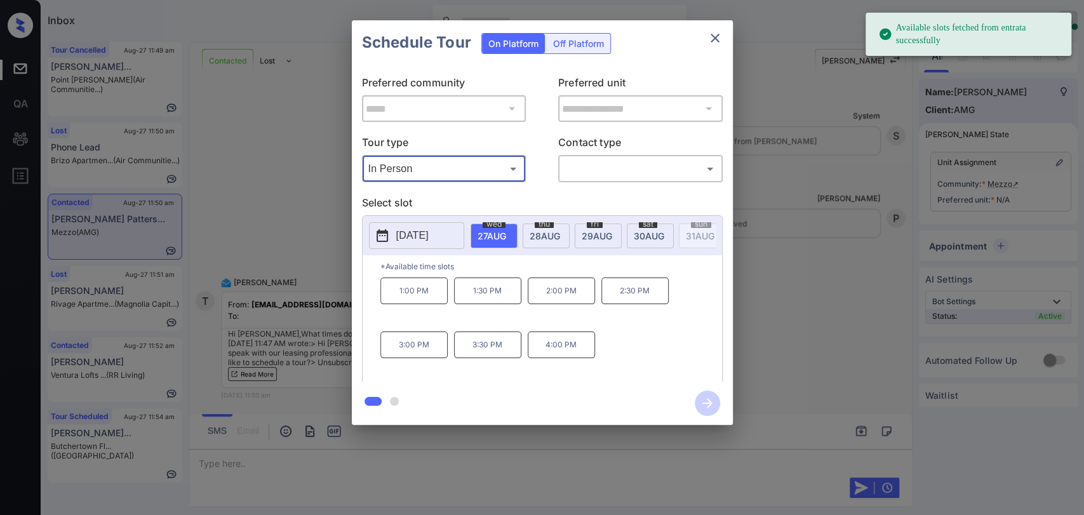
click at [709, 39] on icon "close" at bounding box center [714, 37] width 15 height 15
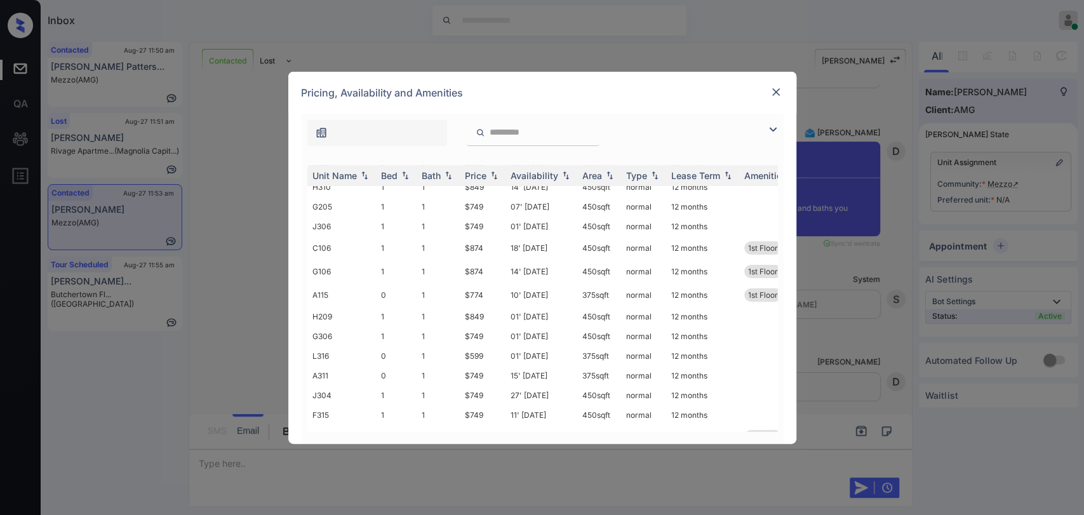
scroll to position [131, 0]
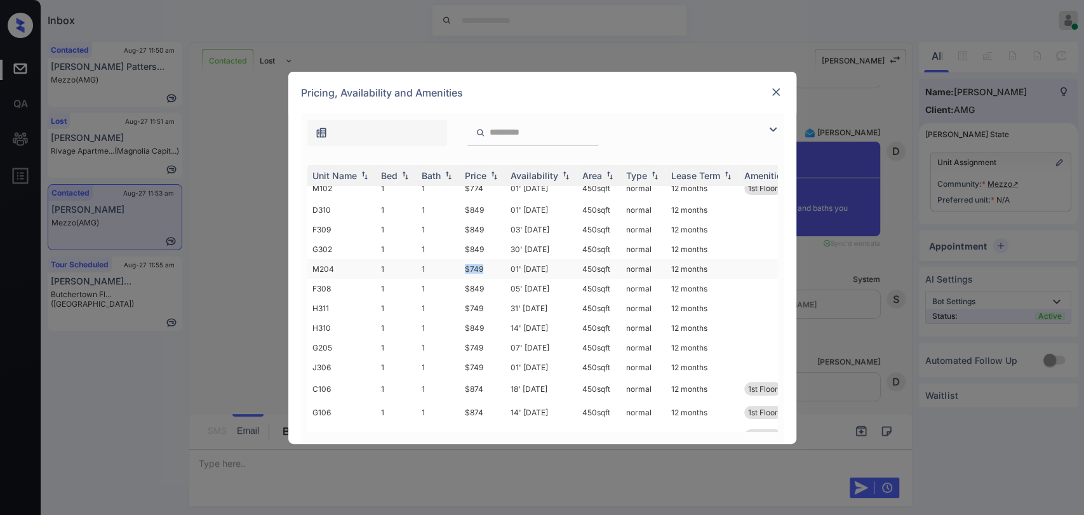
drag, startPoint x: 453, startPoint y: 262, endPoint x: 481, endPoint y: 260, distance: 27.4
click at [481, 260] on tr "M204 1 1 $749 01' Apr 25 450 sqft normal 12 months" at bounding box center [639, 269] width 664 height 20
copy tr "$749"
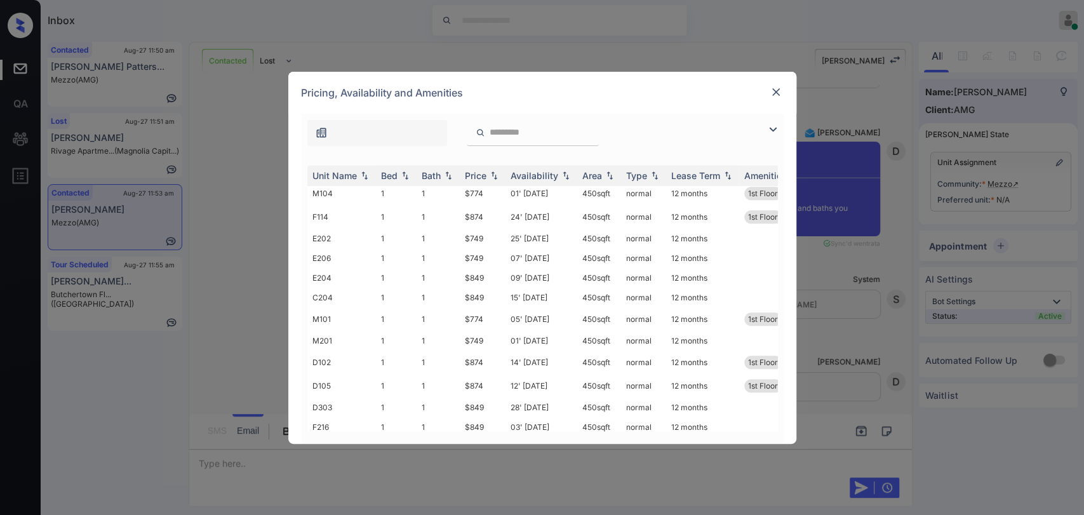
scroll to position [1401, 0]
click at [777, 93] on img at bounding box center [776, 92] width 13 height 13
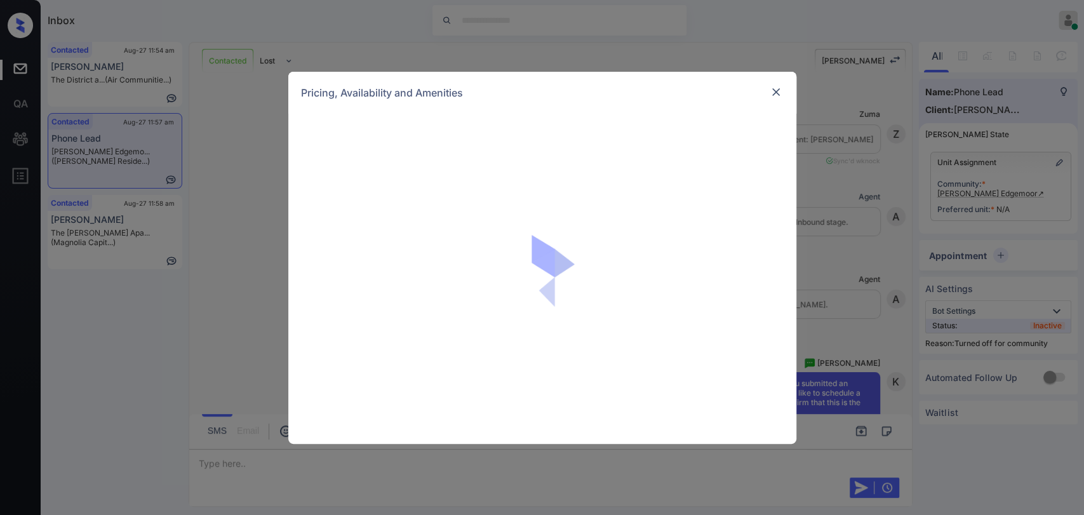
scroll to position [375, 0]
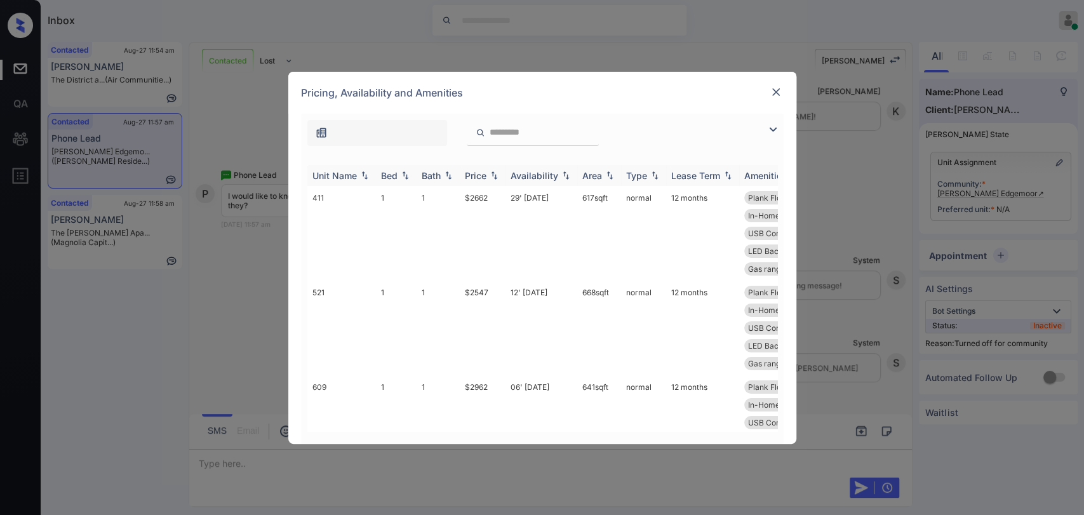
click at [385, 178] on div "Bed" at bounding box center [389, 175] width 17 height 11
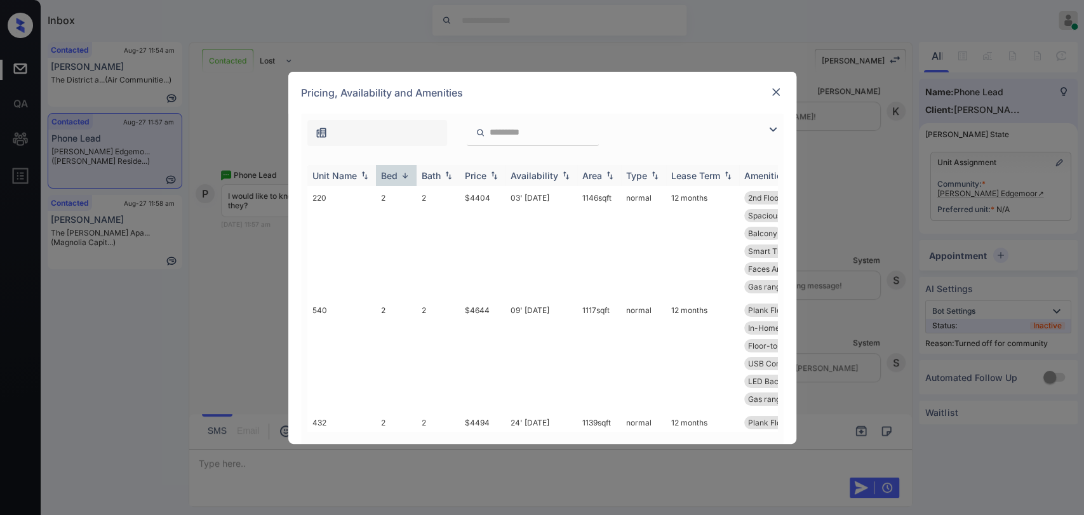
click at [385, 178] on div "Bed" at bounding box center [389, 175] width 17 height 11
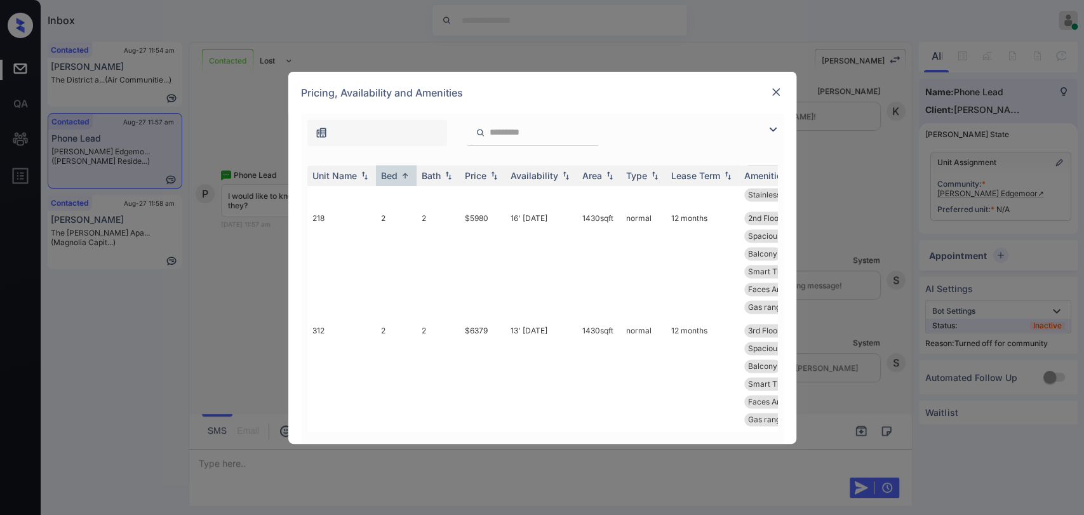
click at [773, 92] on img at bounding box center [776, 92] width 13 height 13
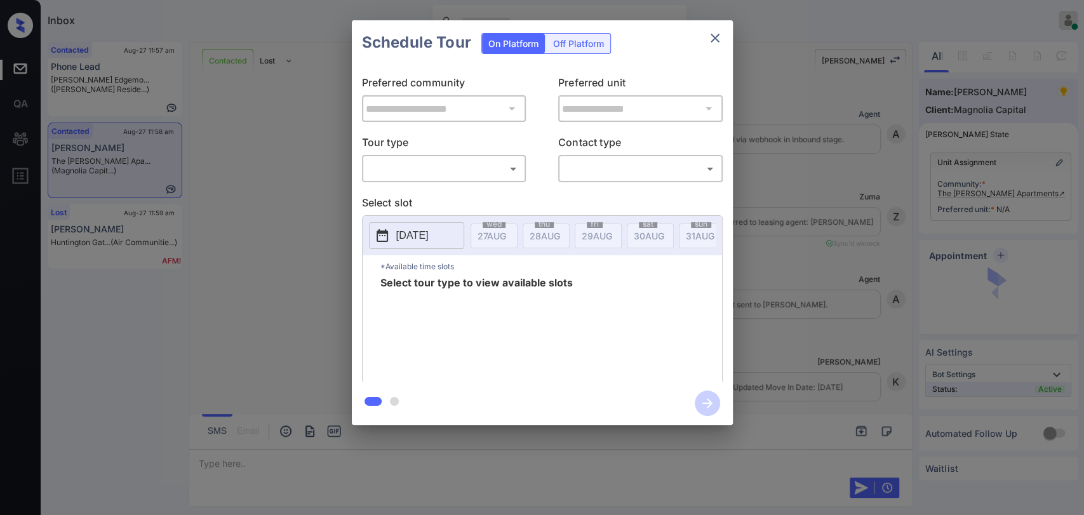
scroll to position [748, 0]
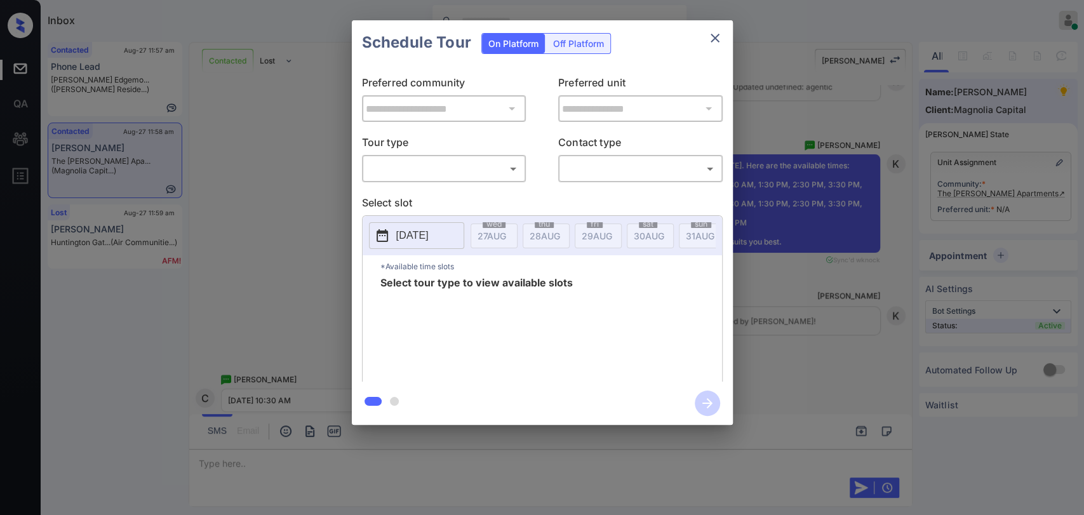
click at [476, 168] on body "Inbox [PERSON_NAME] [PERSON_NAME] Online Set yourself offline Set yourself on b…" at bounding box center [542, 257] width 1084 height 515
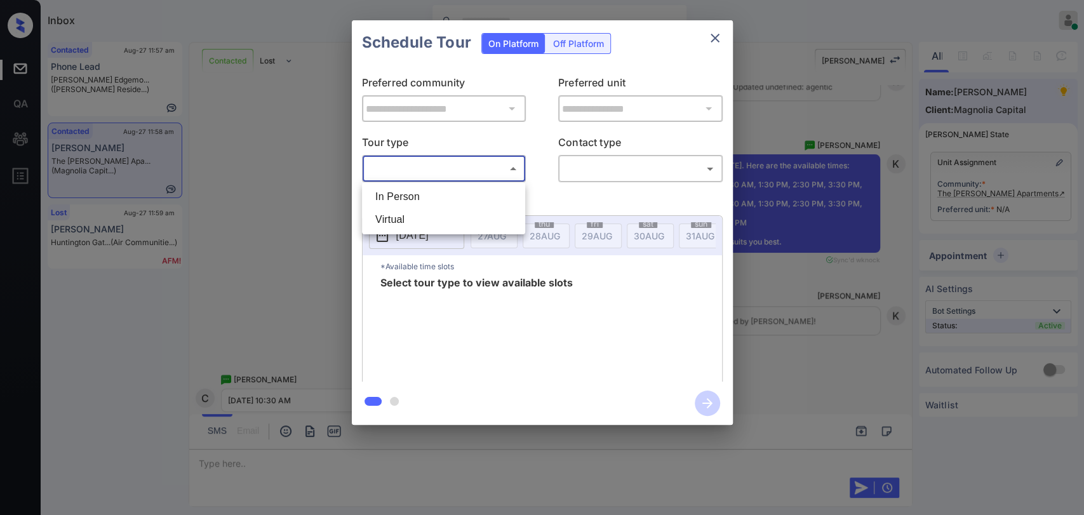
click at [713, 37] on div at bounding box center [542, 257] width 1084 height 515
click at [718, 36] on icon "close" at bounding box center [714, 37] width 15 height 15
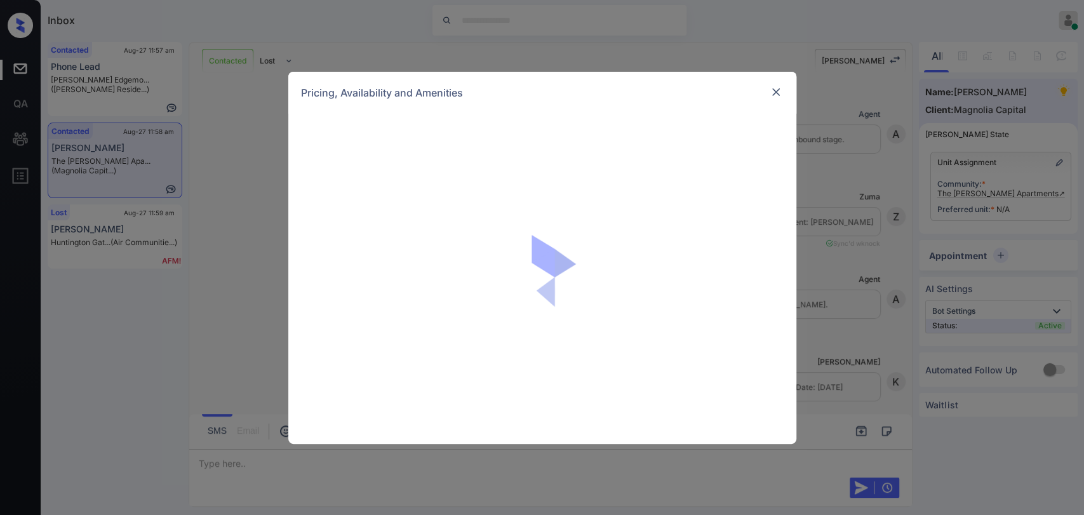
scroll to position [748, 0]
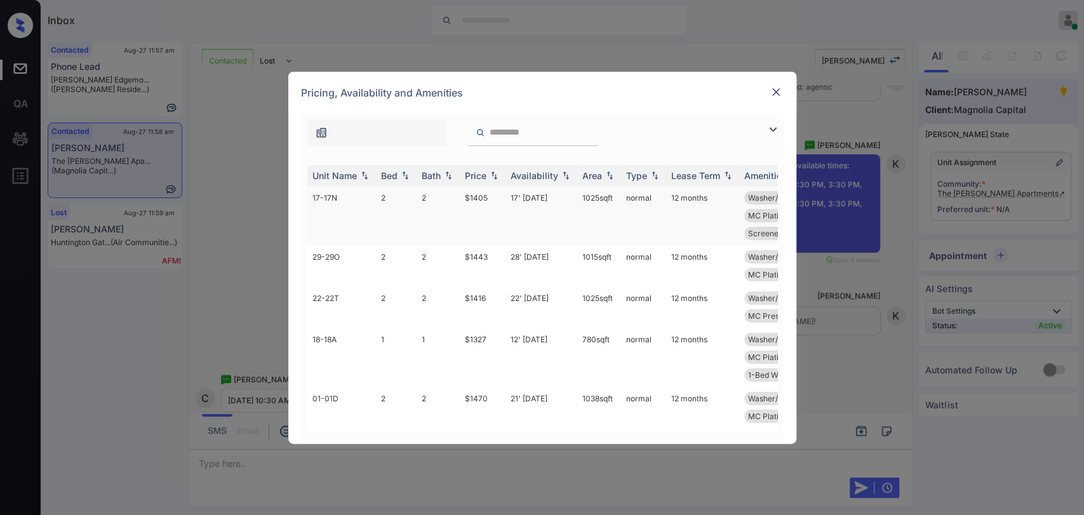
click at [398, 197] on td "2" at bounding box center [396, 215] width 41 height 59
click at [398, 196] on td "2" at bounding box center [396, 215] width 41 height 59
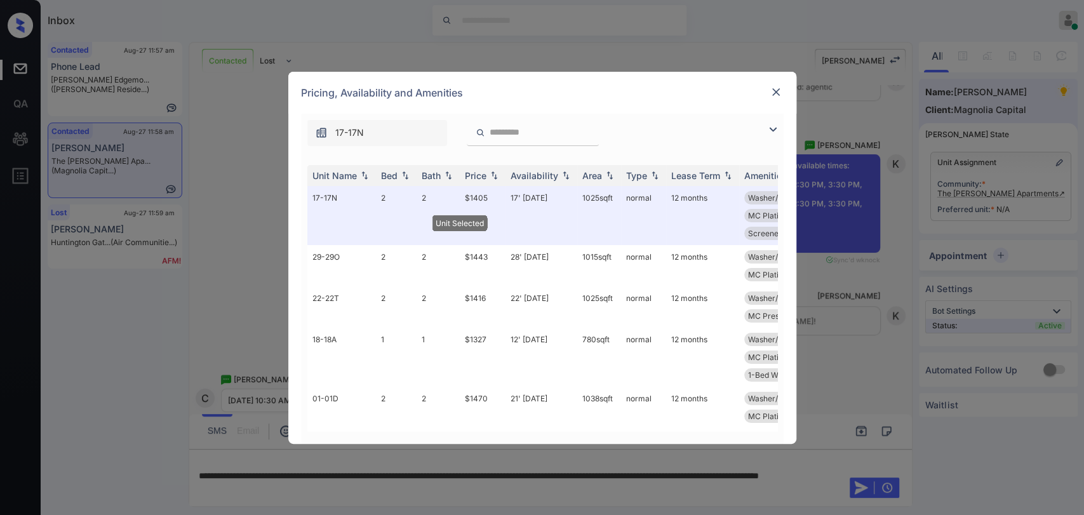
click at [777, 93] on img at bounding box center [776, 92] width 13 height 13
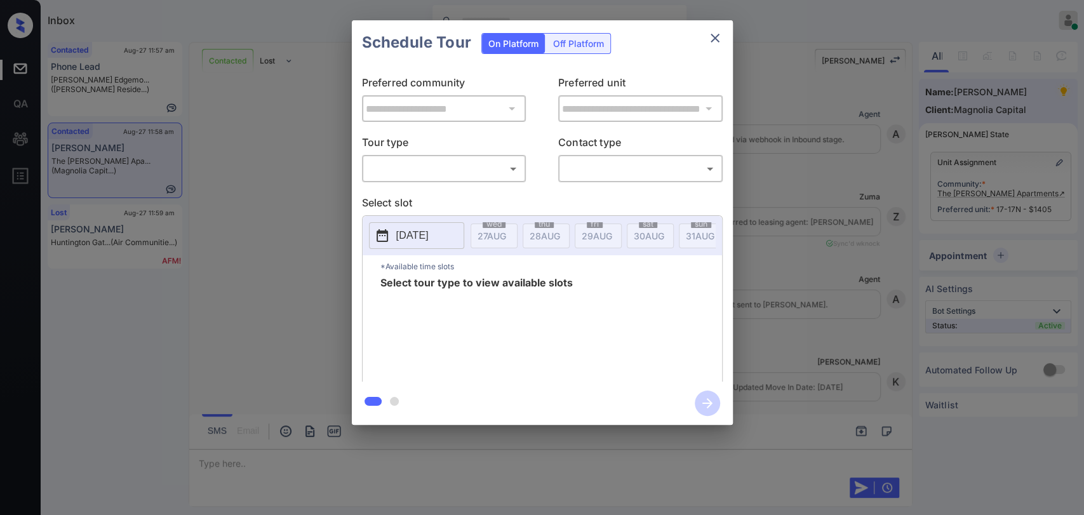
scroll to position [748, 0]
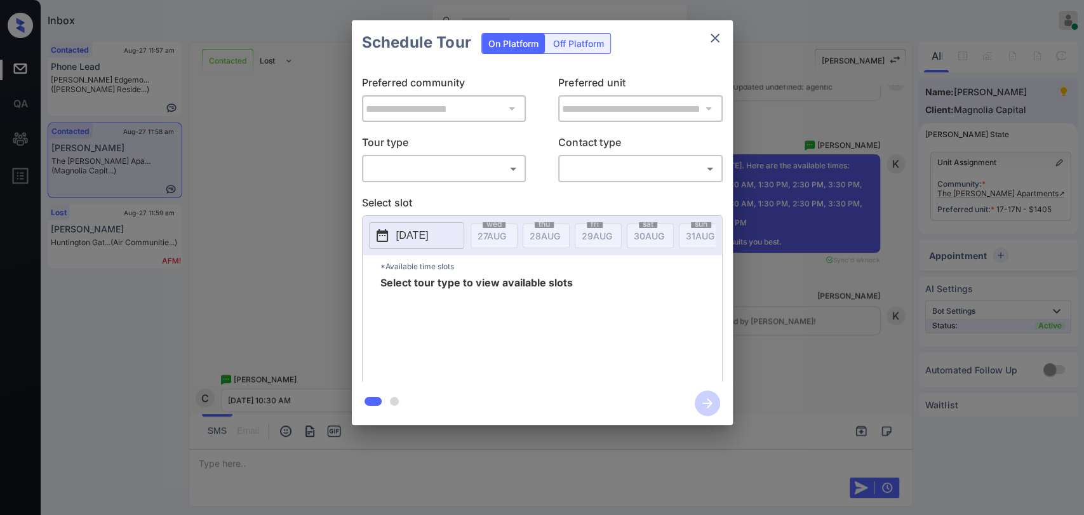
click at [483, 163] on body "Inbox Danielle Dela Cruz Online Set yourself offline Set yourself on break Prof…" at bounding box center [542, 257] width 1084 height 515
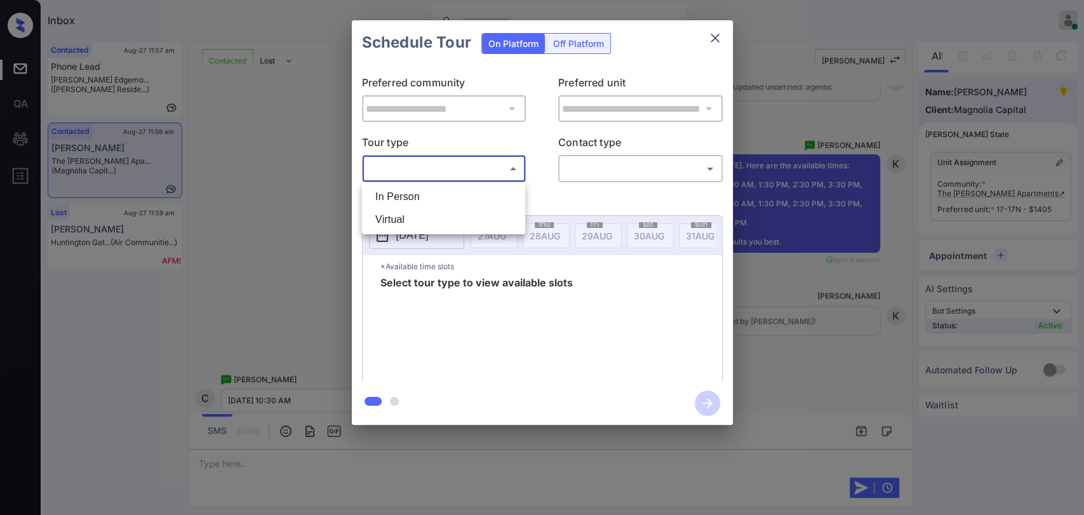
click at [388, 196] on li "In Person" at bounding box center [443, 196] width 157 height 23
type input "********"
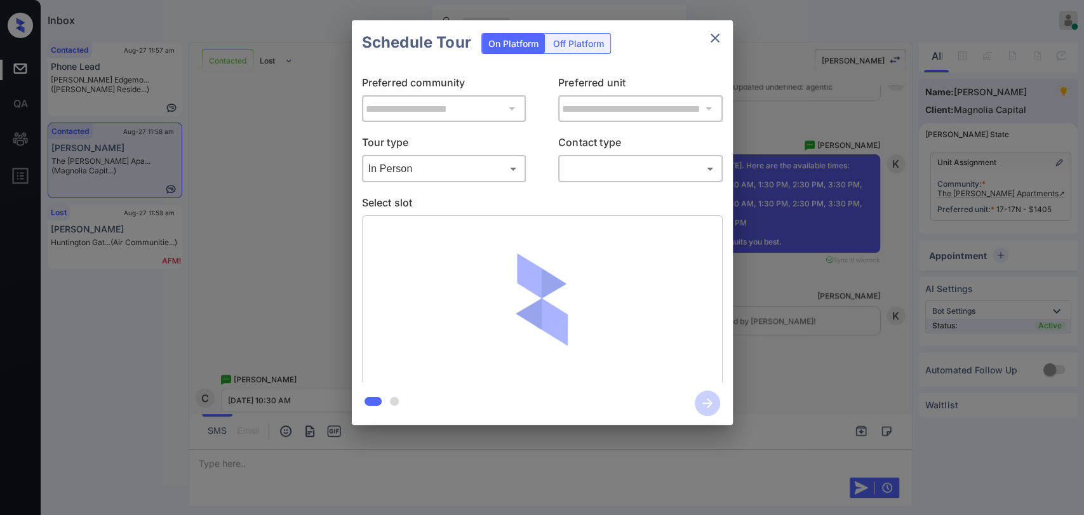
click at [309, 216] on div "**********" at bounding box center [542, 222] width 1084 height 445
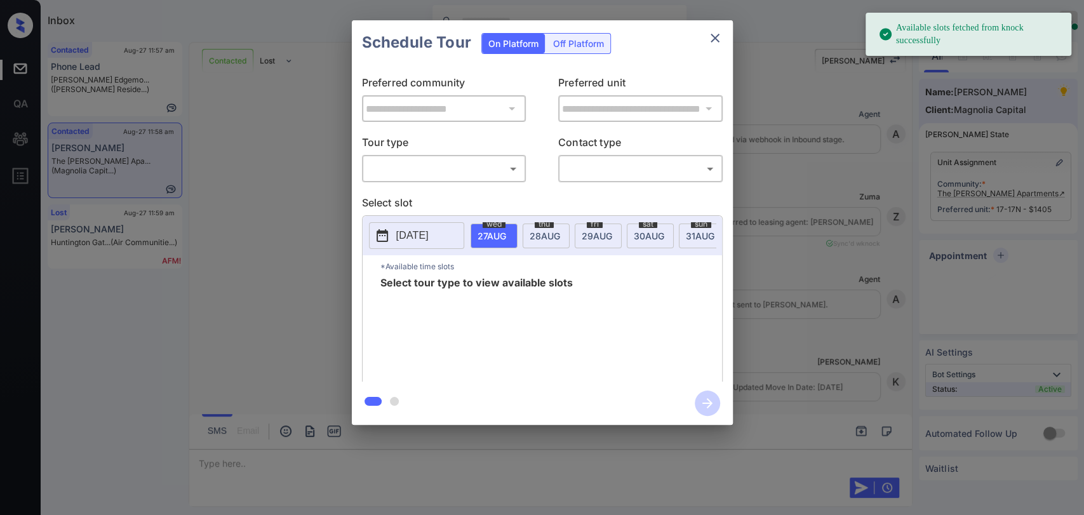
scroll to position [748, 0]
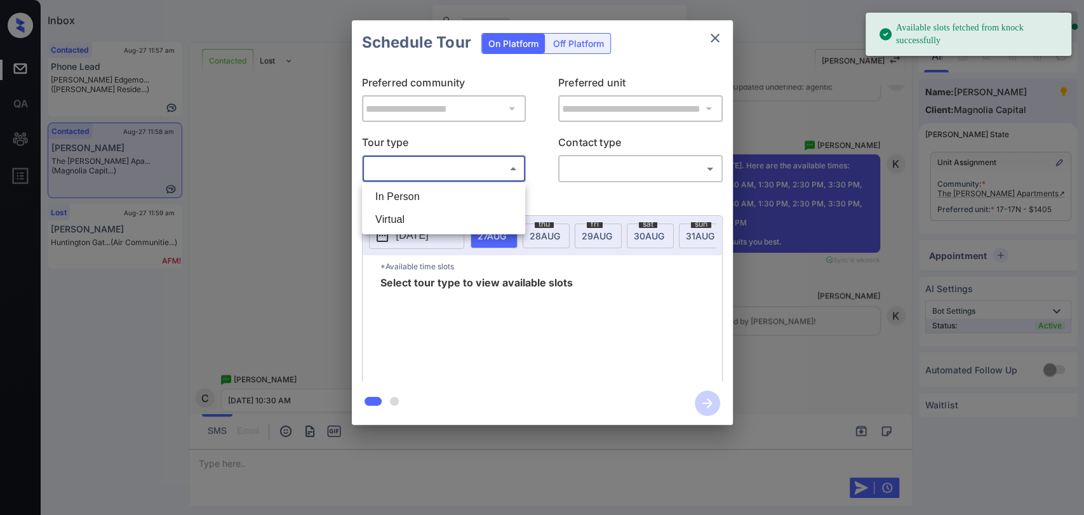
click at [434, 173] on body "Available slots fetched from knock successfully Inbox Danielle Dela Cruz Online…" at bounding box center [542, 257] width 1084 height 515
click at [420, 199] on li "In Person" at bounding box center [443, 196] width 157 height 23
click at [609, 169] on div at bounding box center [542, 257] width 1084 height 515
type input "********"
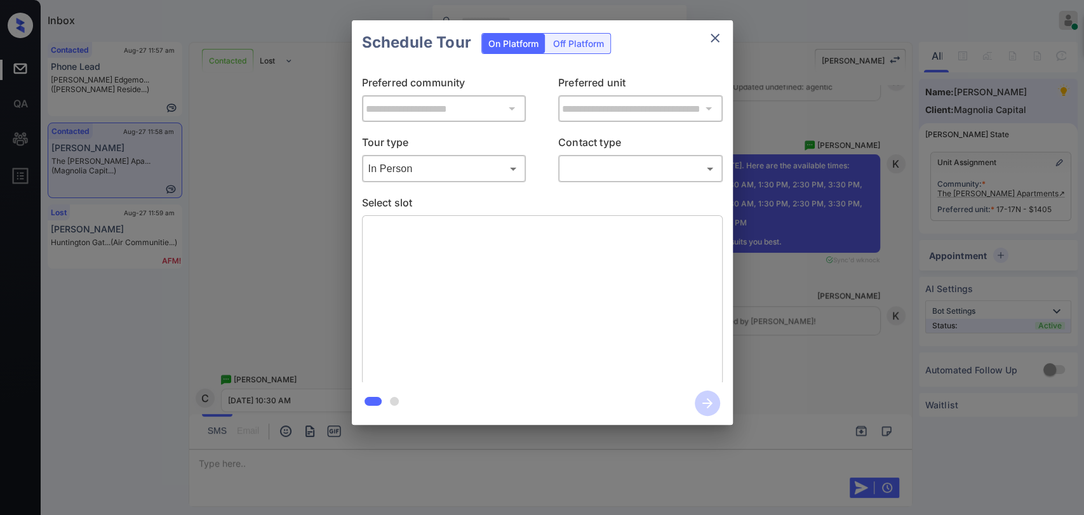
click at [605, 171] on body "Available slots fetched from knock successfully Inbox Danielle Dela Cruz Online…" at bounding box center [542, 257] width 1084 height 515
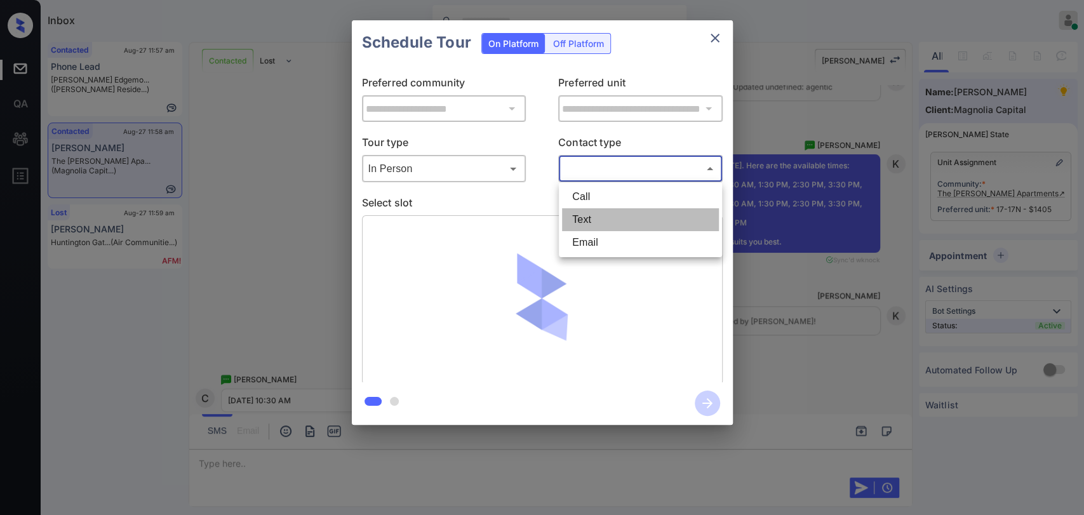
click at [587, 215] on li "Text" at bounding box center [640, 219] width 157 height 23
type input "****"
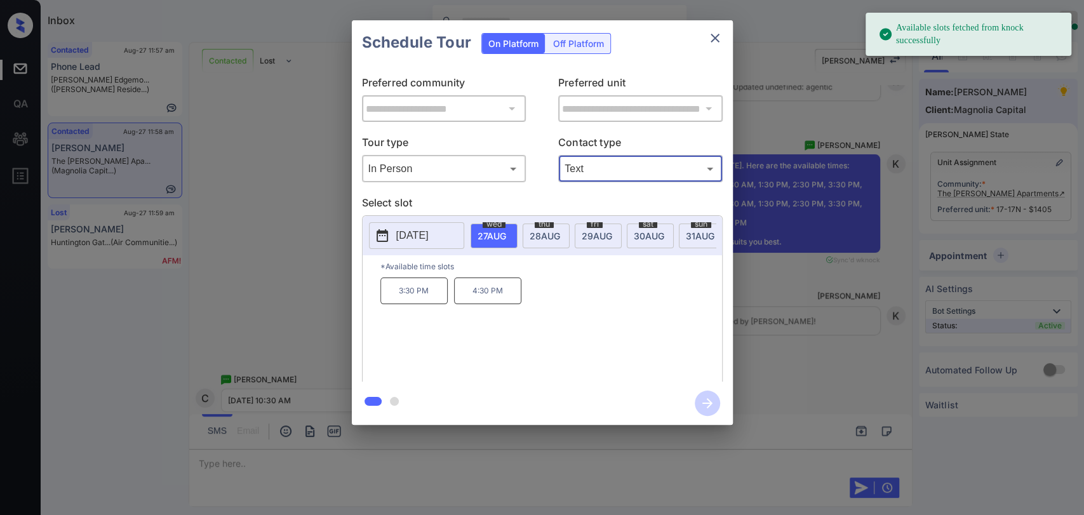
click at [645, 227] on div "sat 30 AUG" at bounding box center [650, 236] width 47 height 25
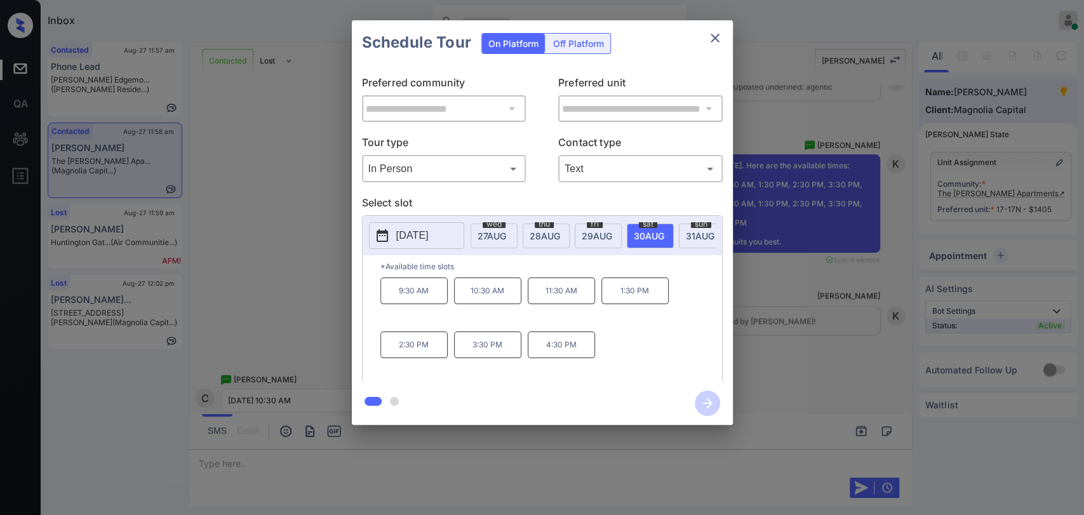
click at [508, 297] on p "10:30 AM" at bounding box center [487, 291] width 67 height 27
click at [706, 402] on icon "button" at bounding box center [707, 403] width 25 height 25
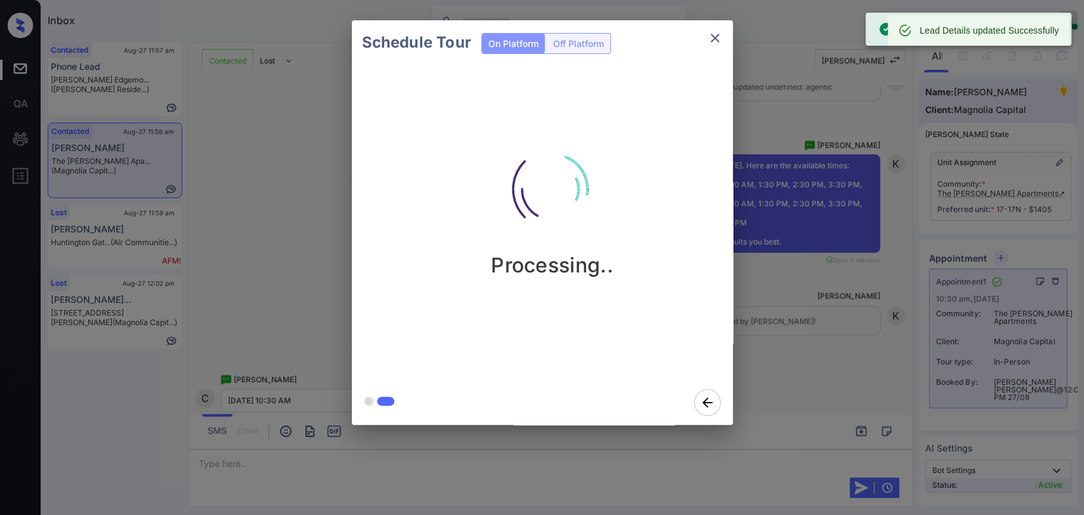
click at [717, 39] on icon "close" at bounding box center [714, 37] width 15 height 15
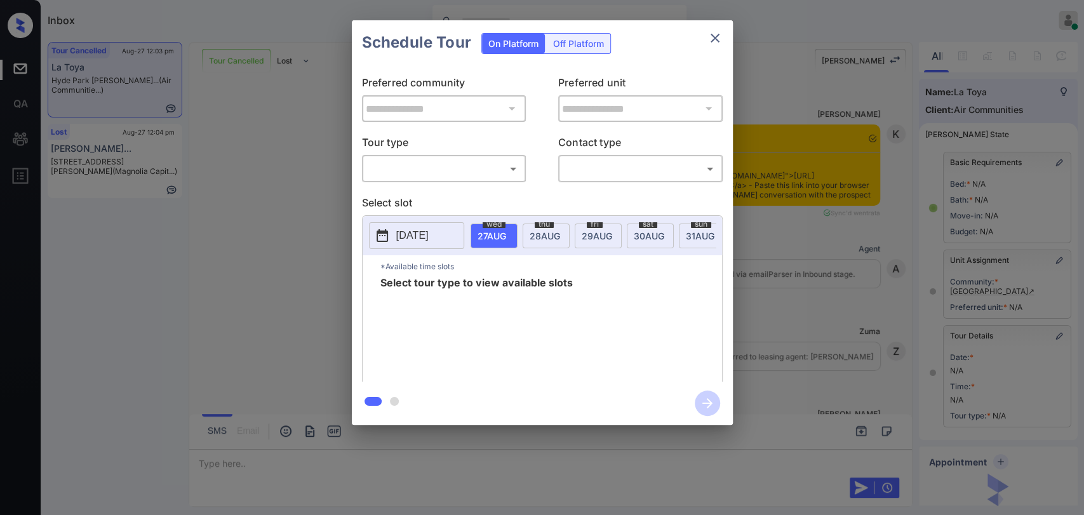
click at [716, 43] on icon "close" at bounding box center [714, 37] width 15 height 15
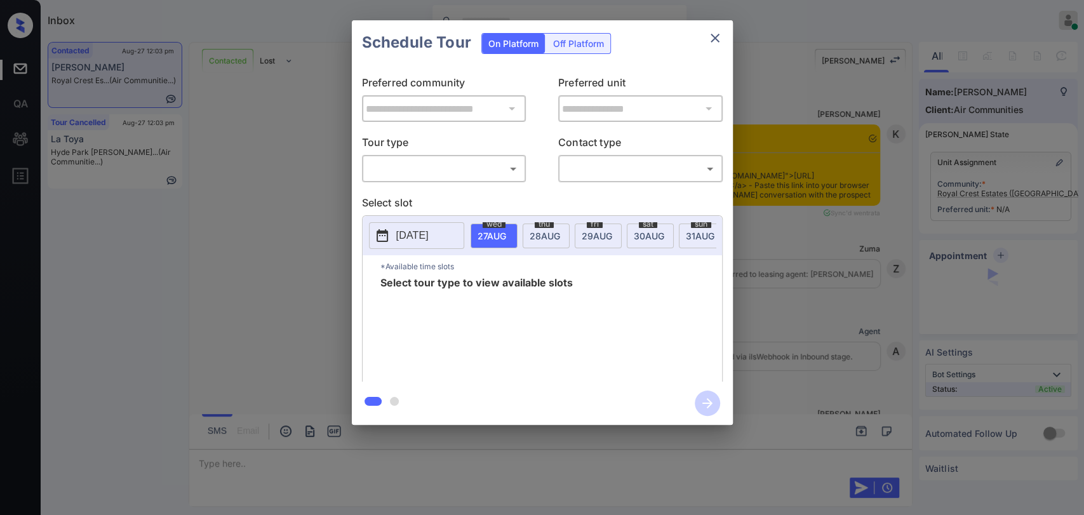
scroll to position [997, 0]
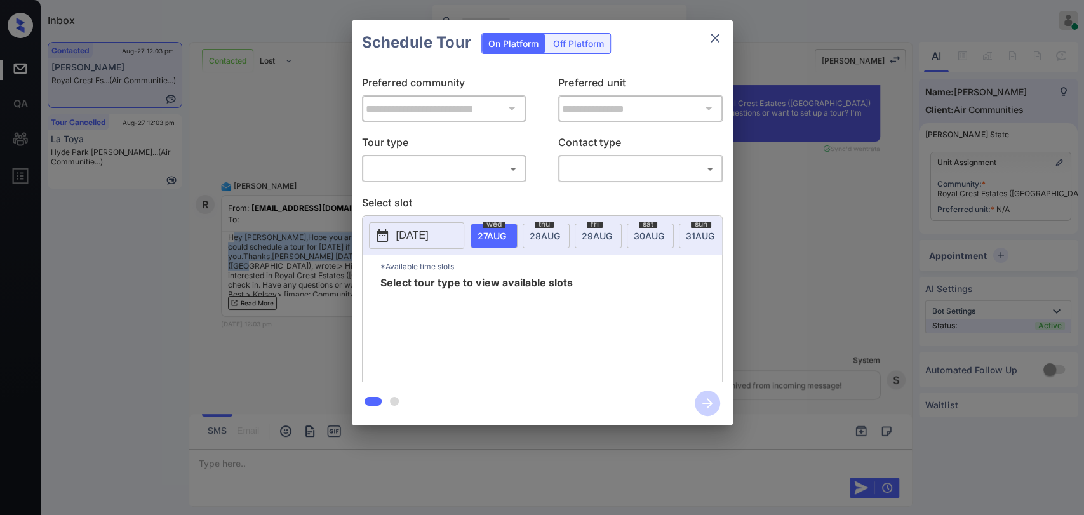
click at [487, 159] on body "Inbox [PERSON_NAME] [PERSON_NAME] Online Set yourself offline Set yourself on b…" at bounding box center [542, 257] width 1084 height 515
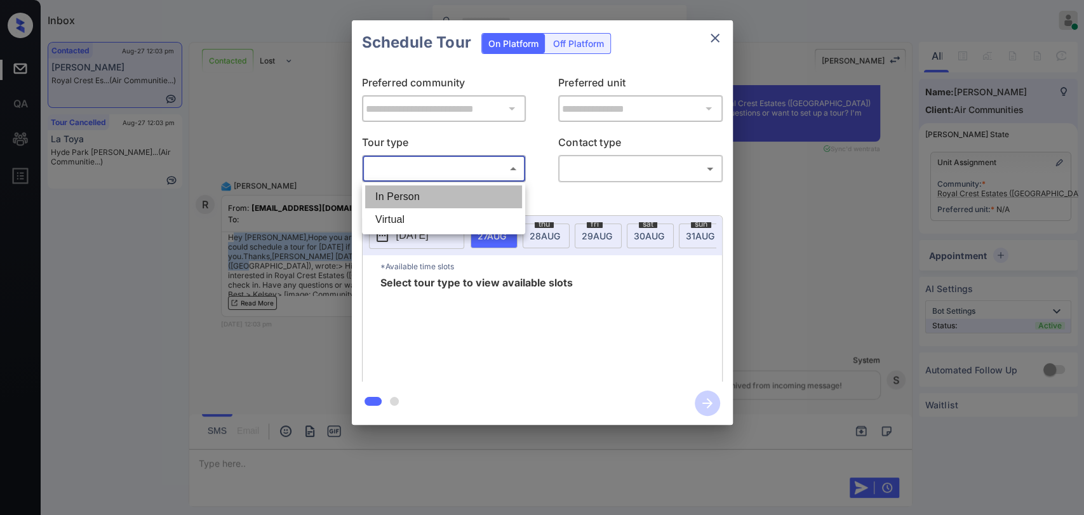
click at [434, 199] on li "In Person" at bounding box center [443, 196] width 157 height 23
type input "********"
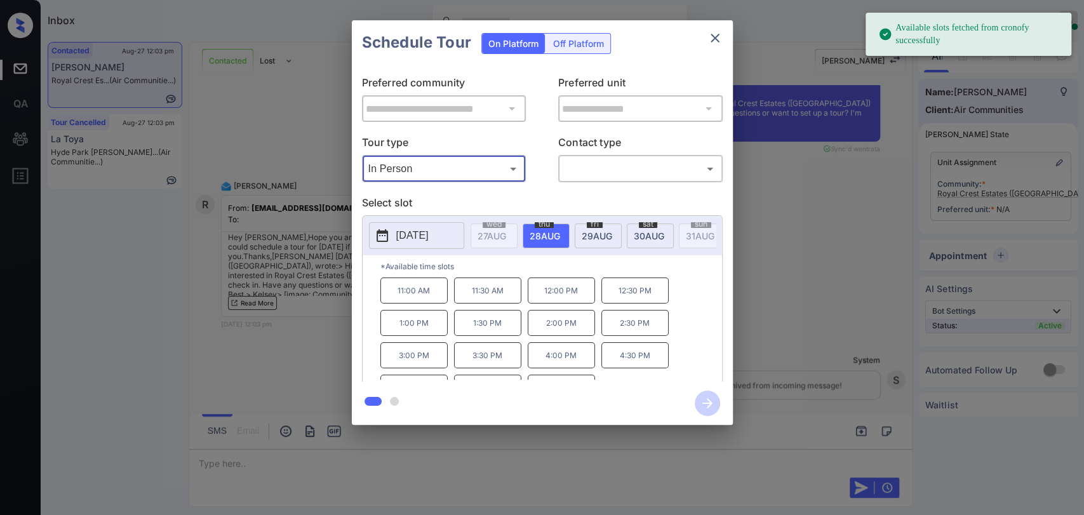
click at [650, 232] on span "30 AUG" at bounding box center [649, 236] width 30 height 11
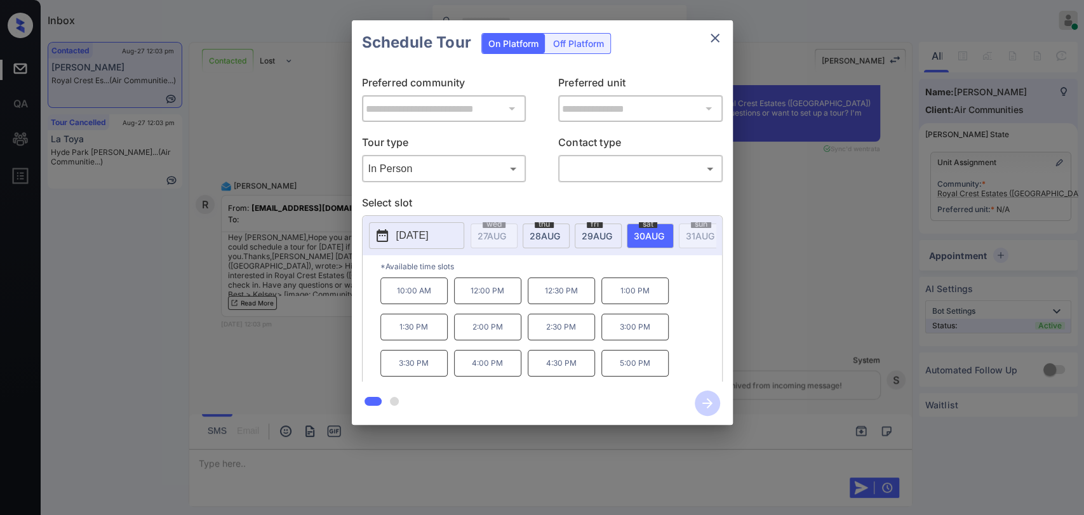
click at [681, 333] on div "10:00 AM 12:00 PM 12:30 PM 1:00 PM 1:30 PM 2:00 PM 2:30 PM 3:00 PM 3:30 PM 4:00…" at bounding box center [551, 329] width 342 height 102
click at [708, 38] on icon "close" at bounding box center [714, 37] width 15 height 15
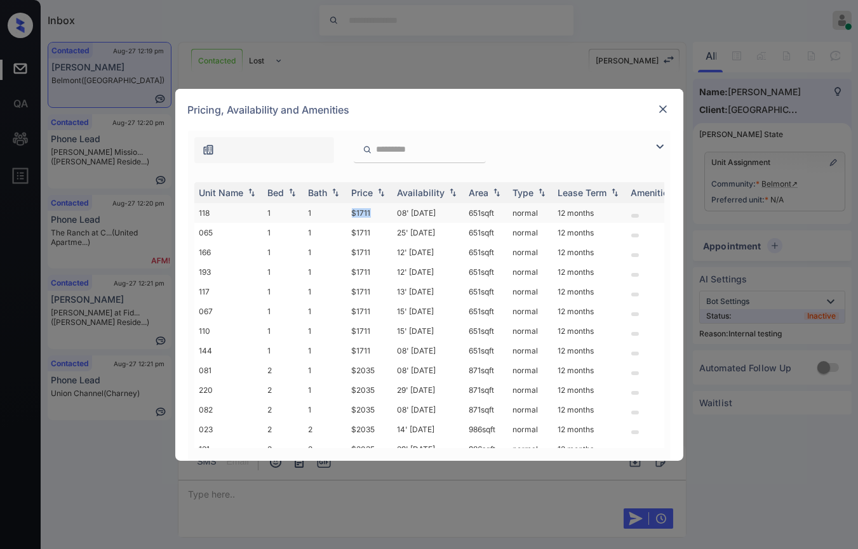
drag, startPoint x: 350, startPoint y: 213, endPoint x: 377, endPoint y: 212, distance: 27.3
click at [377, 212] on td "$1711" at bounding box center [370, 213] width 46 height 20
copy td "$1711"
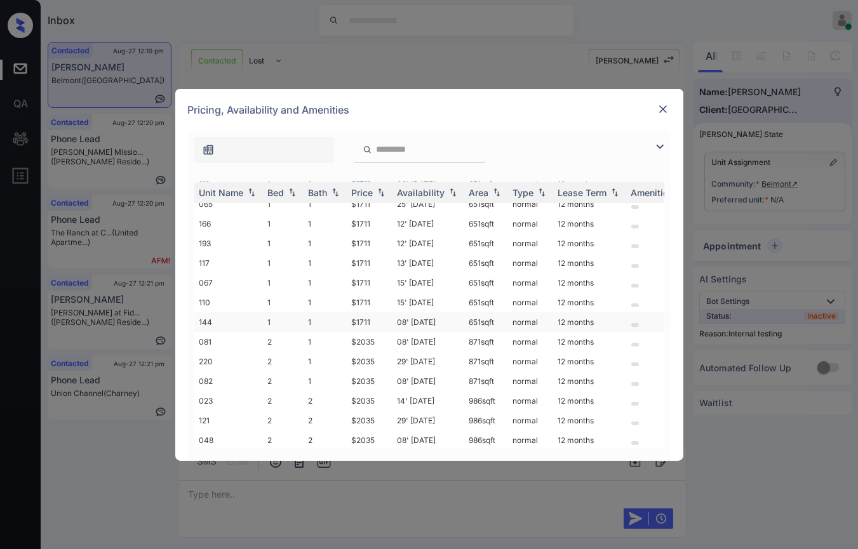
scroll to position [57, 0]
click at [658, 109] on img at bounding box center [663, 109] width 13 height 13
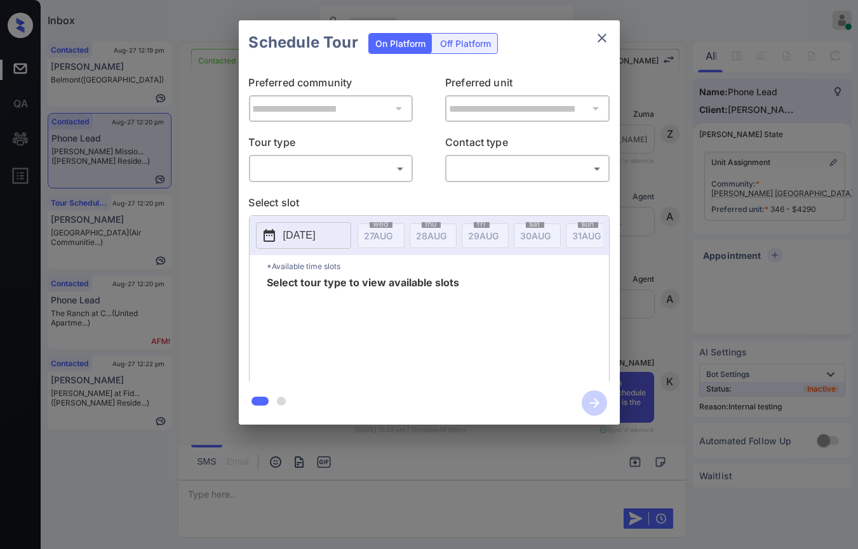
scroll to position [3066, 0]
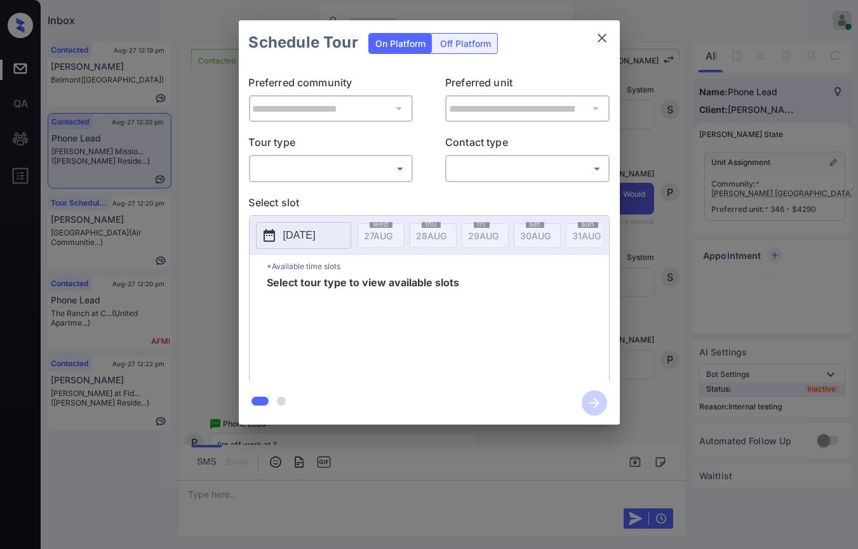
click at [340, 168] on body "Inbox [PERSON_NAME] [PERSON_NAME] Online Set yourself offline Set yourself on b…" at bounding box center [429, 274] width 858 height 549
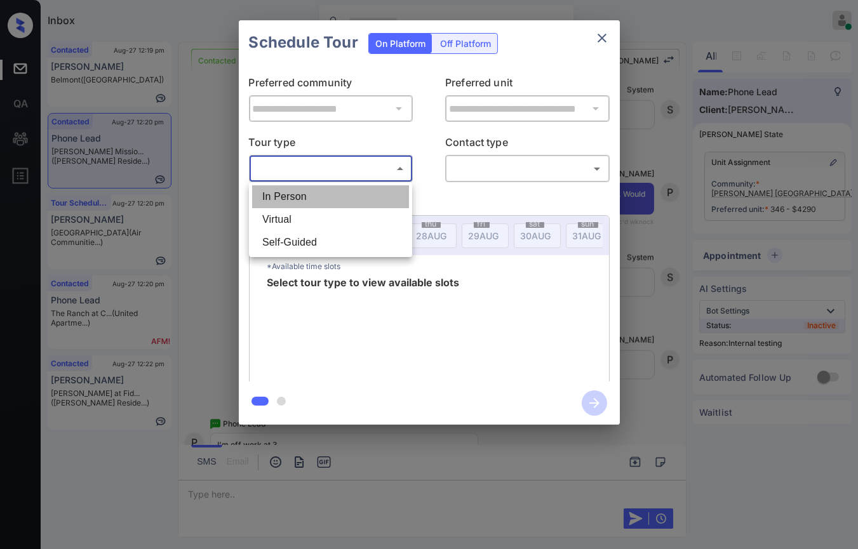
click at [310, 192] on li "In Person" at bounding box center [330, 196] width 157 height 23
type input "********"
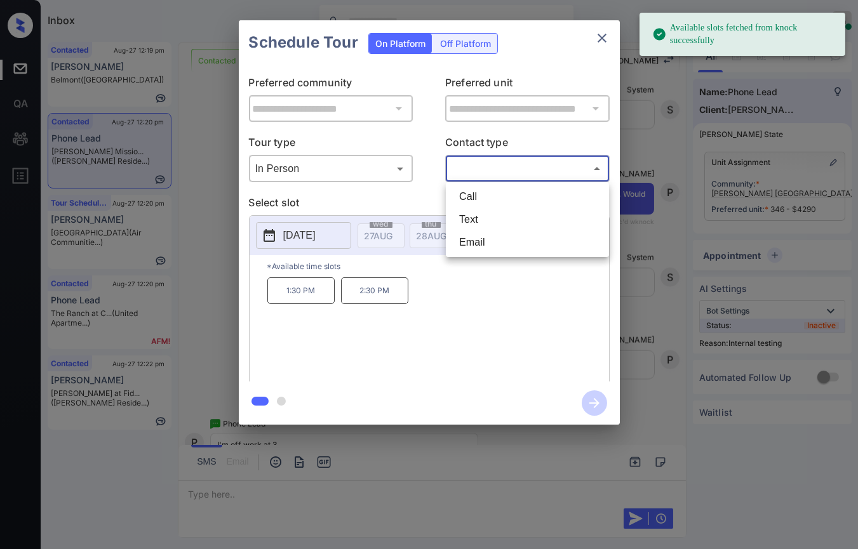
click at [496, 161] on body "Available slots fetched from knock successfully Inbox [PERSON_NAME] [PERSON_NAM…" at bounding box center [429, 274] width 858 height 549
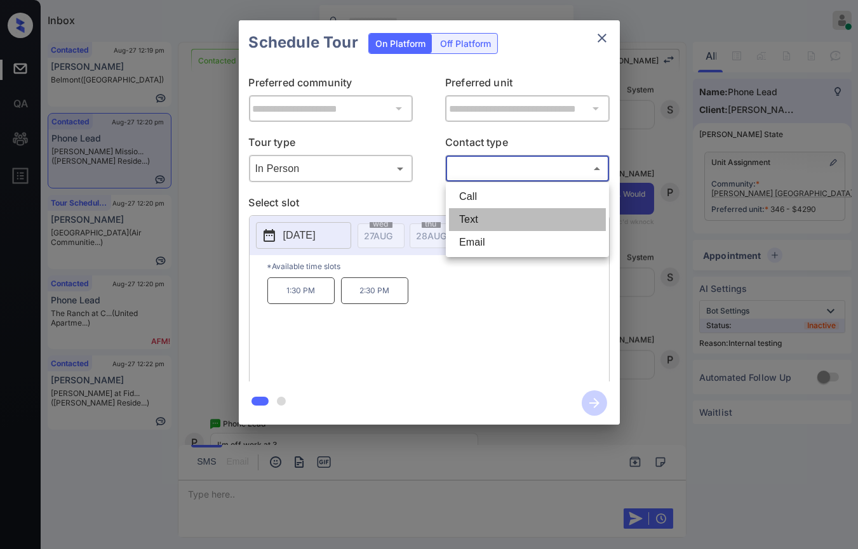
click at [474, 214] on li "Text" at bounding box center [527, 219] width 157 height 23
type input "****"
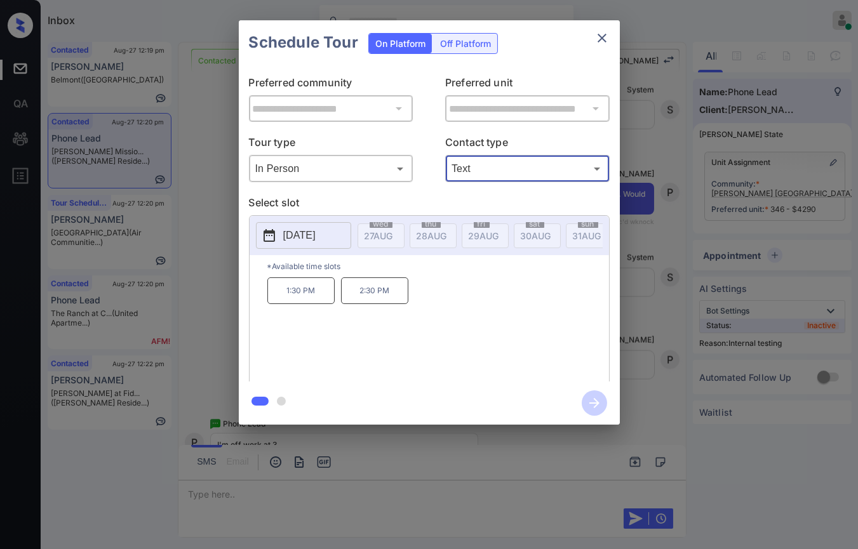
click at [316, 236] on p "[DATE]" at bounding box center [299, 235] width 32 height 15
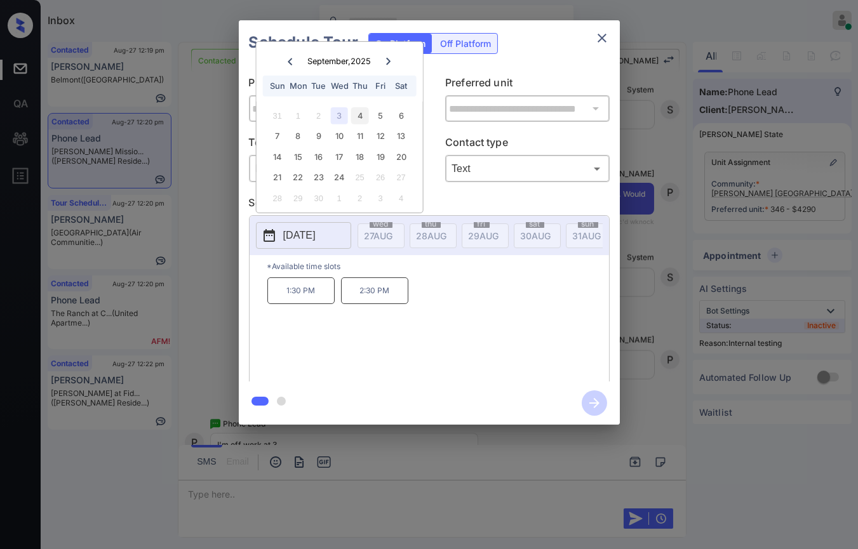
click at [358, 117] on div "4" at bounding box center [359, 115] width 17 height 17
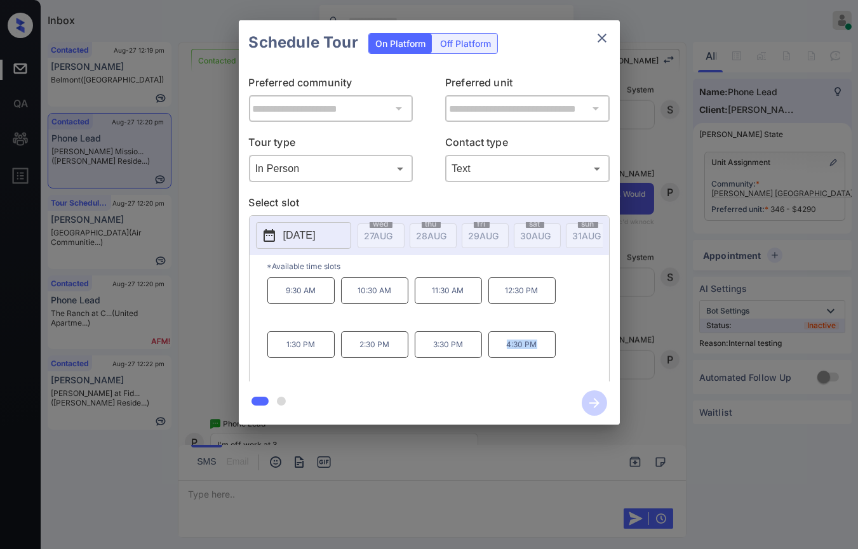
drag, startPoint x: 497, startPoint y: 354, endPoint x: 555, endPoint y: 355, distance: 58.4
click at [555, 355] on div "9:30 AM 10:30 AM 11:30 AM 12:30 PM 1:30 PM 2:30 PM 3:30 PM 4:30 PM" at bounding box center [438, 329] width 342 height 102
copy p "4:30 PM"
click at [603, 36] on icon "close" at bounding box center [602, 38] width 9 height 9
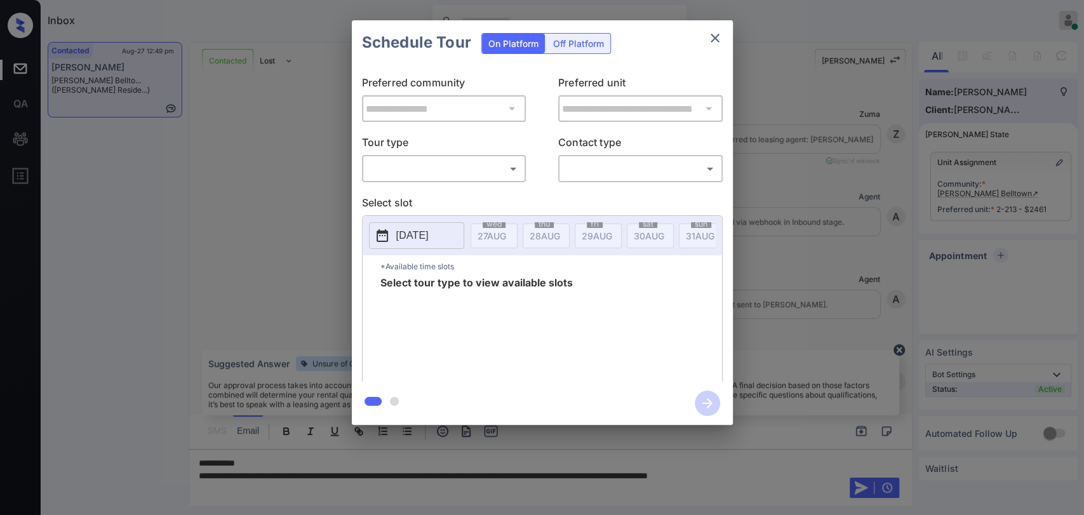
scroll to position [3736, 0]
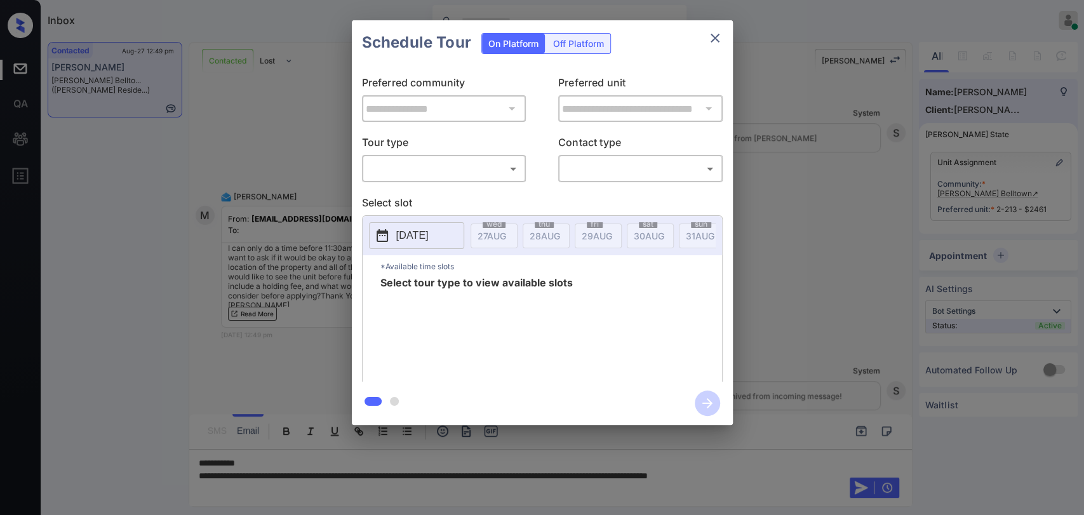
click at [276, 177] on div "**********" at bounding box center [542, 222] width 1084 height 445
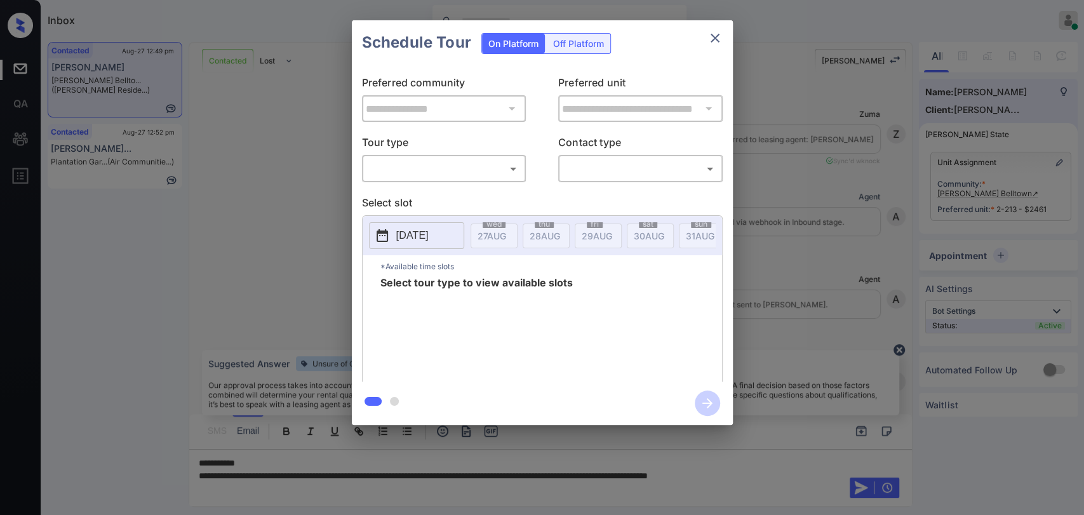
scroll to position [3736, 0]
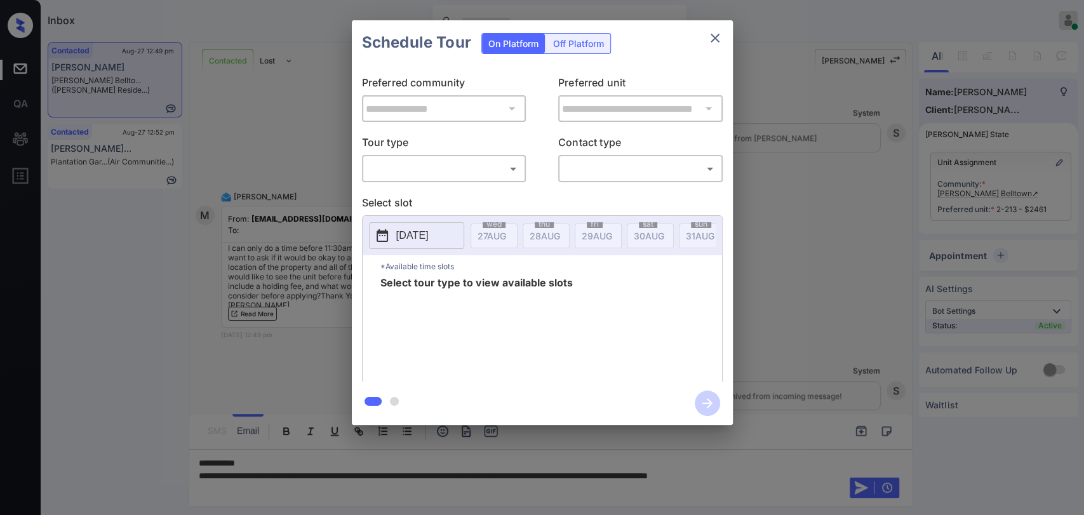
click at [279, 147] on div "**********" at bounding box center [542, 222] width 1084 height 445
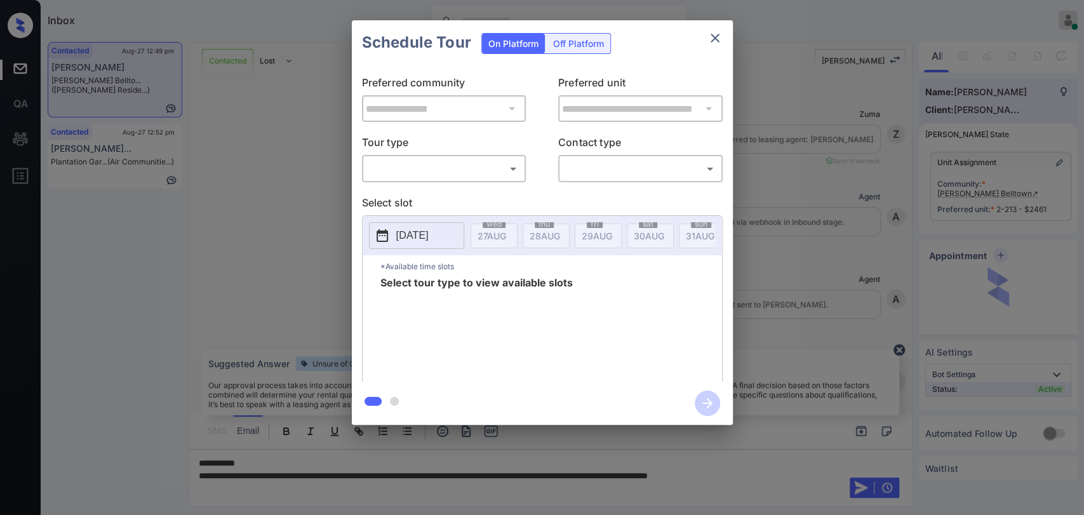
scroll to position [3736, 0]
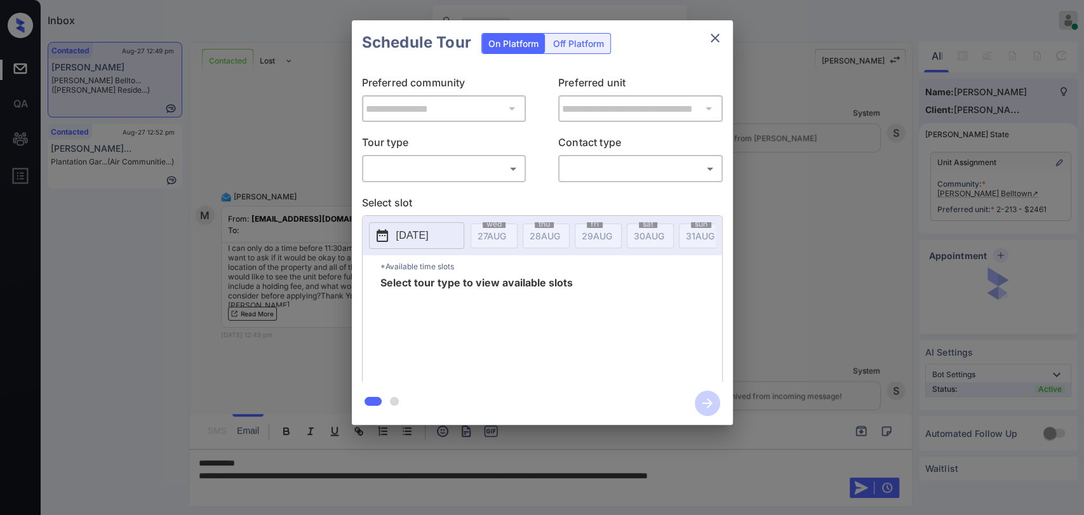
click at [381, 166] on body "Inbox Danielle Dela Cruz Online Set yourself offline Set yourself on break Prof…" at bounding box center [542, 257] width 1084 height 515
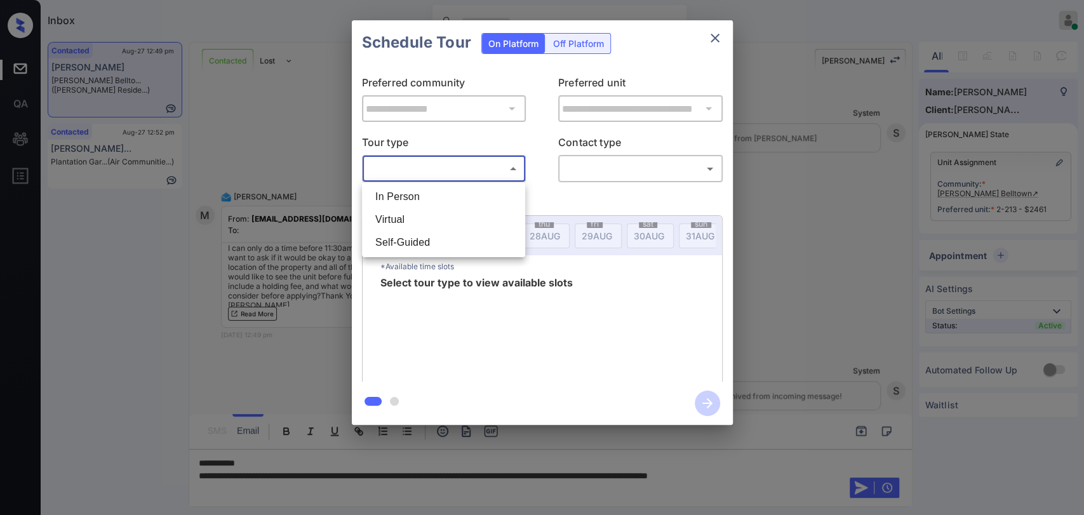
click at [392, 195] on li "In Person" at bounding box center [443, 196] width 157 height 23
type input "********"
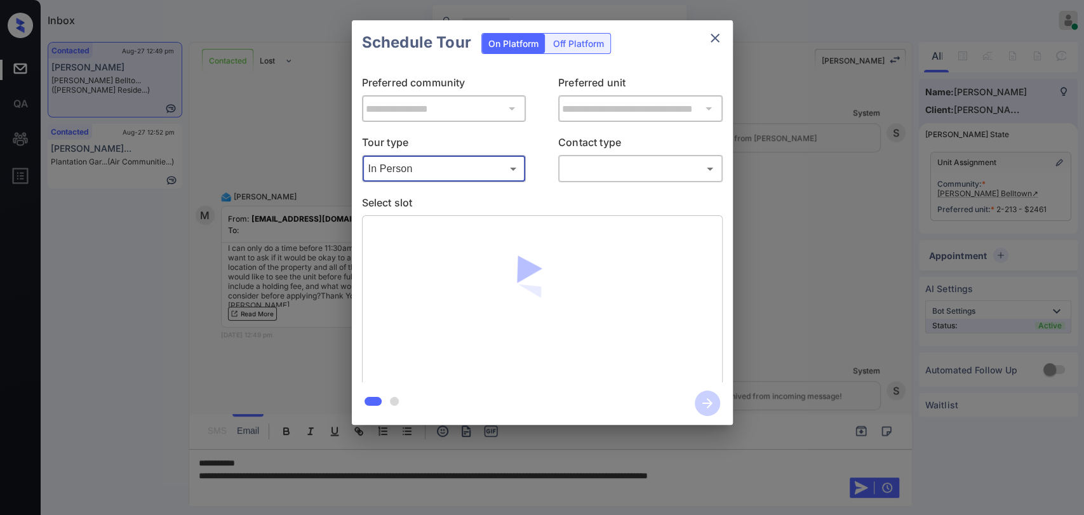
click at [614, 173] on body "Inbox Danielle Dela Cruz Online Set yourself offline Set yourself on break Prof…" at bounding box center [542, 257] width 1084 height 515
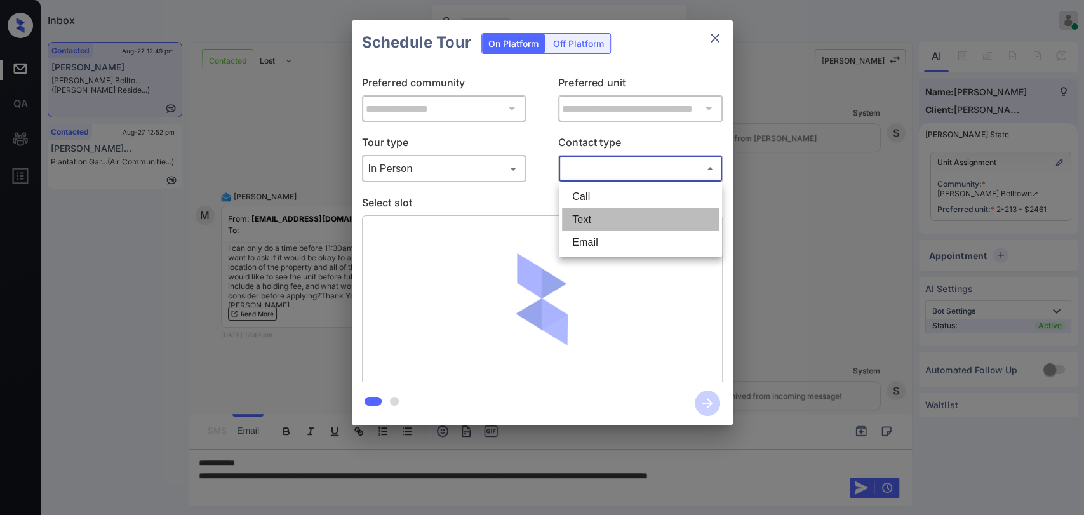
click at [593, 216] on li "Text" at bounding box center [640, 219] width 157 height 23
type input "****"
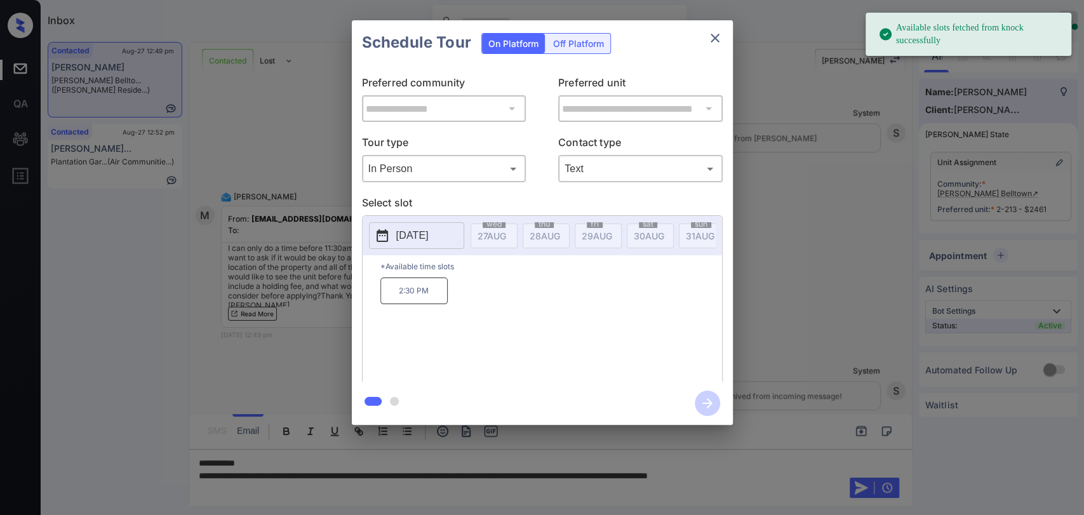
click at [415, 235] on p "2025-09-02" at bounding box center [412, 235] width 32 height 15
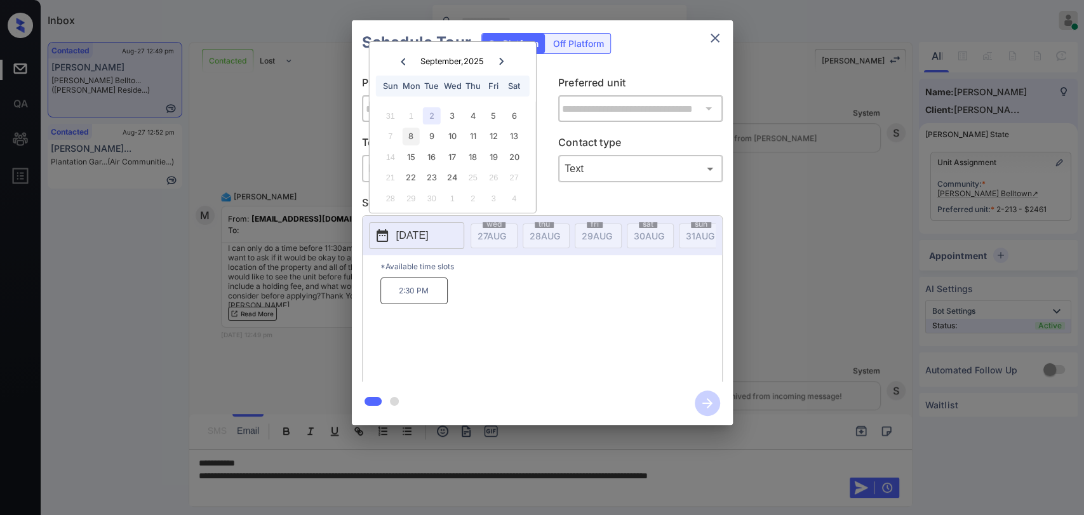
click at [411, 134] on div "8" at bounding box center [411, 136] width 17 height 17
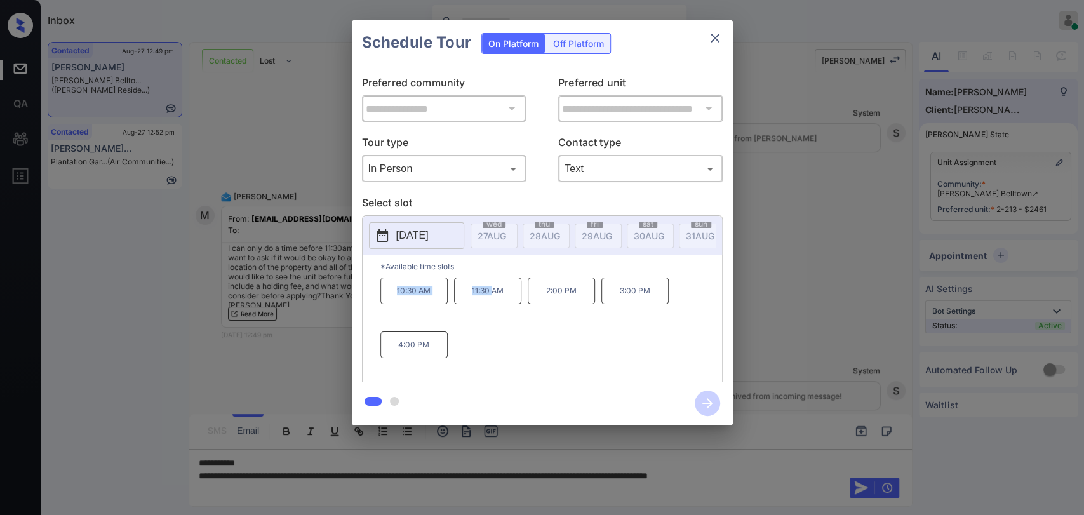
drag, startPoint x: 388, startPoint y: 297, endPoint x: 489, endPoint y: 296, distance: 101.0
click at [489, 296] on div "10:30 AM 11:30 AM 2:00 PM 3:00 PM 4:00 PM" at bounding box center [551, 329] width 342 height 102
drag, startPoint x: 491, startPoint y: 344, endPoint x: 434, endPoint y: 323, distance: 60.9
click at [492, 343] on div "10:30 AM 11:30 AM 2:00 PM 3:00 PM 4:00 PM" at bounding box center [551, 329] width 342 height 102
drag, startPoint x: 395, startPoint y: 302, endPoint x: 436, endPoint y: 300, distance: 41.4
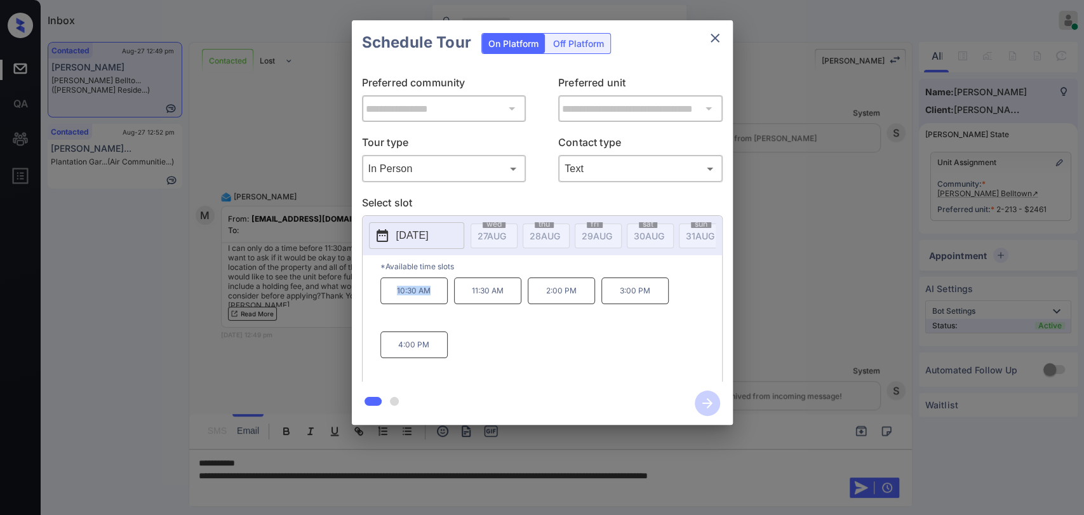
click at [436, 300] on p "10:30 AM" at bounding box center [413, 291] width 67 height 27
copy p "10:30 AM"
click at [513, 342] on div "10:30 AM 11:30 AM 2:00 PM 3:00 PM 4:00 PM" at bounding box center [551, 329] width 342 height 102
click at [427, 234] on p "2025-09-08" at bounding box center [412, 235] width 32 height 15
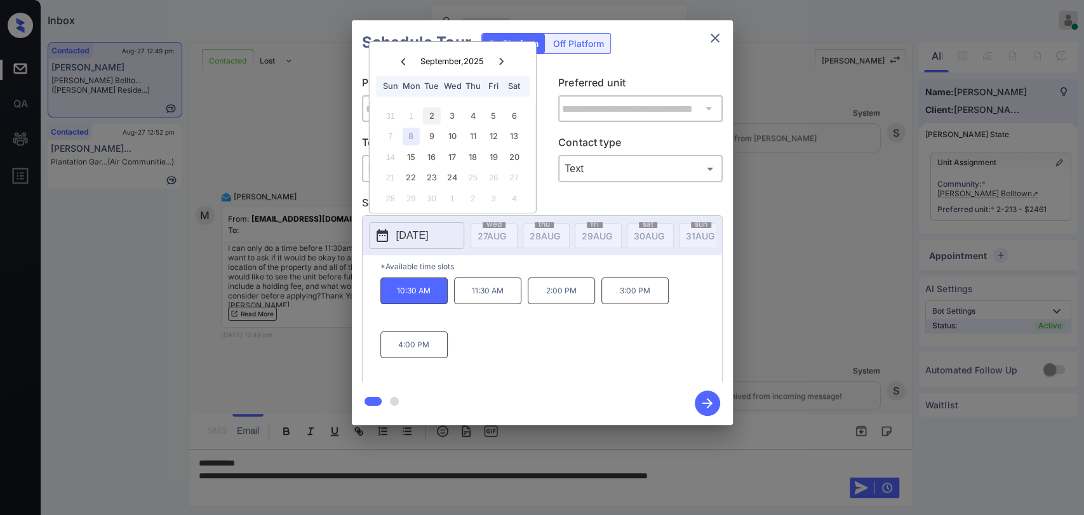
click at [436, 118] on div "2" at bounding box center [431, 115] width 17 height 17
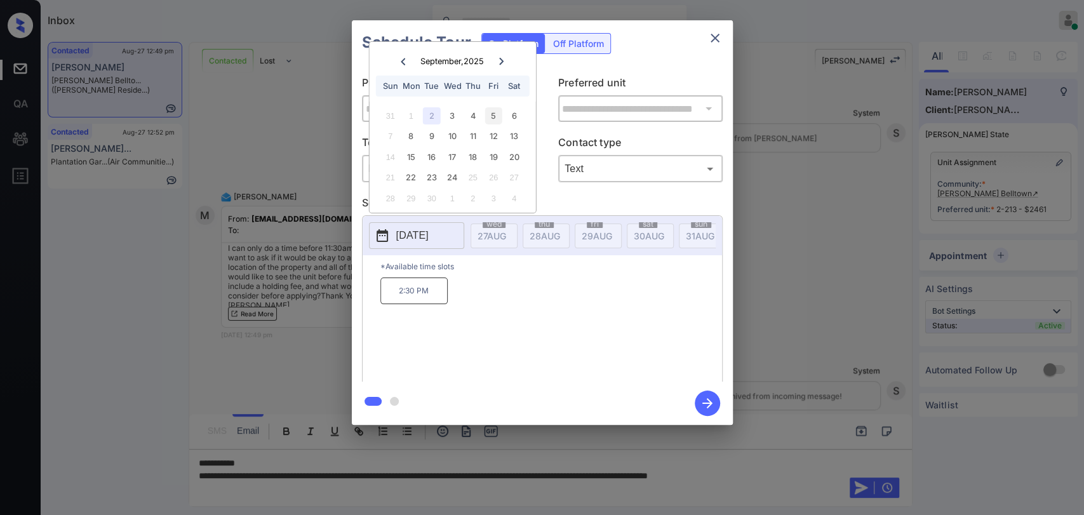
click at [489, 114] on div "5" at bounding box center [493, 115] width 17 height 17
click at [512, 114] on div "6" at bounding box center [513, 115] width 17 height 17
click at [495, 112] on div "5" at bounding box center [493, 115] width 17 height 17
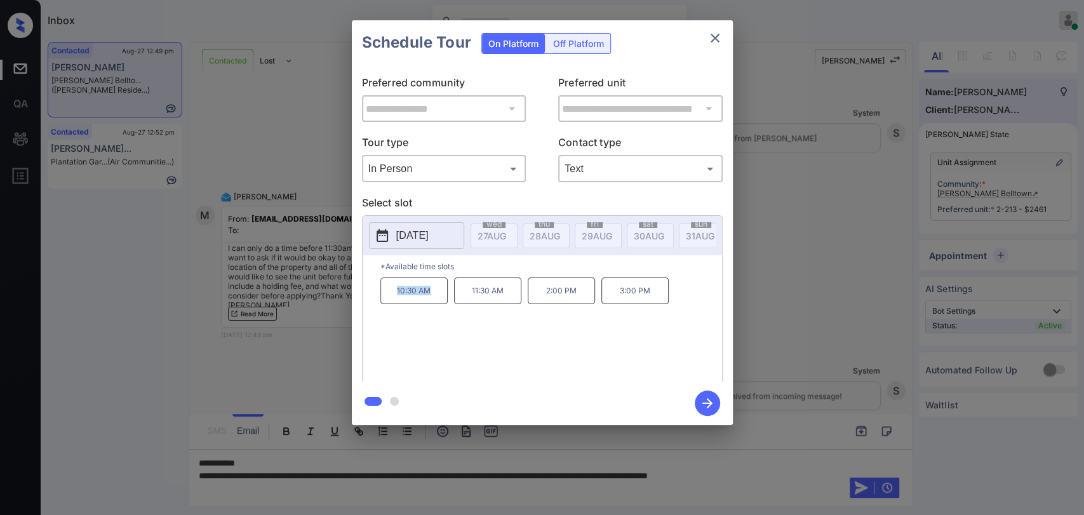
drag, startPoint x: 391, startPoint y: 301, endPoint x: 437, endPoint y: 297, distance: 45.9
click at [437, 297] on p "10:30 AM" at bounding box center [413, 291] width 67 height 27
copy p "10:30 AM"
click at [420, 232] on p "2025-09-05" at bounding box center [412, 235] width 32 height 15
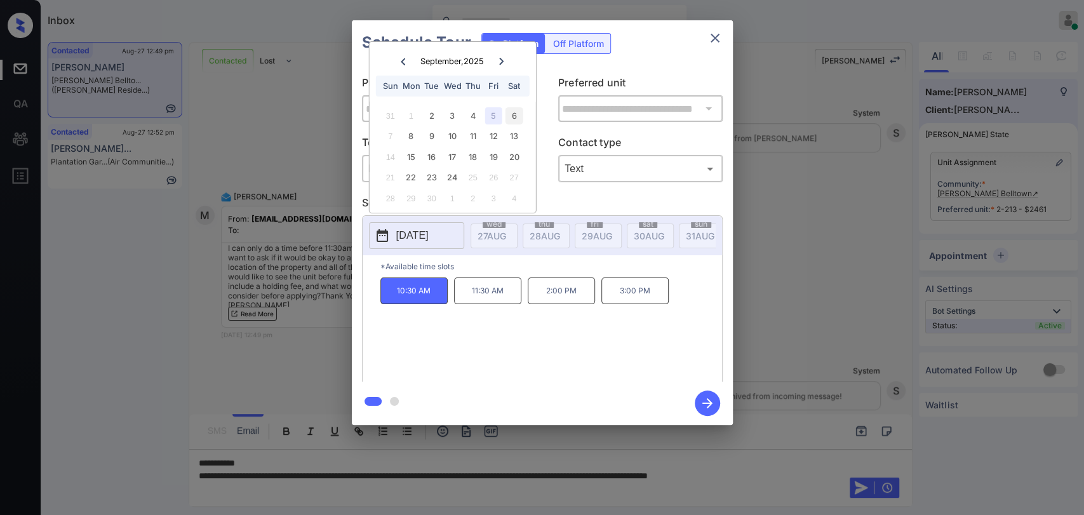
click at [512, 116] on div "6" at bounding box center [513, 115] width 17 height 17
click at [495, 117] on div "5" at bounding box center [493, 115] width 17 height 17
click at [712, 39] on icon "close" at bounding box center [715, 38] width 9 height 9
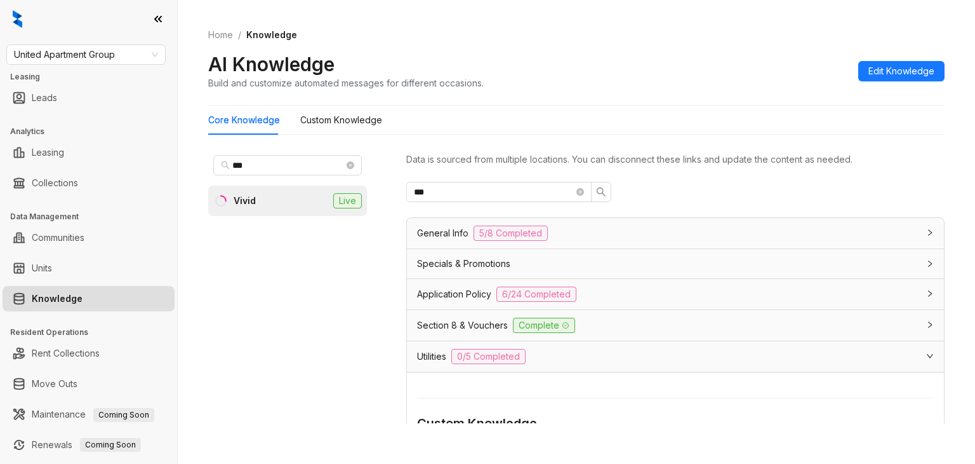
scroll to position [254, 0]
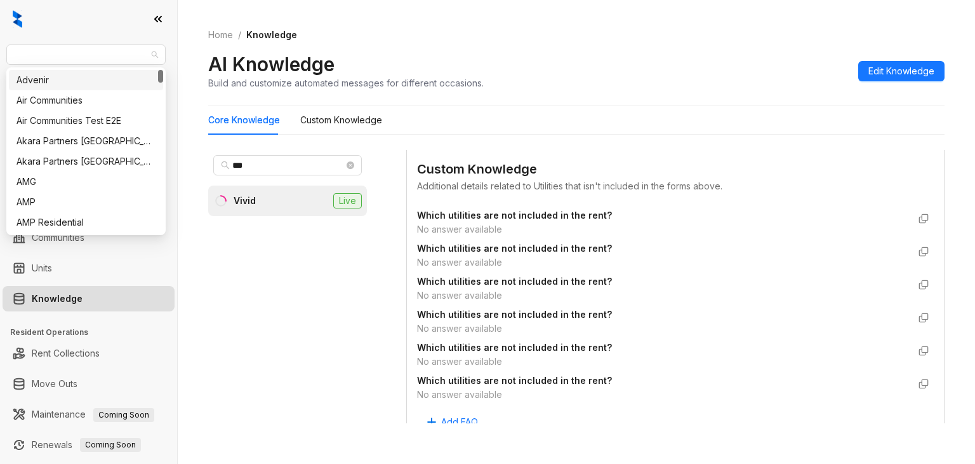
drag, startPoint x: 136, startPoint y: 55, endPoint x: 0, endPoint y: 66, distance: 136.4
click at [0, 66] on div "United Apartment Group Leasing Leads Analytics Leasing Collections Data Managem…" at bounding box center [88, 232] width 177 height 464
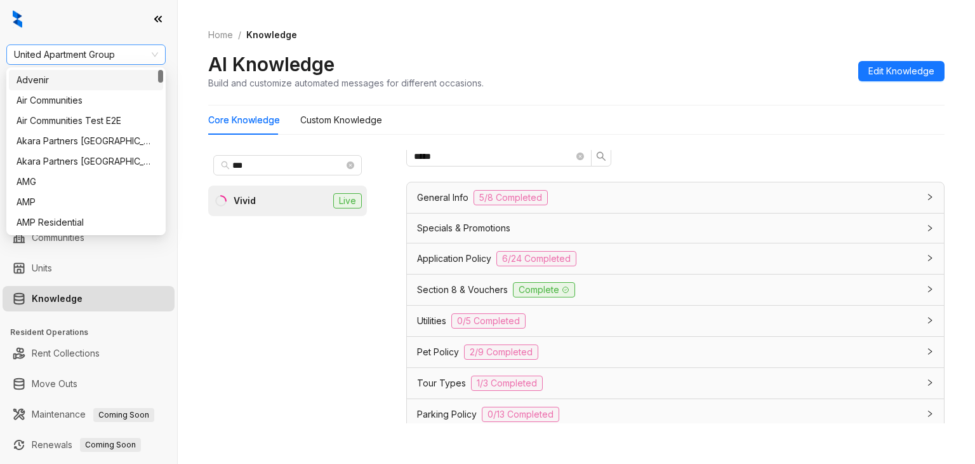
click at [66, 60] on span "United Apartment Group" at bounding box center [86, 54] width 144 height 19
type input "******"
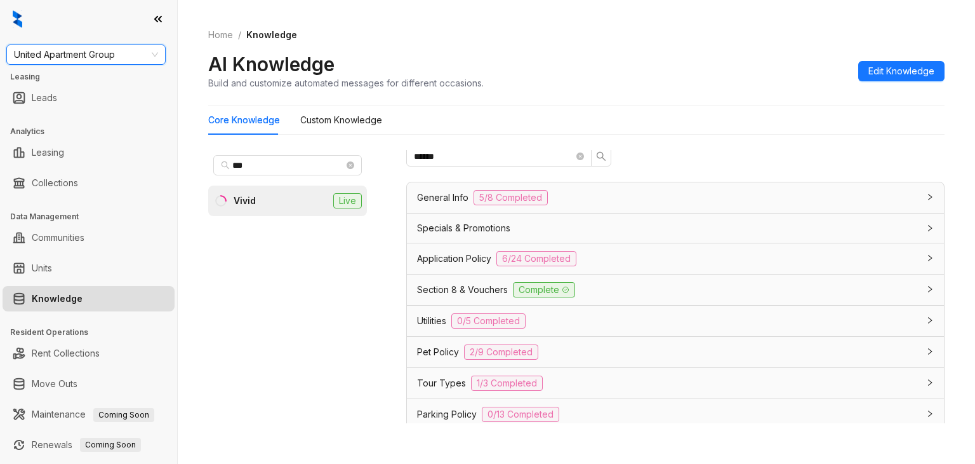
type input "*"
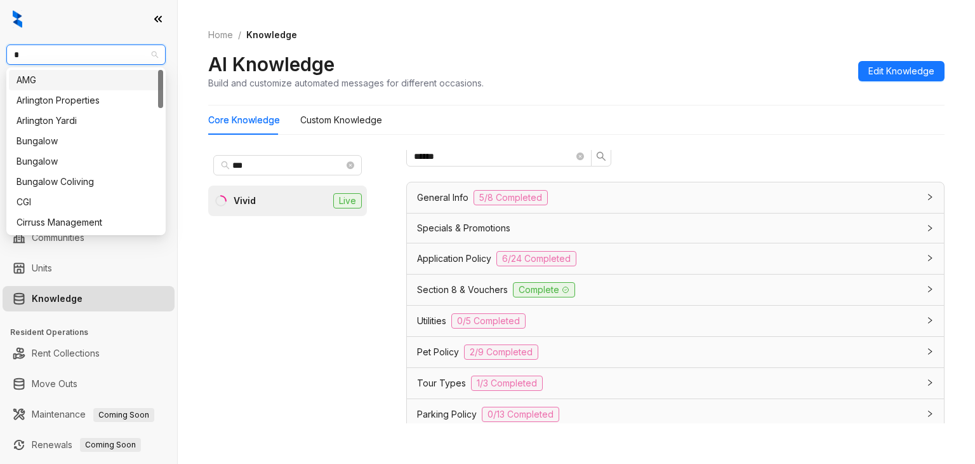
type input "**"
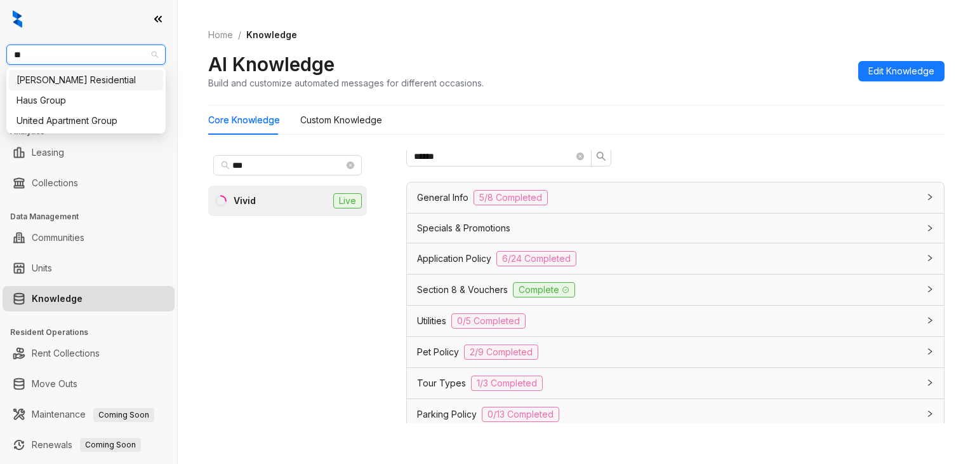
click at [79, 84] on div "[PERSON_NAME] Residential" at bounding box center [86, 80] width 139 height 14
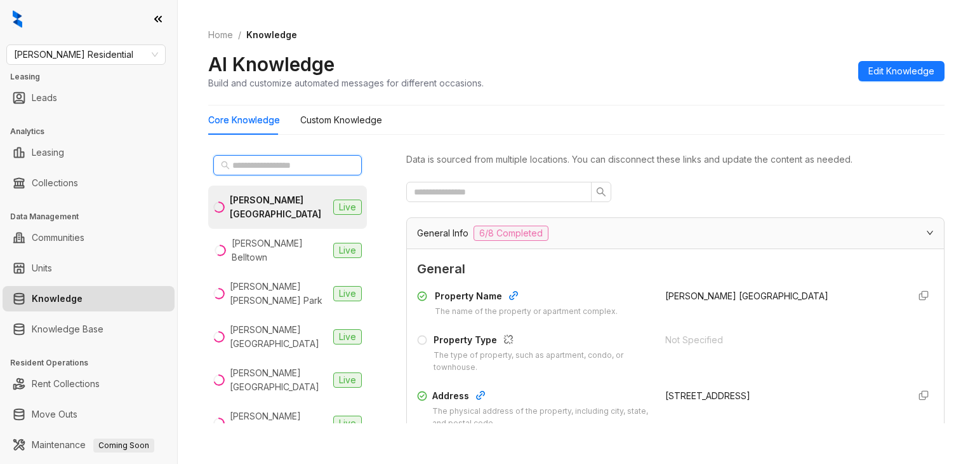
click at [276, 171] on input "text" at bounding box center [288, 165] width 112 height 14
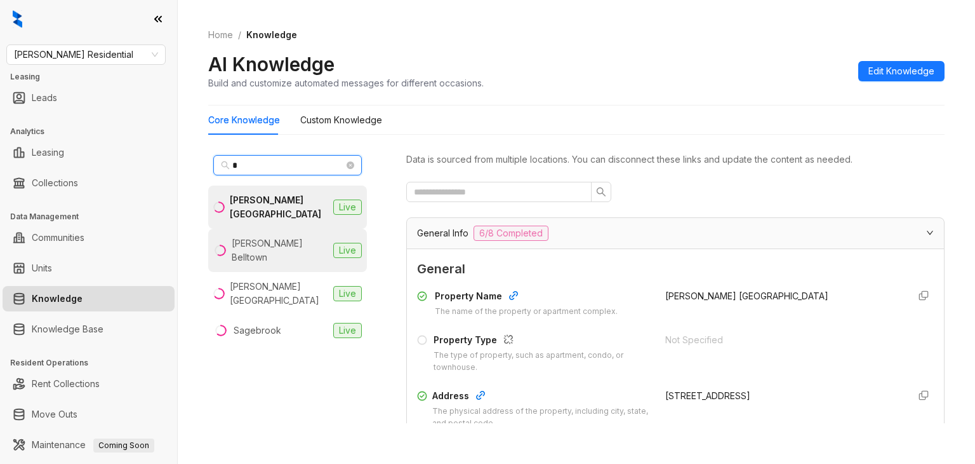
type input "*"
click at [273, 237] on div "[PERSON_NAME] Belltown" at bounding box center [280, 250] width 97 height 28
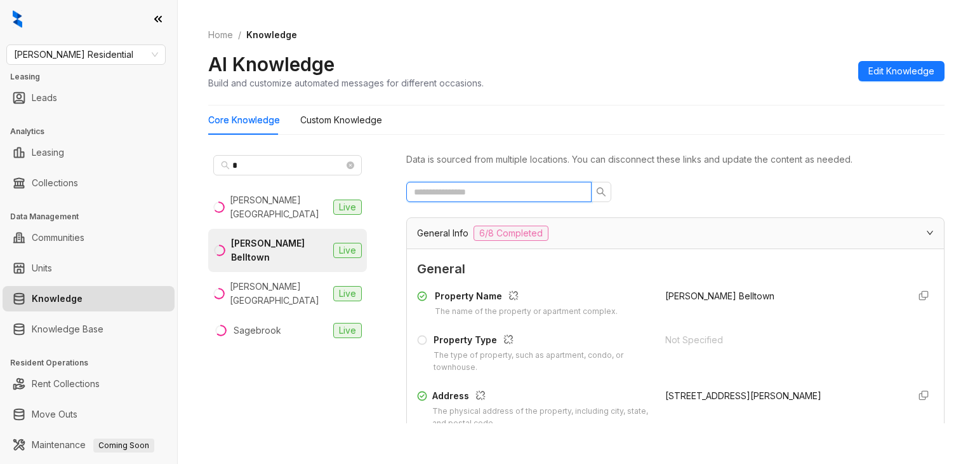
click at [503, 195] on input "text" at bounding box center [494, 192] width 160 height 14
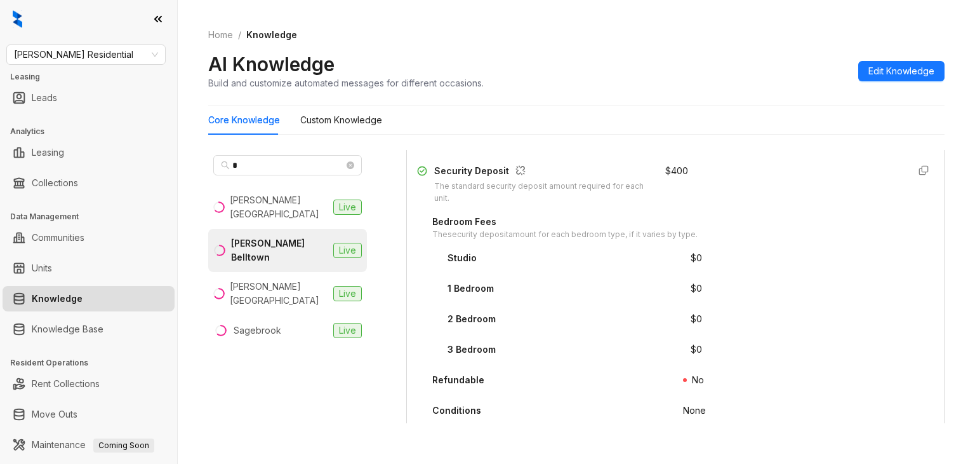
scroll to position [127, 0]
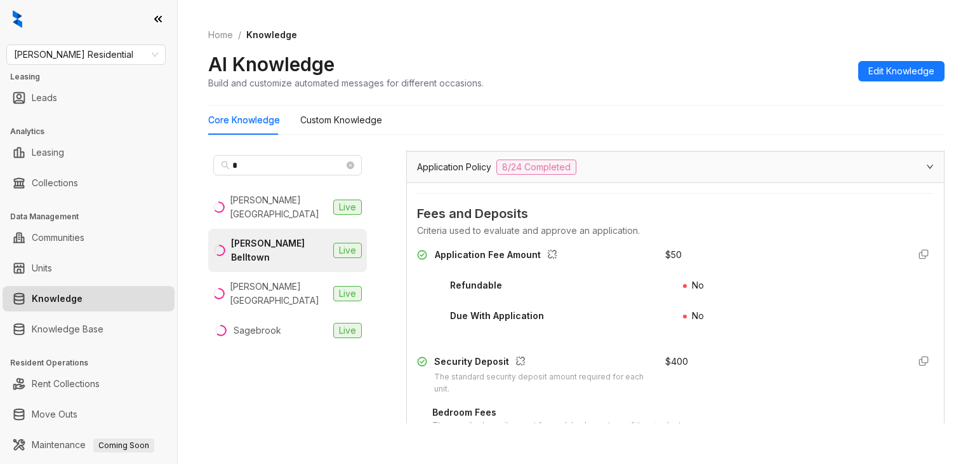
type input "***"
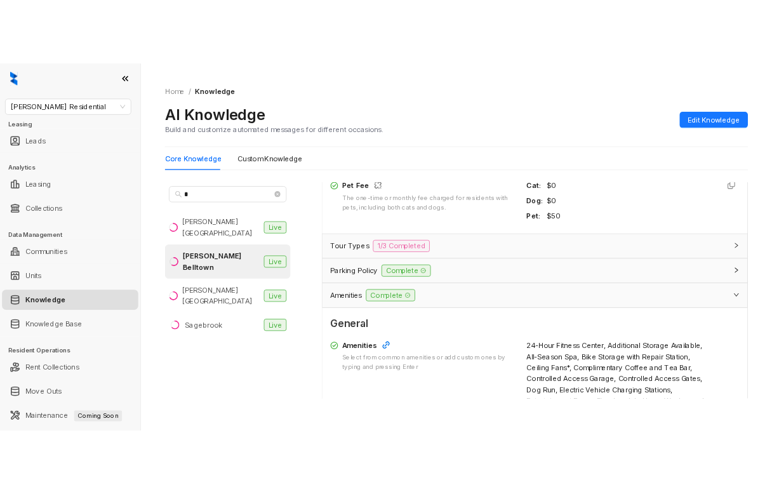
scroll to position [1080, 0]
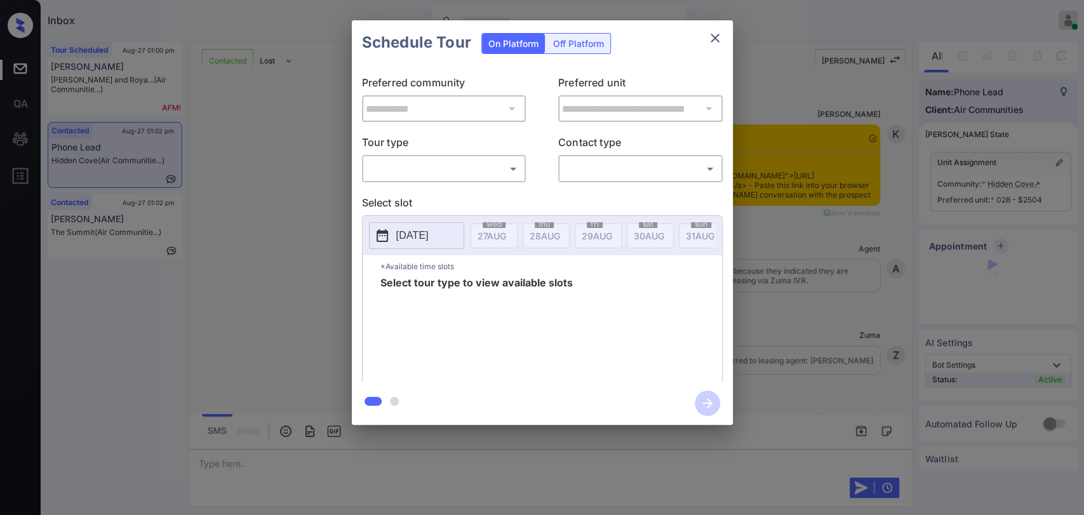
scroll to position [4520, 0]
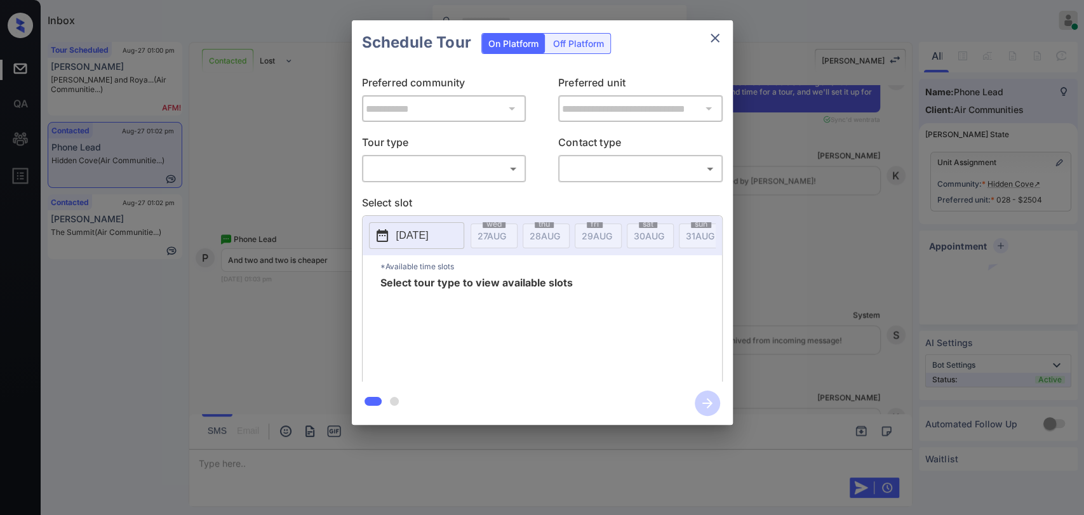
click at [476, 169] on body "Inbox [PERSON_NAME] [PERSON_NAME] Online Set yourself offline Set yourself on b…" at bounding box center [542, 257] width 1084 height 515
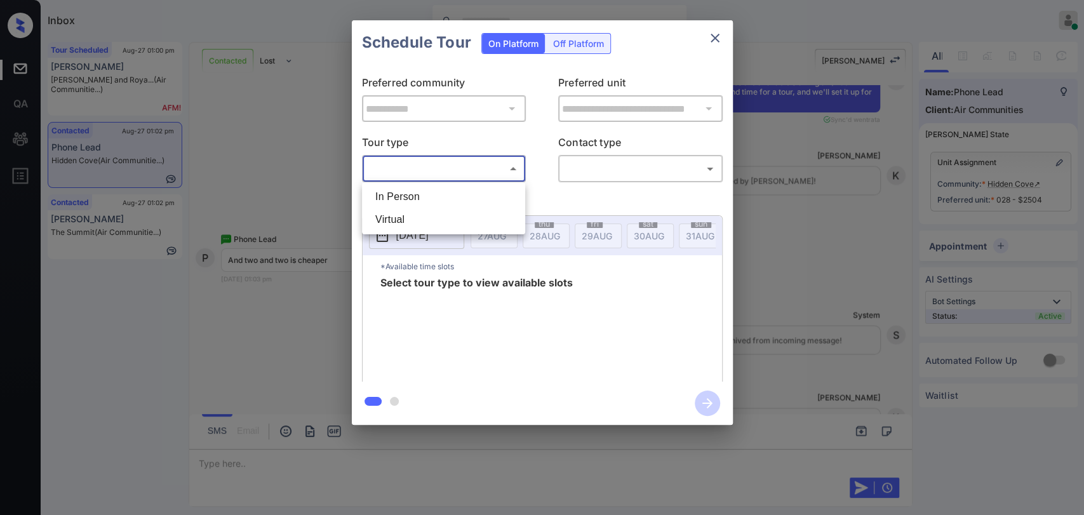
click at [412, 188] on li "In Person" at bounding box center [443, 196] width 157 height 23
type input "********"
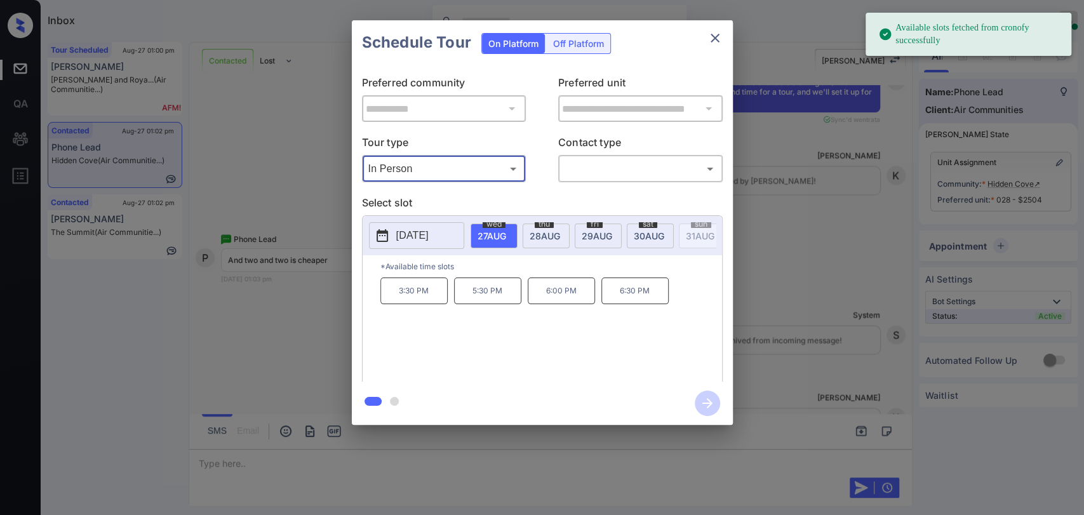
click at [284, 146] on div "**********" at bounding box center [542, 222] width 1084 height 445
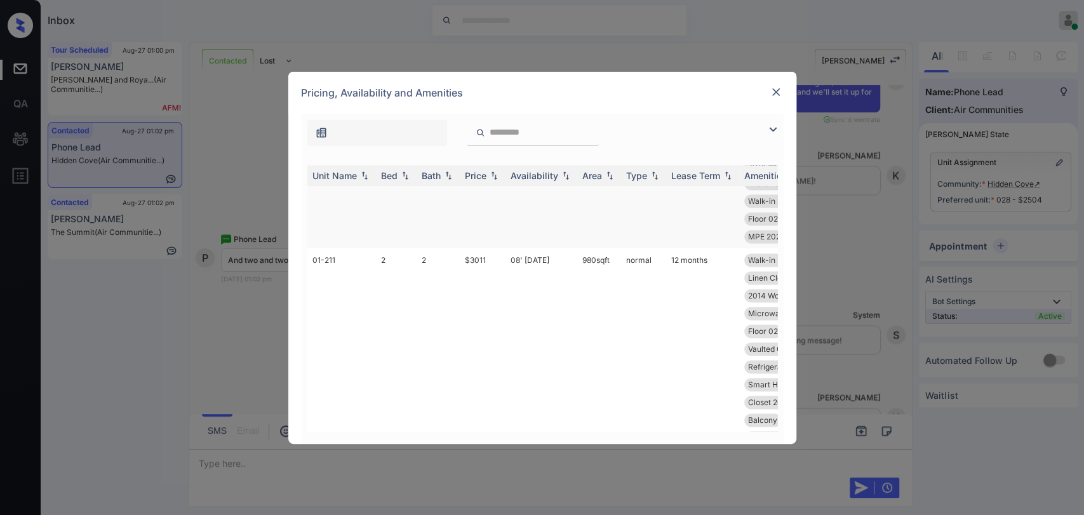
scroll to position [1128, 0]
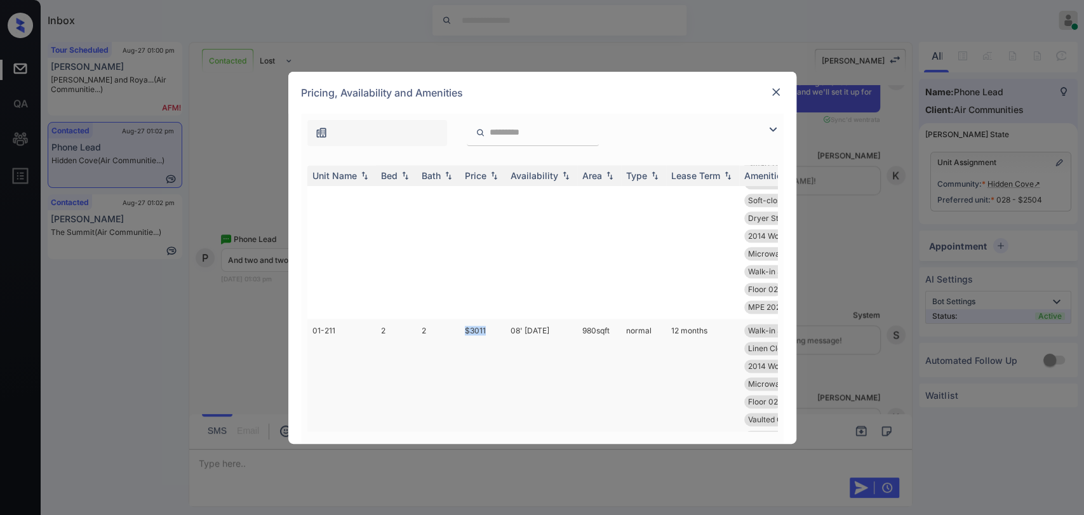
drag, startPoint x: 463, startPoint y: 348, endPoint x: 493, endPoint y: 347, distance: 30.5
click at [493, 347] on td "$3011" at bounding box center [483, 428] width 46 height 219
copy td "$3011"
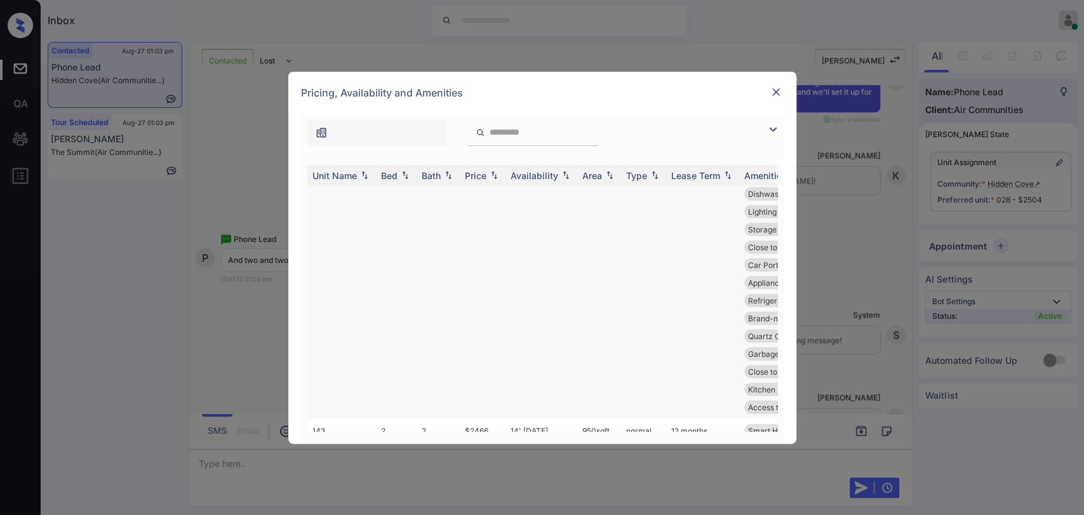
scroll to position [5151, 0]
drag, startPoint x: 460, startPoint y: 211, endPoint x: 499, endPoint y: 208, distance: 38.9
click at [499, 208] on tr "150 2 2 $2506 07' Feb 25 950 sqft normal 12 months Appliances Stai... Designer …" at bounding box center [639, 317] width 664 height 237
copy tr "$2506"
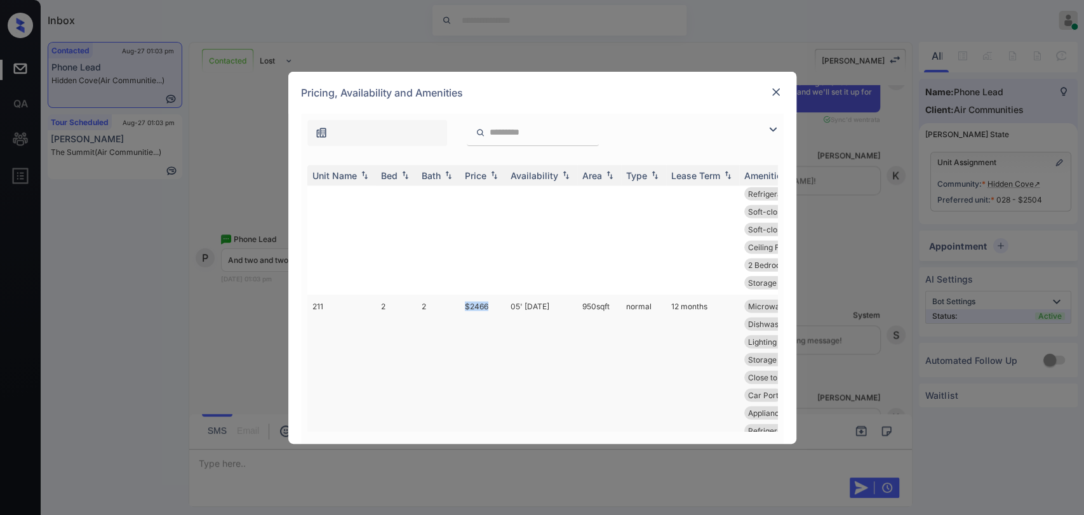
drag, startPoint x: 456, startPoint y: 309, endPoint x: 494, endPoint y: 309, distance: 38.1
click at [494, 309] on tr "211 2 2 $2466 05' May 25 950 sqft normal 12 months Microwave 2022 K&B Soft-clos…" at bounding box center [639, 422] width 664 height 255
copy tr "$2466"
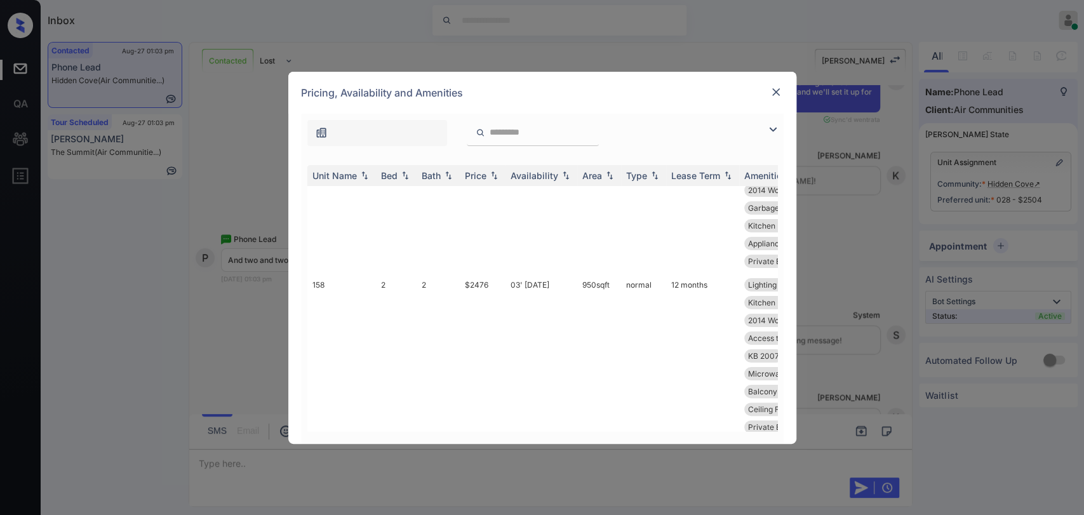
scroll to position [6703, 0]
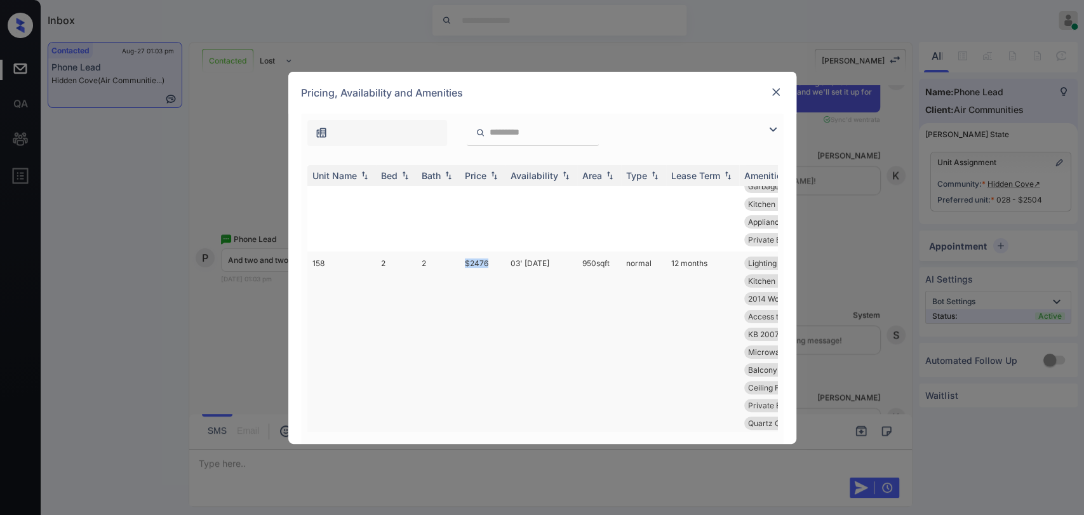
drag, startPoint x: 453, startPoint y: 247, endPoint x: 497, endPoint y: 246, distance: 44.5
click at [497, 251] on tr "158 2 2 $2476 03' Jul 25 950 sqft normal 12 months Lighting Recess... Smart Hom…" at bounding box center [639, 360] width 664 height 219
copy tr "$2476"
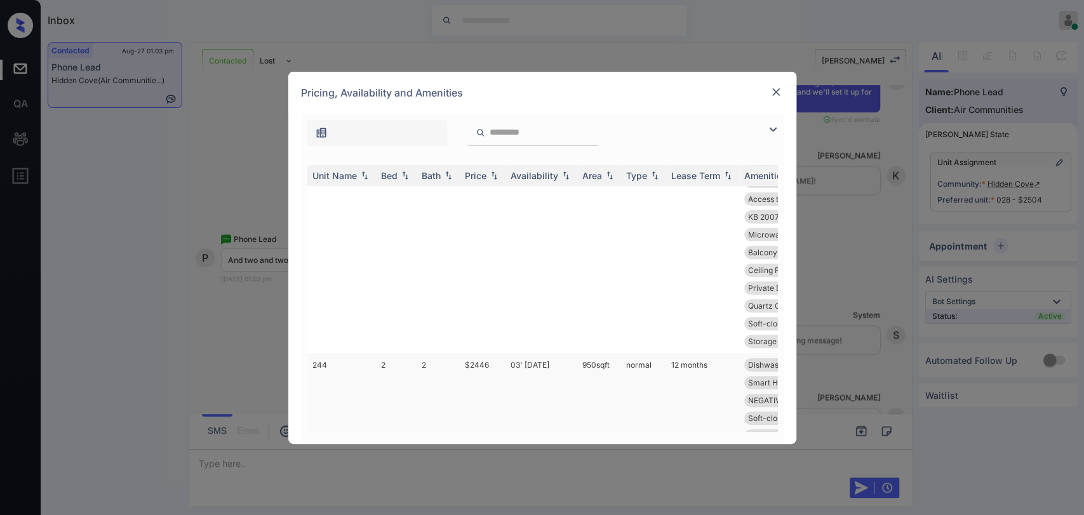
scroll to position [6844, 0]
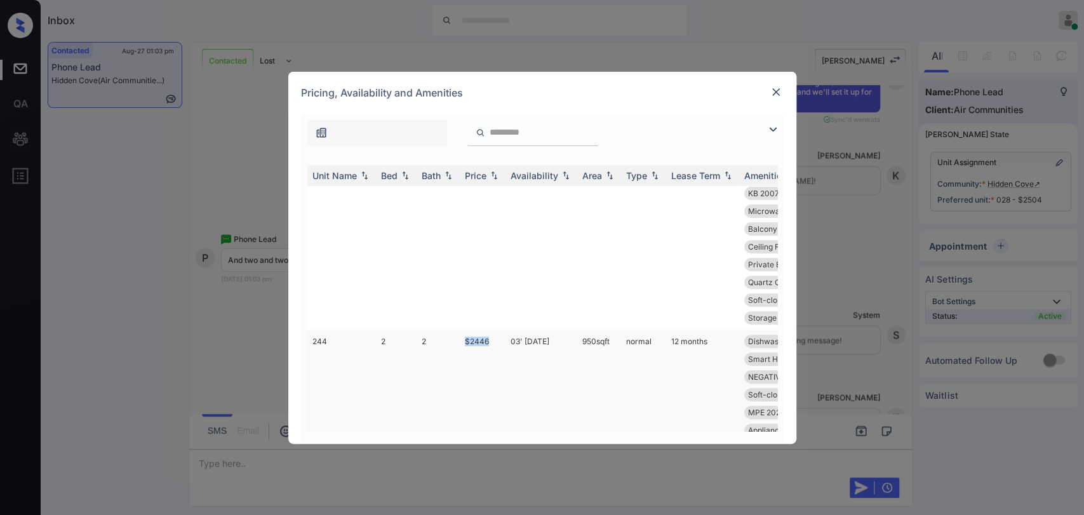
drag, startPoint x: 457, startPoint y: 338, endPoint x: 490, endPoint y: 338, distance: 33.0
click at [490, 338] on tr "244 2 2 $2446 03' Jul 25 950 sqft normal 12 months Dishwasher Car Port Storage …" at bounding box center [639, 448] width 664 height 237
copy tr "$2446"
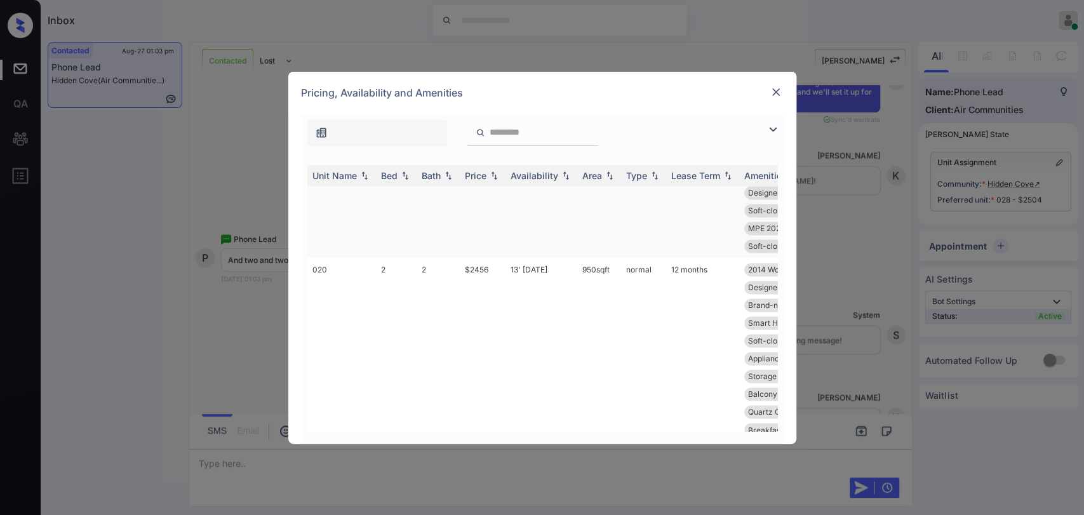
scroll to position [7901, 0]
click at [770, 90] on img at bounding box center [776, 92] width 13 height 13
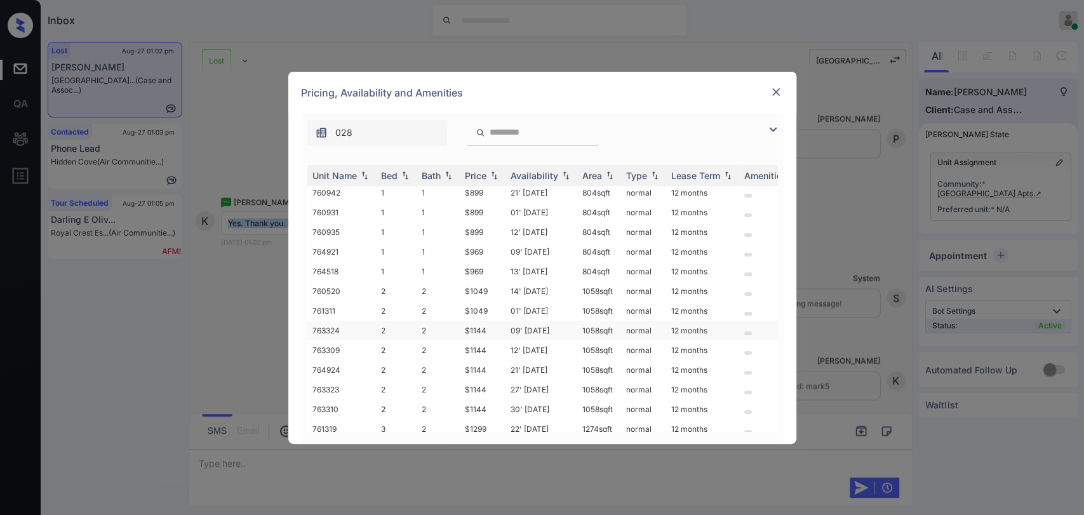
scroll to position [173, 0]
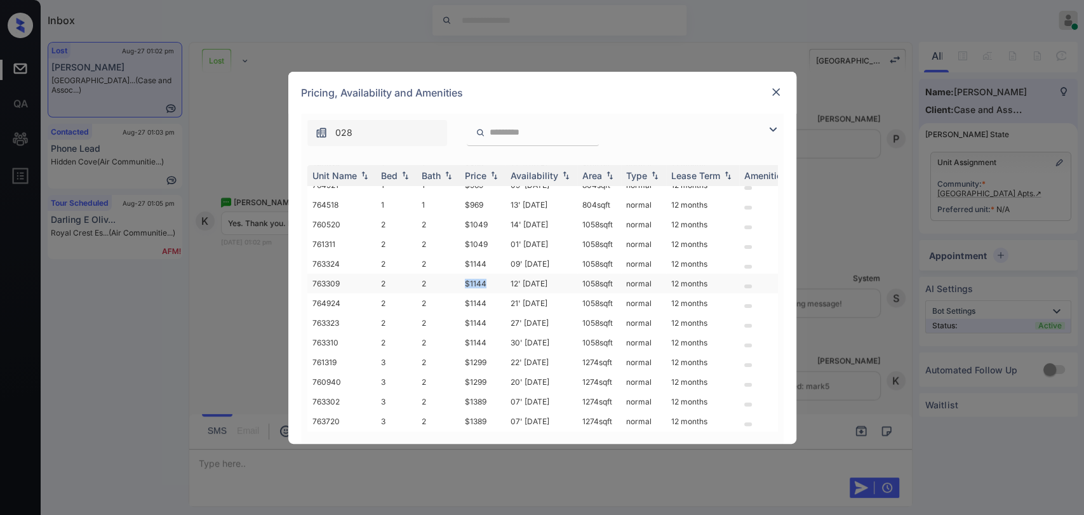
drag, startPoint x: 463, startPoint y: 275, endPoint x: 489, endPoint y: 275, distance: 26.0
click at [489, 275] on td "$1144" at bounding box center [483, 284] width 46 height 20
click at [778, 88] on img at bounding box center [776, 92] width 13 height 13
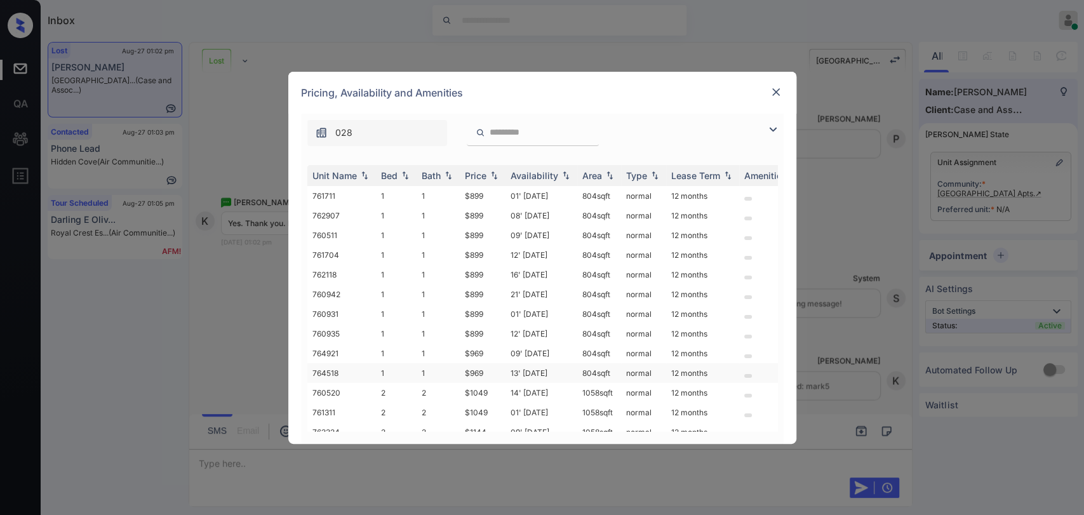
scroll to position [70, 0]
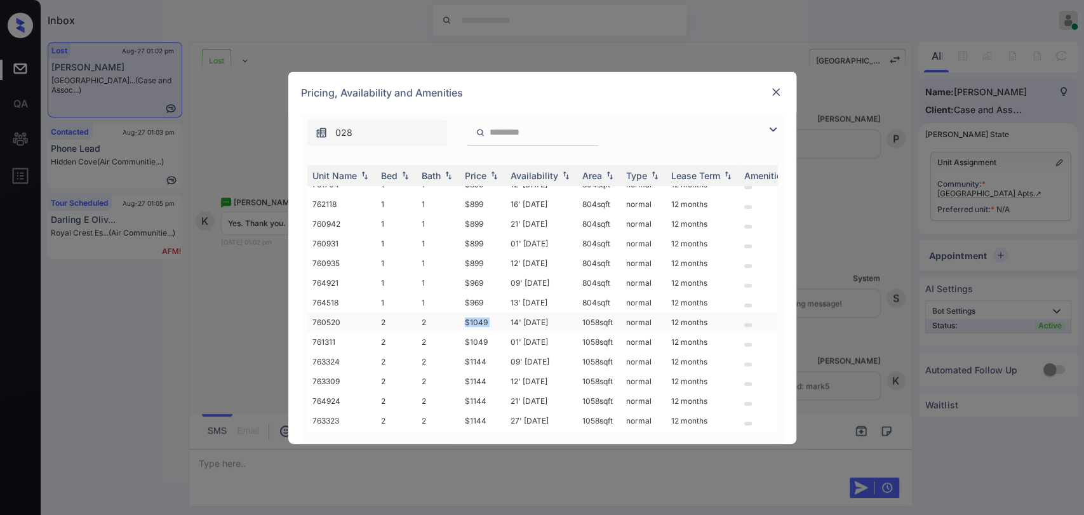
click at [509, 312] on tr "760520 2 2 $1049 14' [DATE] sqft normal 12 months" at bounding box center [639, 322] width 664 height 20
copy tr "$1049"
click at [771, 96] on img at bounding box center [776, 92] width 13 height 13
